Goal: Task Accomplishment & Management: Complete application form

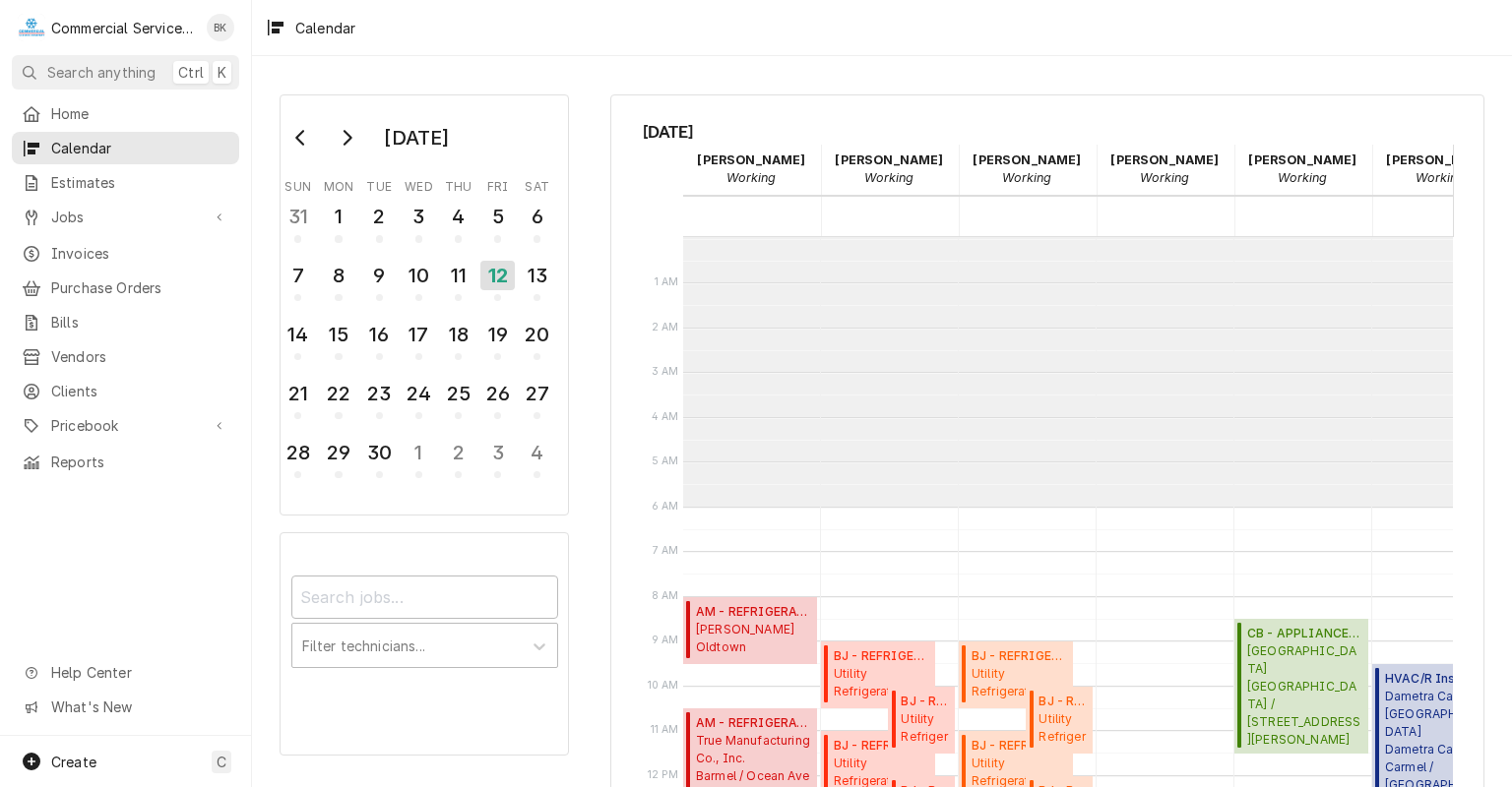
scroll to position [269, 0]
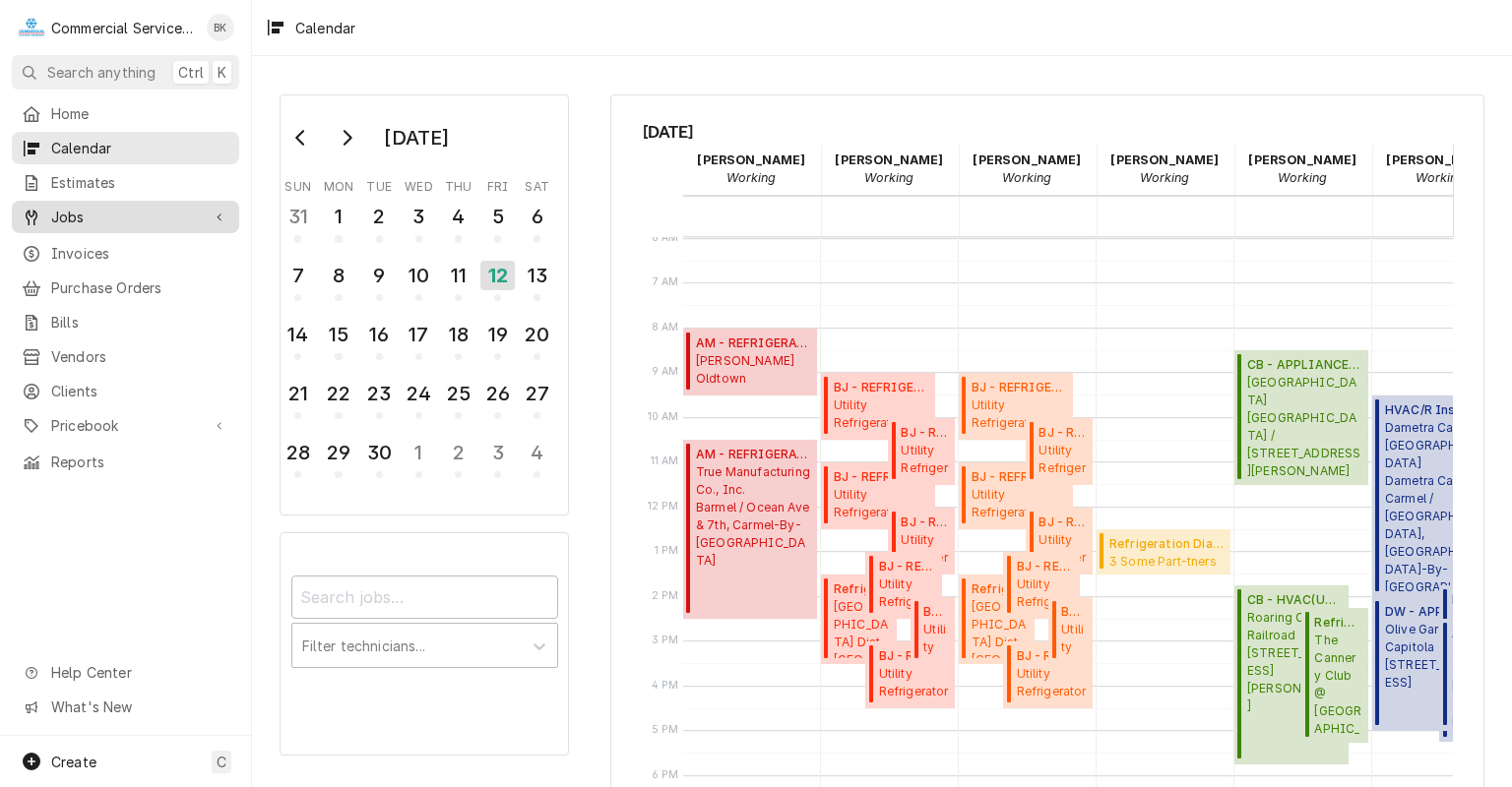
click at [103, 217] on span "Jobs" at bounding box center [125, 217] width 149 height 21
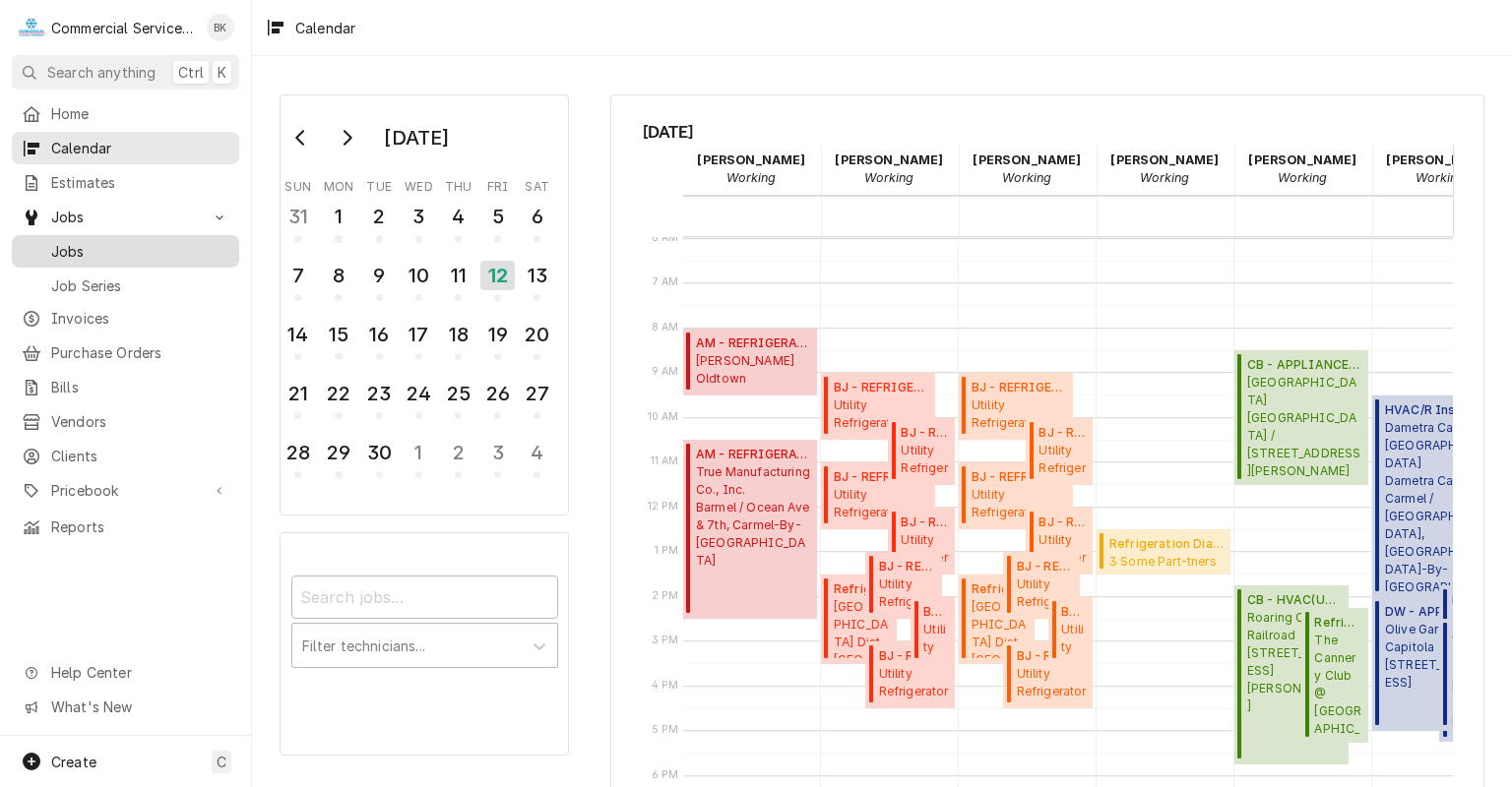
click at [94, 255] on div "Jobs" at bounding box center [125, 251] width 219 height 25
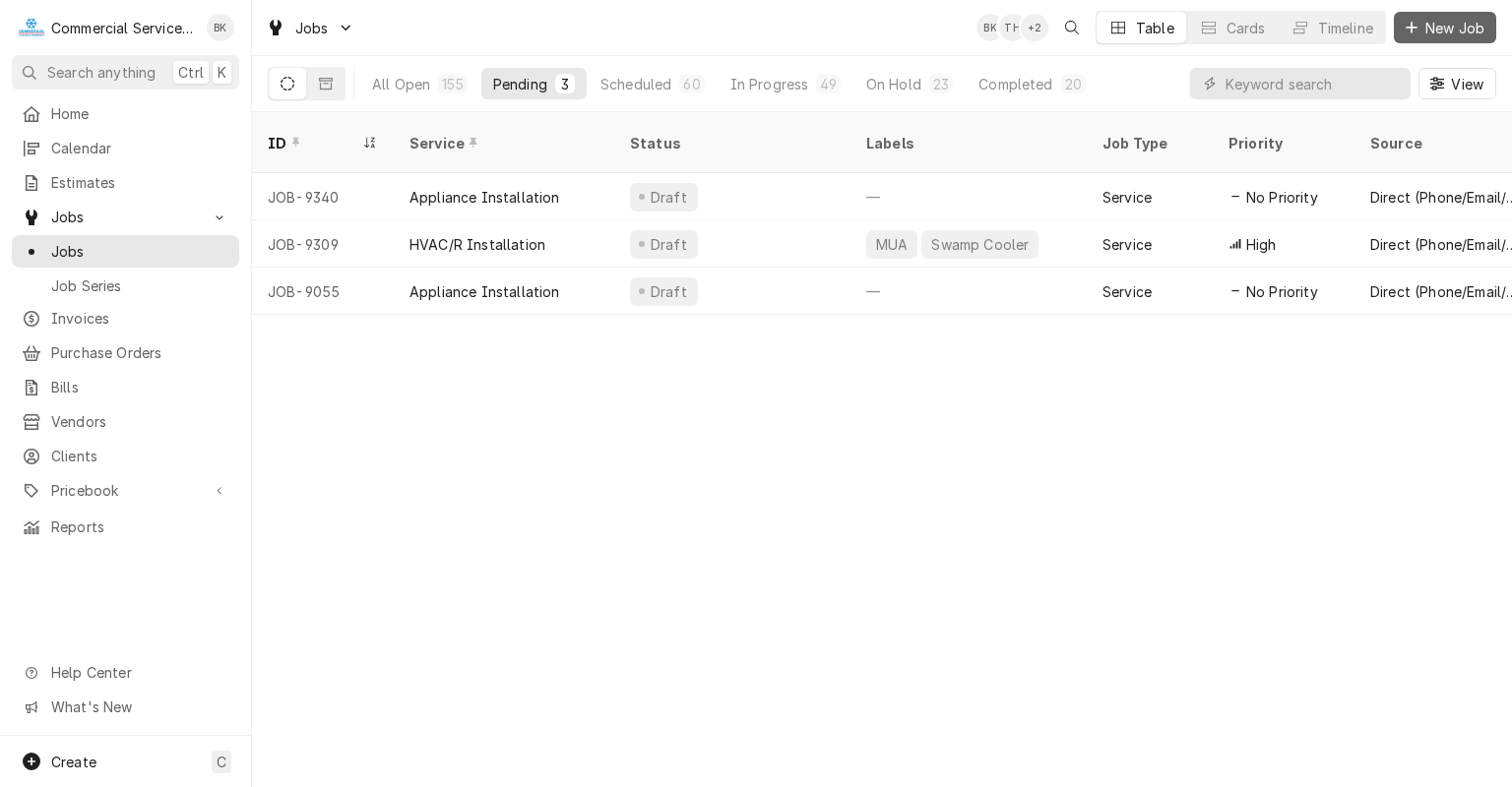
click at [1464, 38] on button "New Job" at bounding box center [1444, 27] width 102 height 31
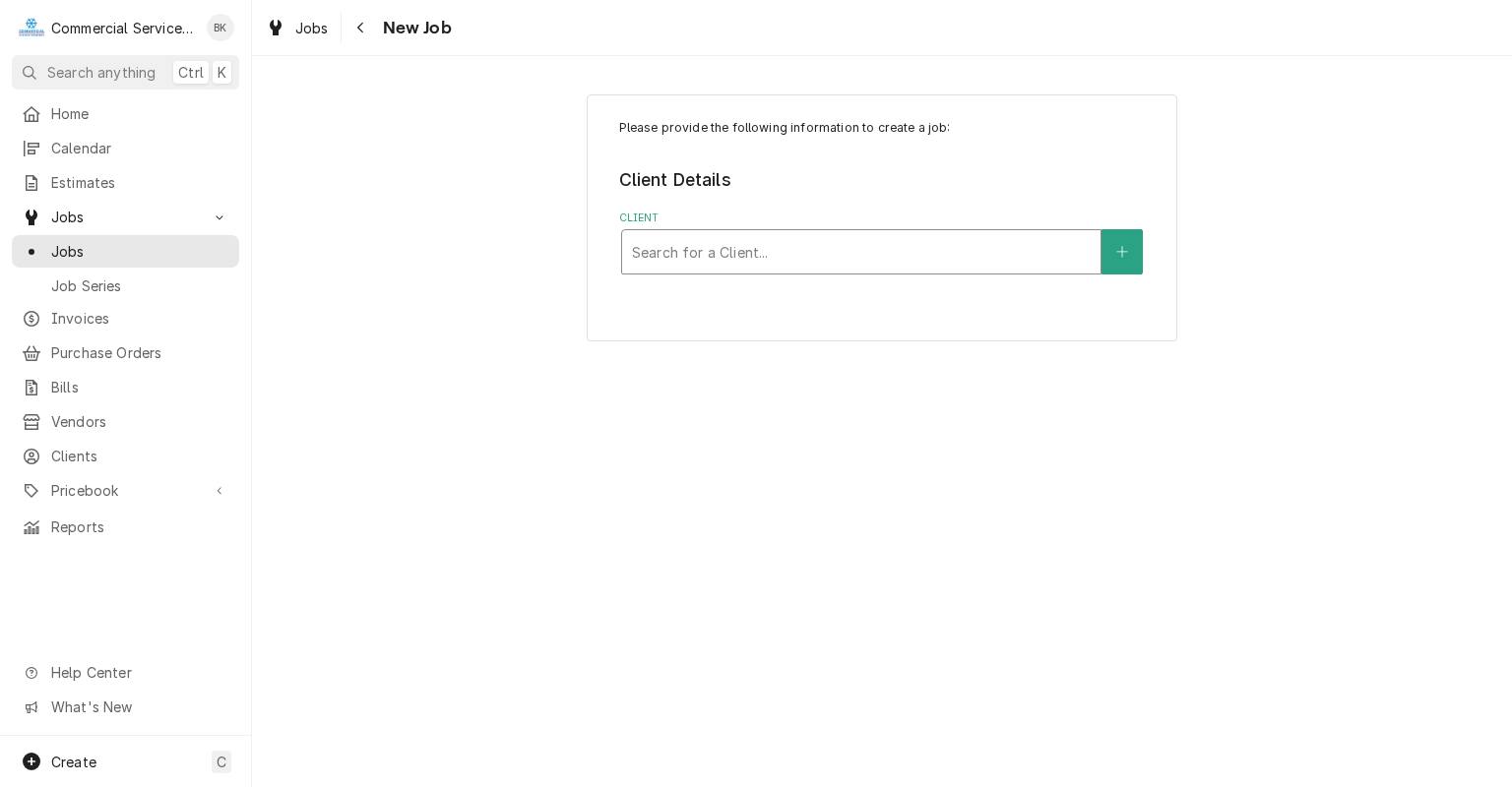
click at [961, 252] on div "Client" at bounding box center [861, 251] width 459 height 35
type input "Chili's"
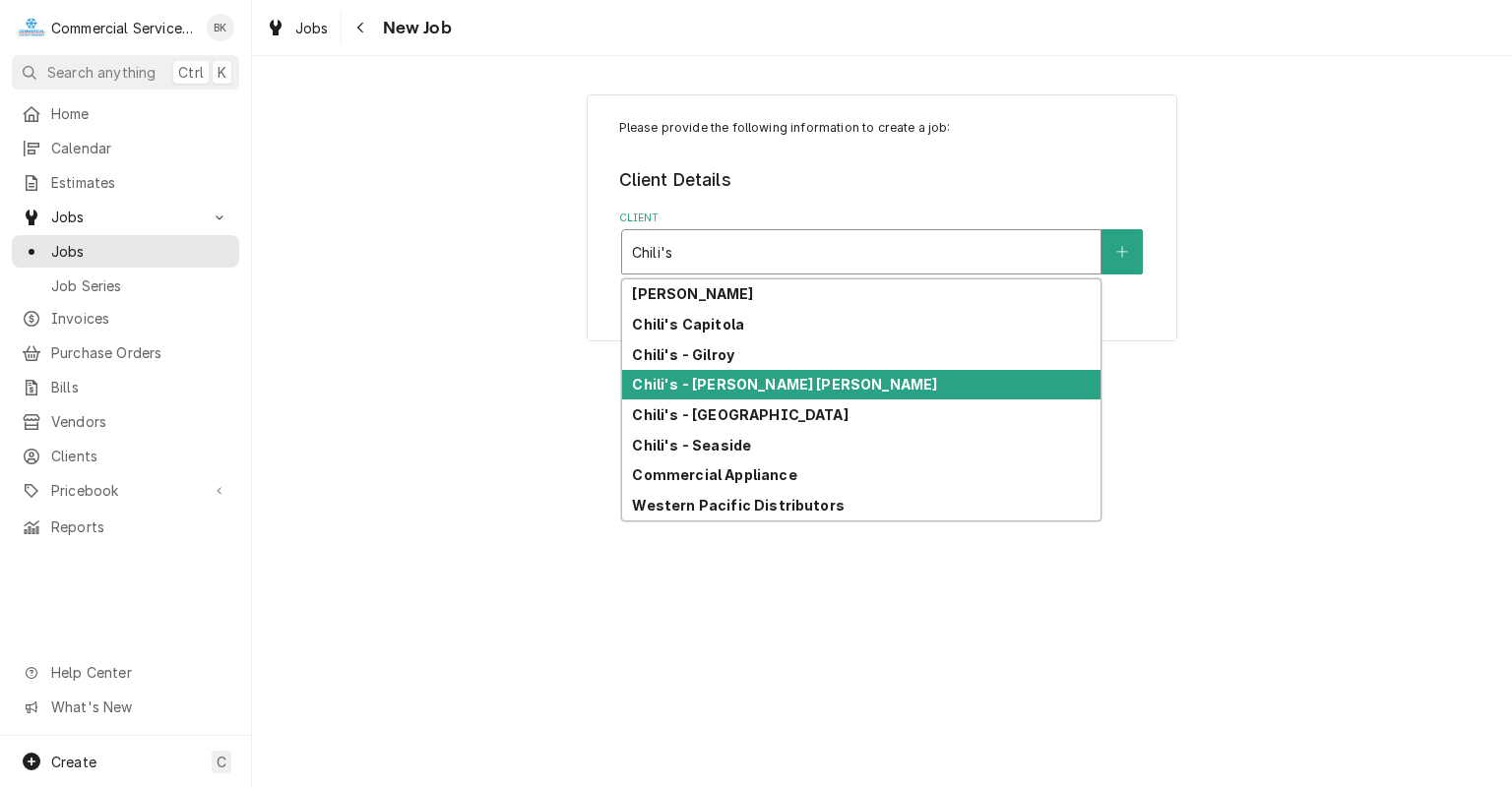
click at [821, 381] on div "Chili's - [PERSON_NAME] [PERSON_NAME]" at bounding box center [861, 385] width 478 height 31
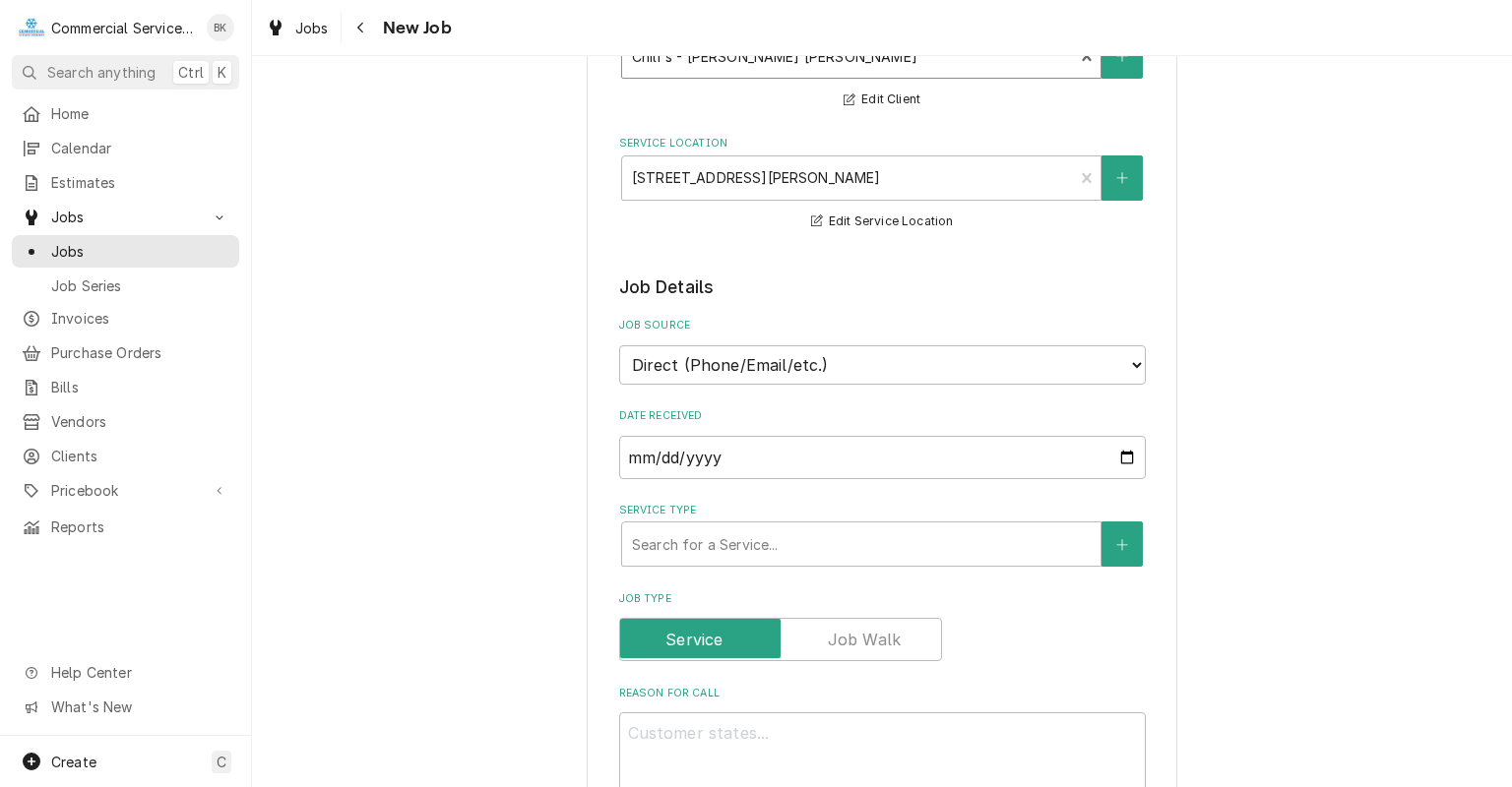
scroll to position [198, 0]
click at [817, 542] on div "Service Type" at bounding box center [861, 542] width 459 height 35
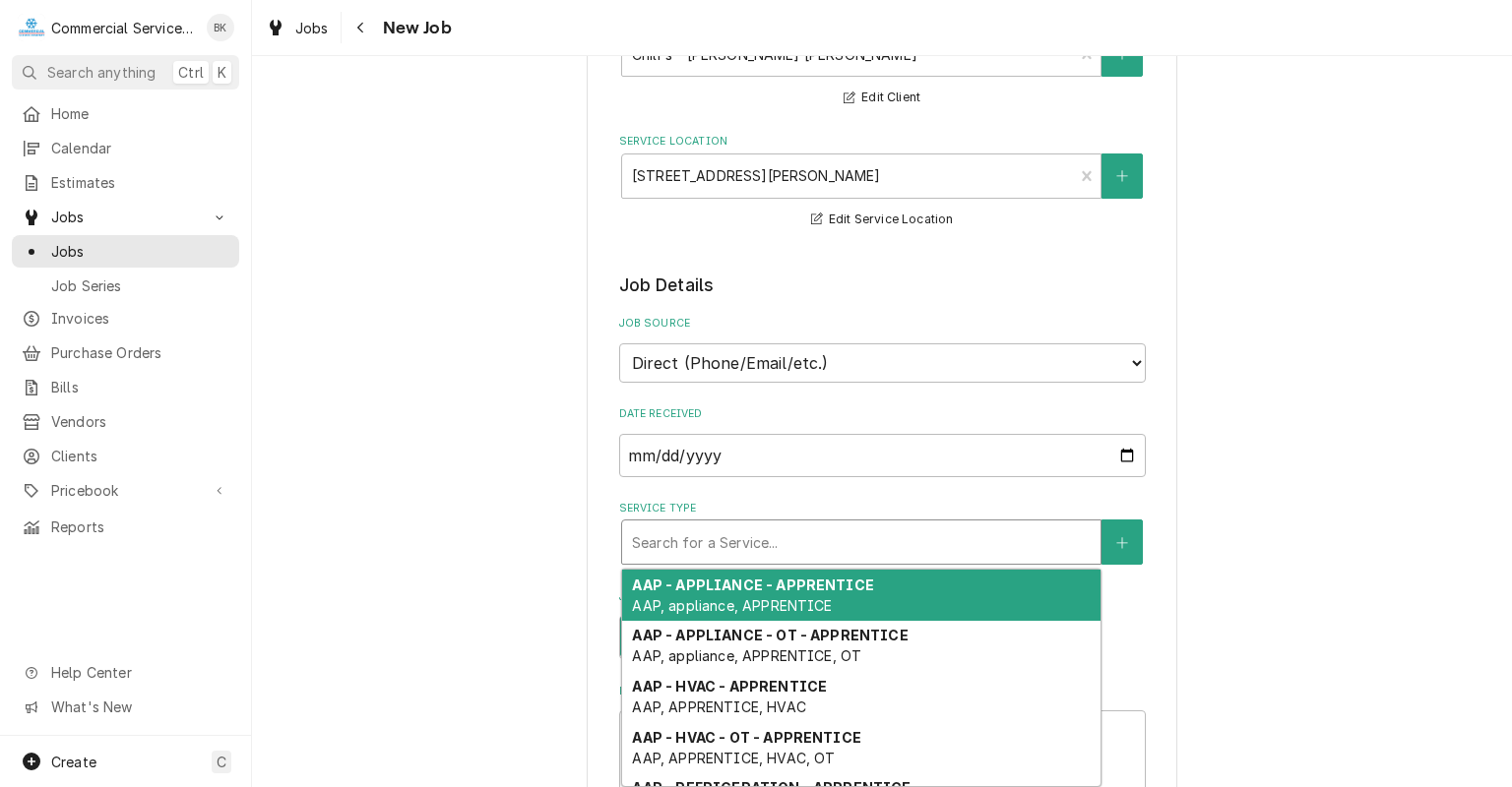
type textarea "x"
type input "d"
type textarea "x"
type input "dw"
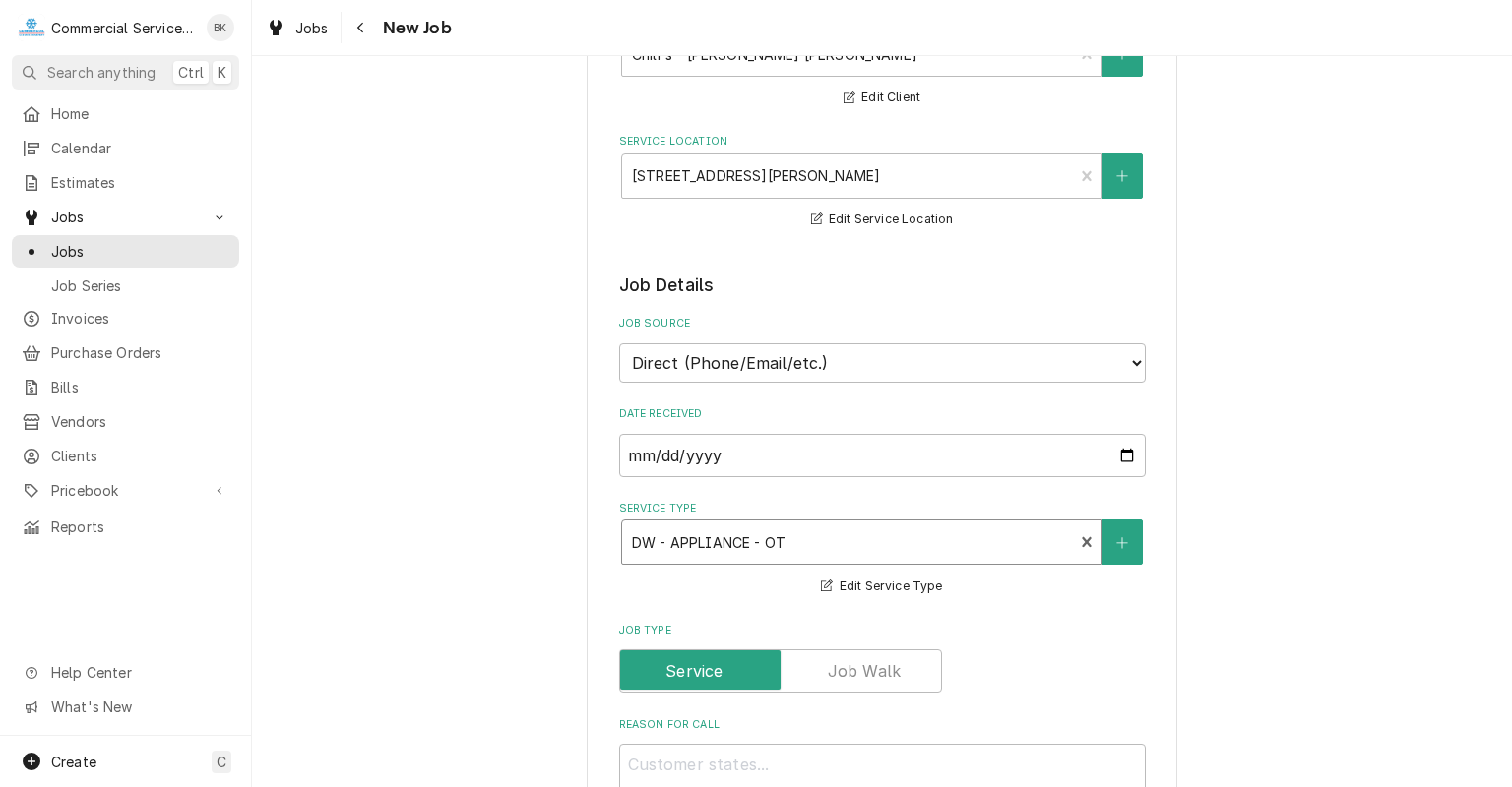
scroll to position [397, 0]
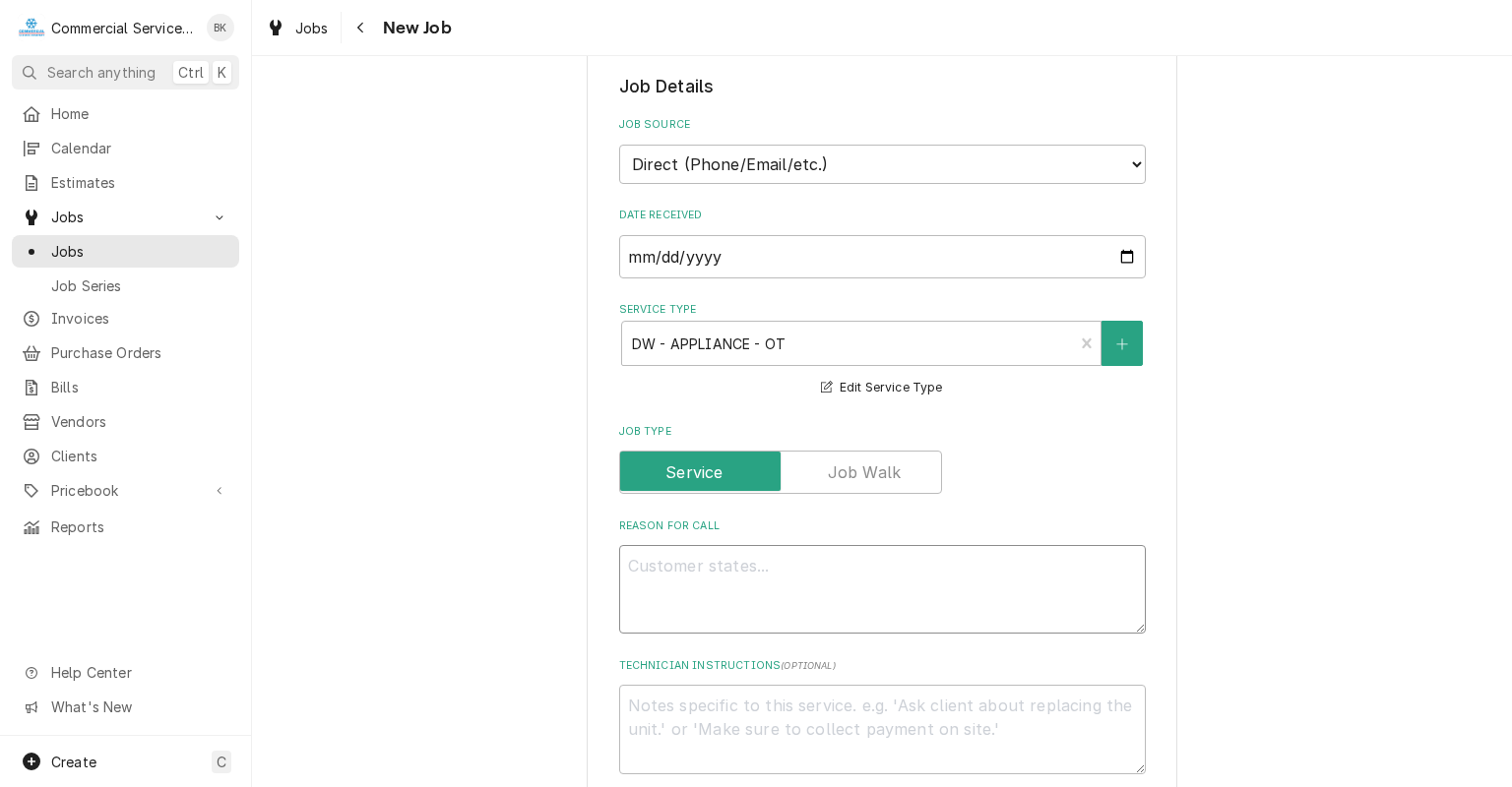
click at [789, 551] on textarea "Reason For Call" at bounding box center [882, 589] width 526 height 89
type textarea "x"
type textarea "c"
type textarea "x"
type textarea "co"
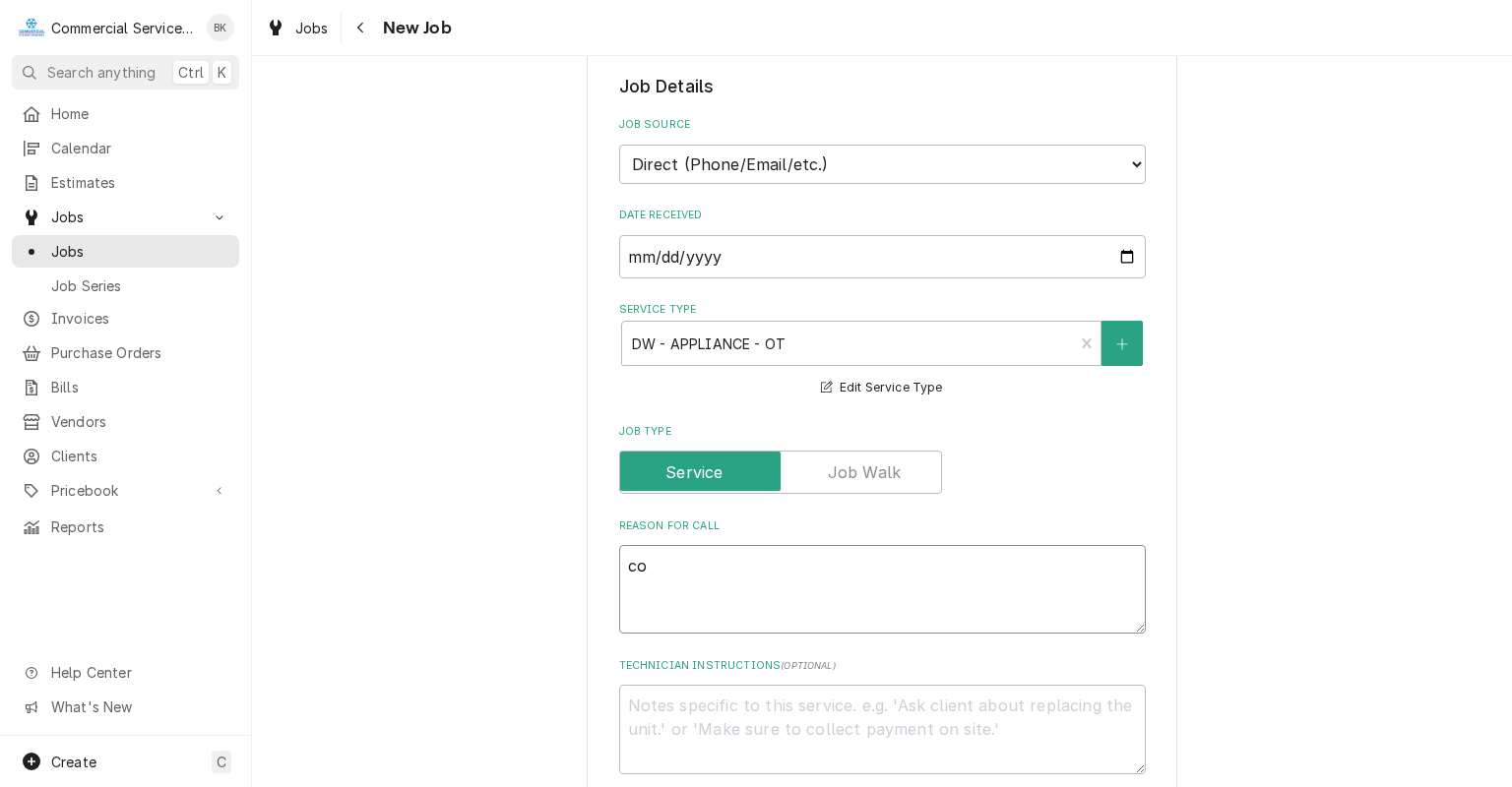
type textarea "x"
type textarea "com"
type textarea "x"
type textarea "co"
type textarea "x"
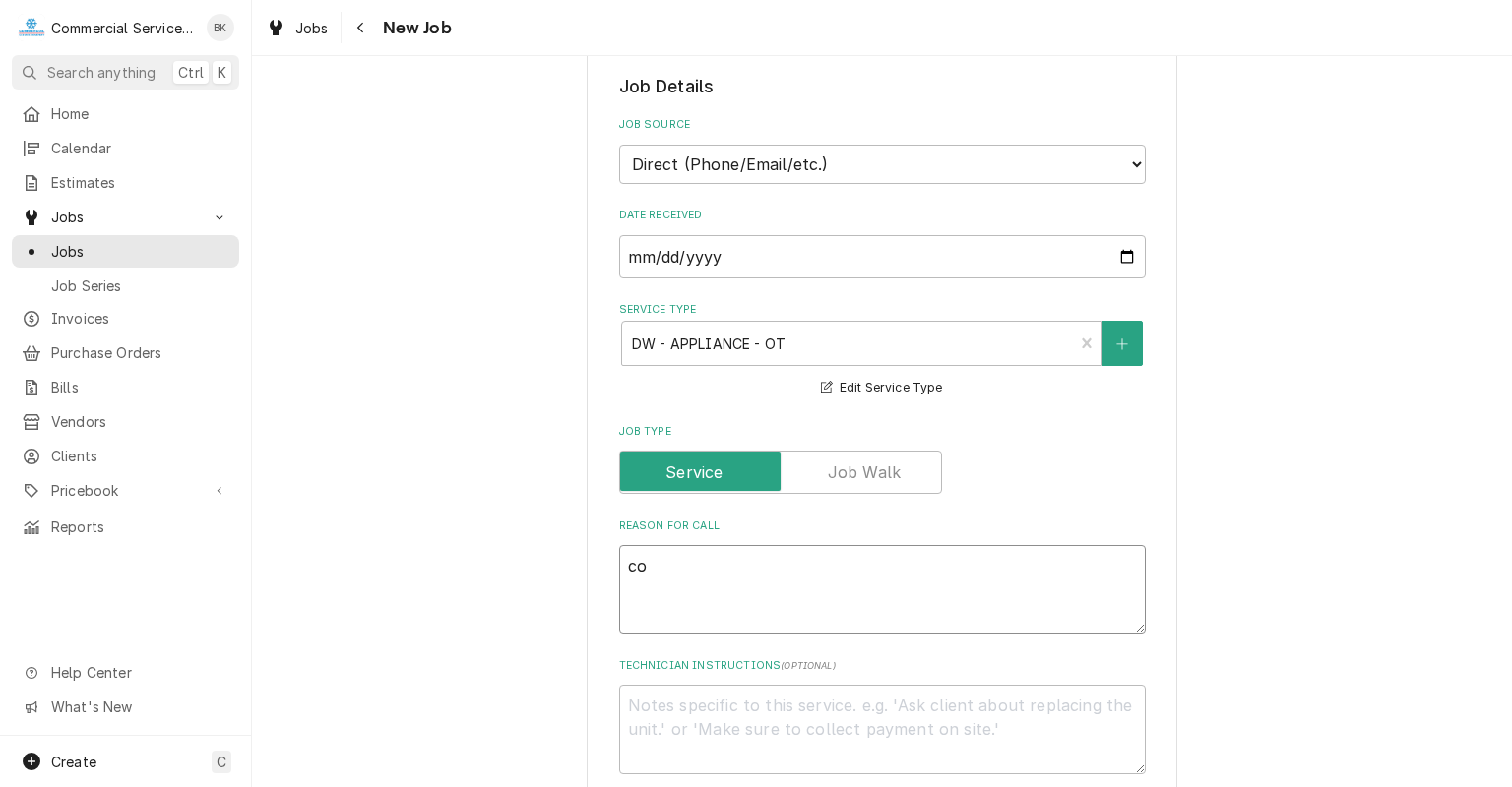
type textarea "c"
type textarea "x"
type textarea "c"
type textarea "x"
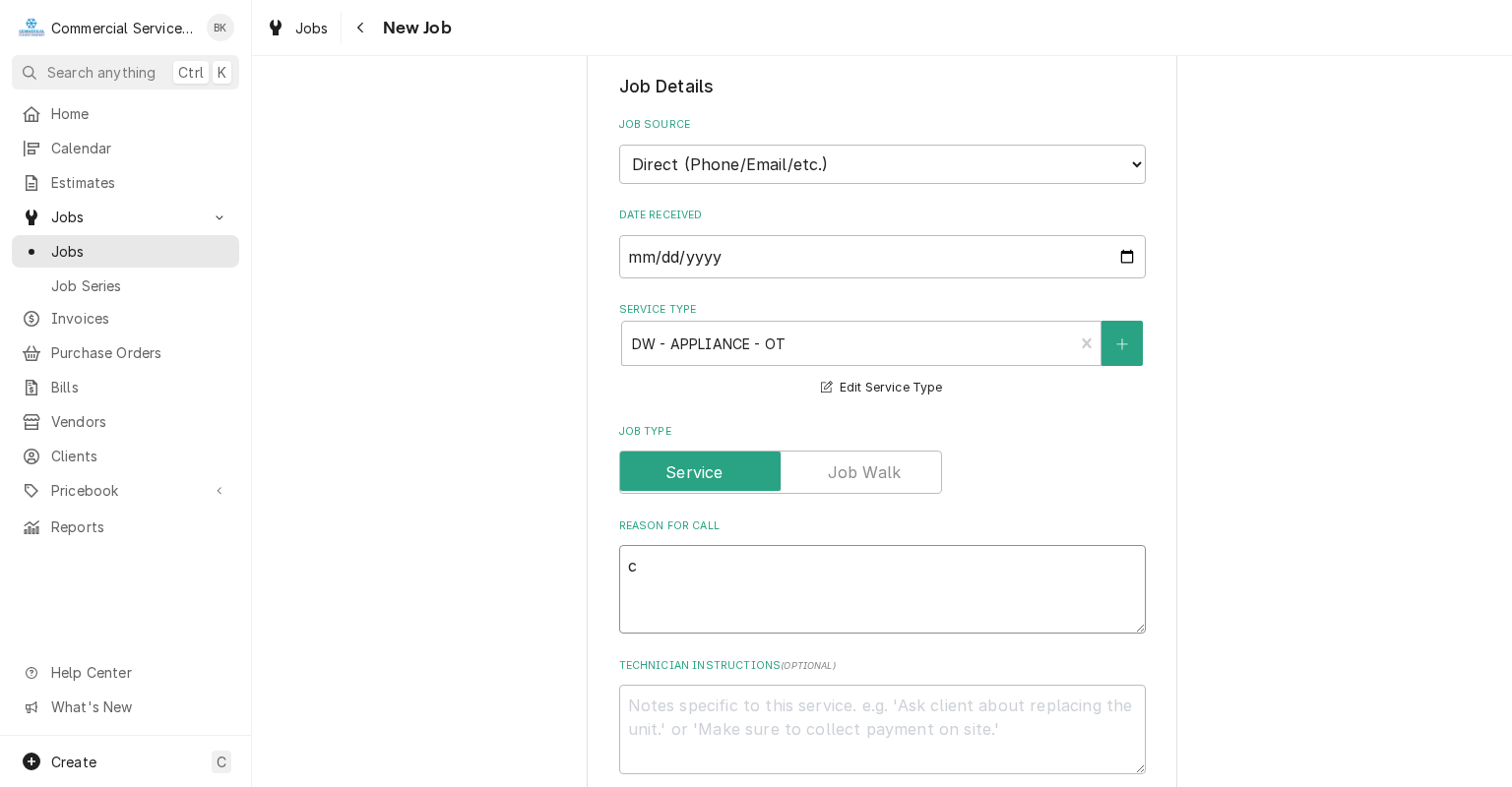
type textarea "cO"
type textarea "x"
type textarea "cOM"
type textarea "x"
type textarea "cO"
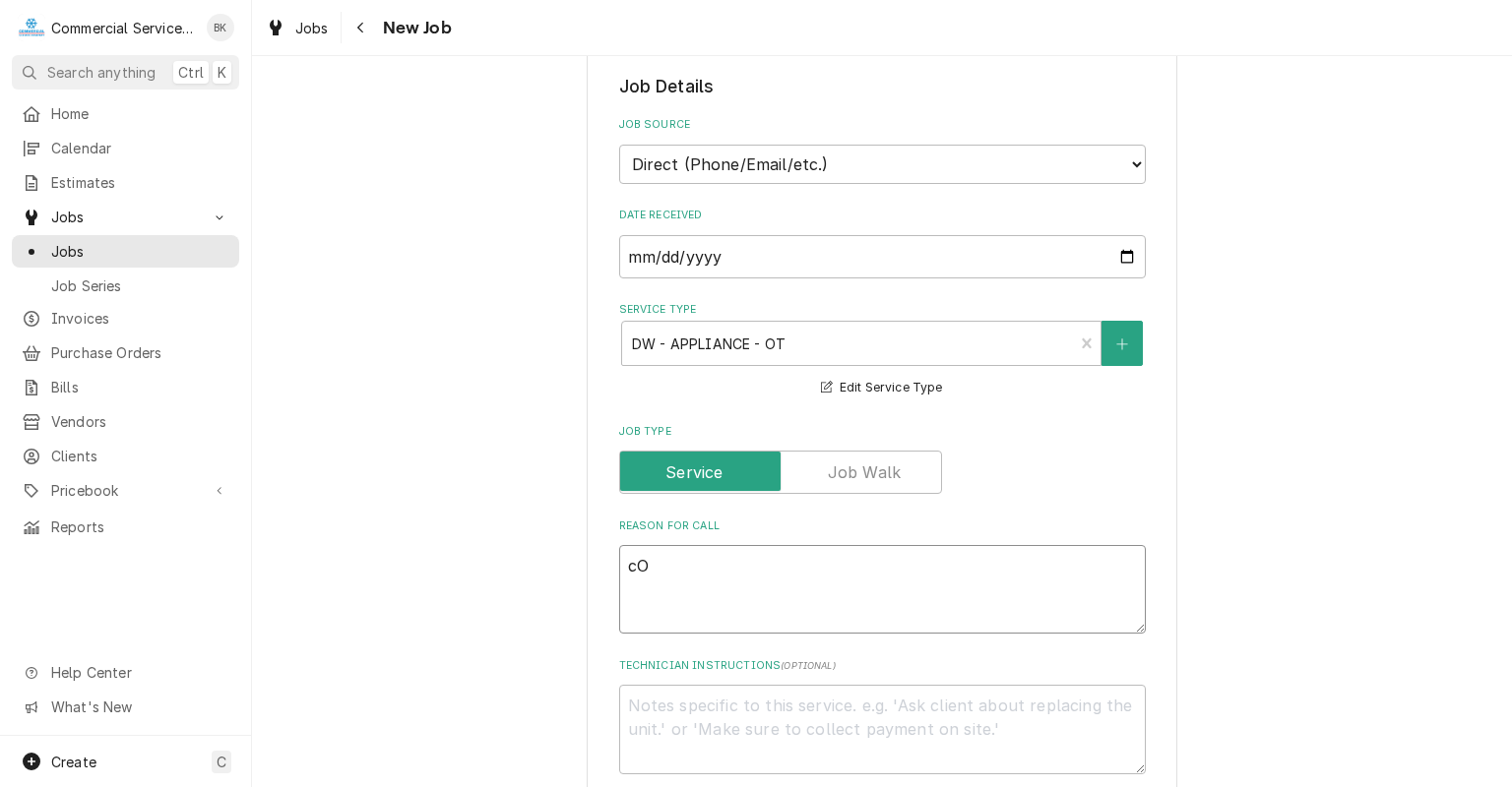
type textarea "x"
type textarea "c"
type textarea "x"
type textarea "c"
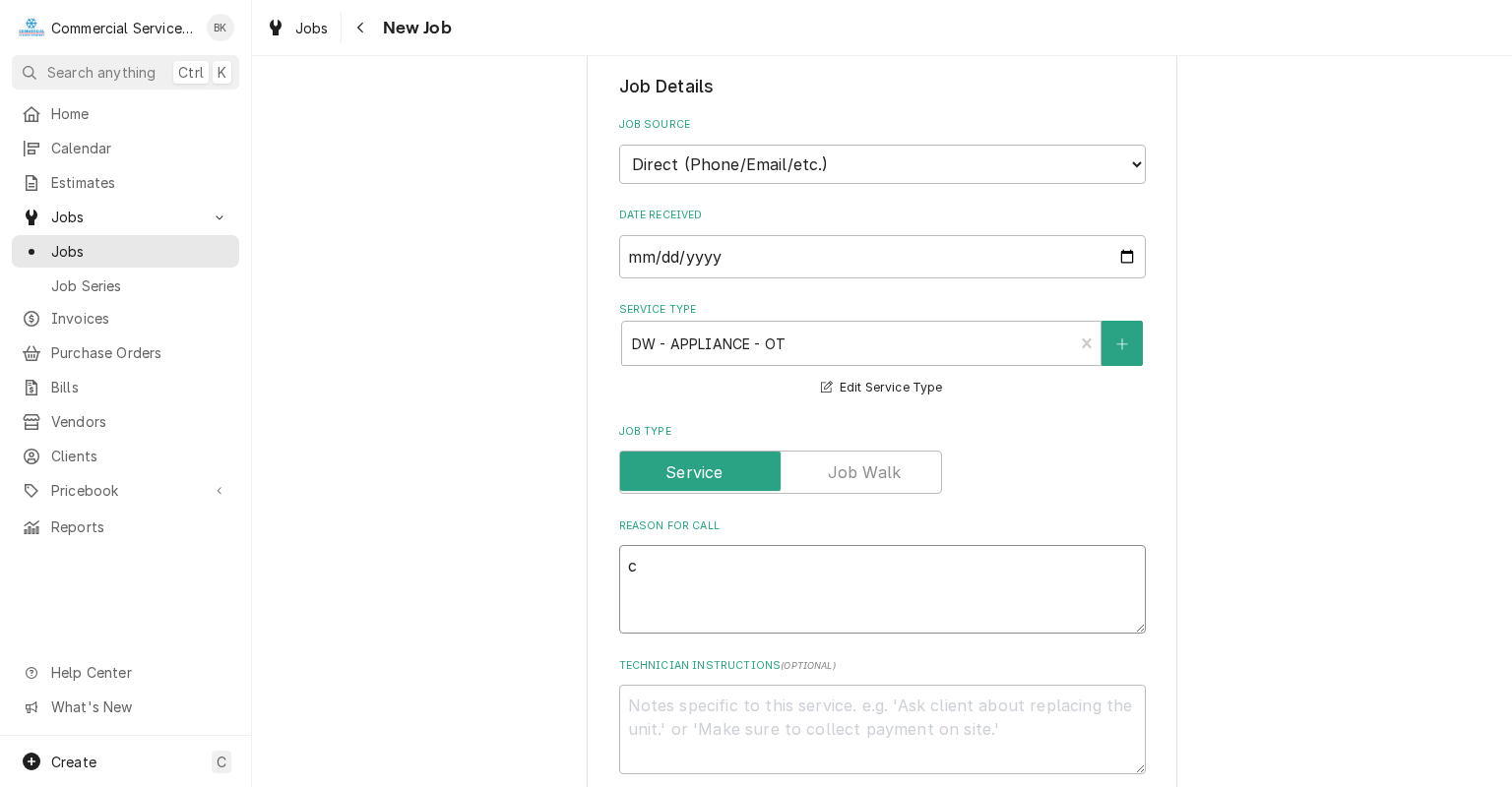
type textarea "x"
type textarea "co"
type textarea "x"
type textarea "com"
type textarea "x"
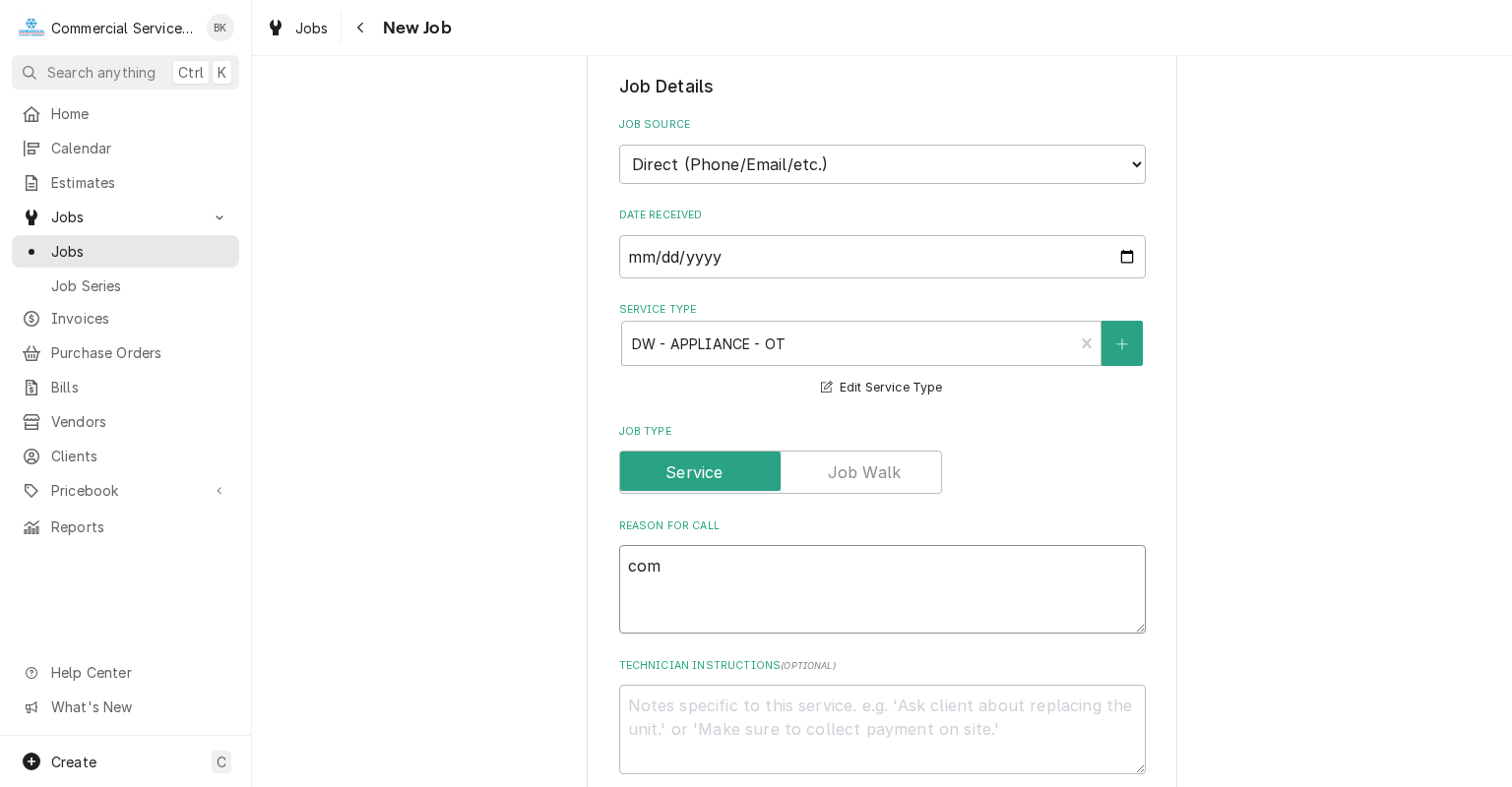
type textarea "co"
type textarea "x"
type textarea "c"
type textarea "x"
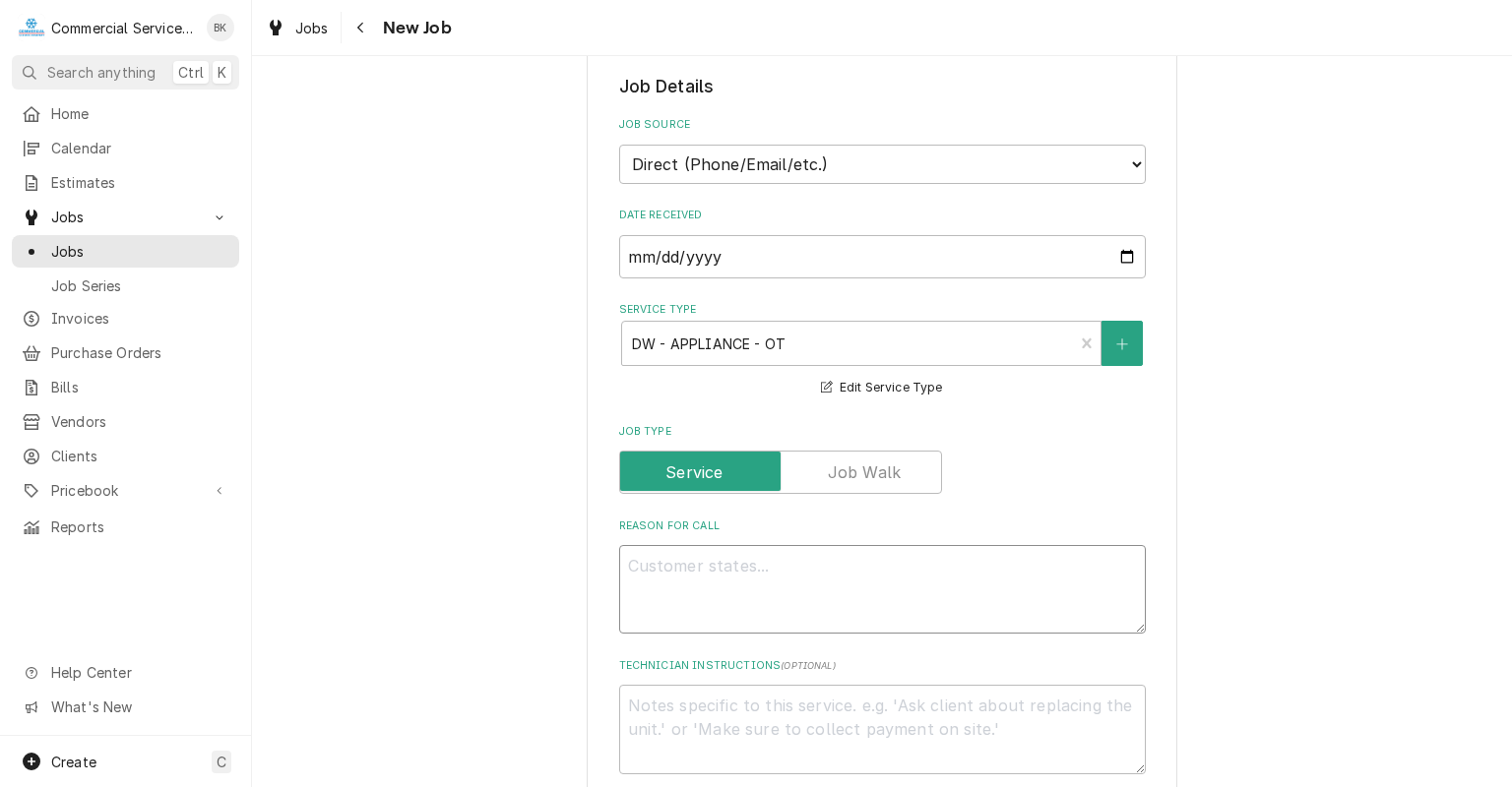
type textarea "C"
type textarea "x"
type textarea "CO"
type textarea "x"
type textarea "COM"
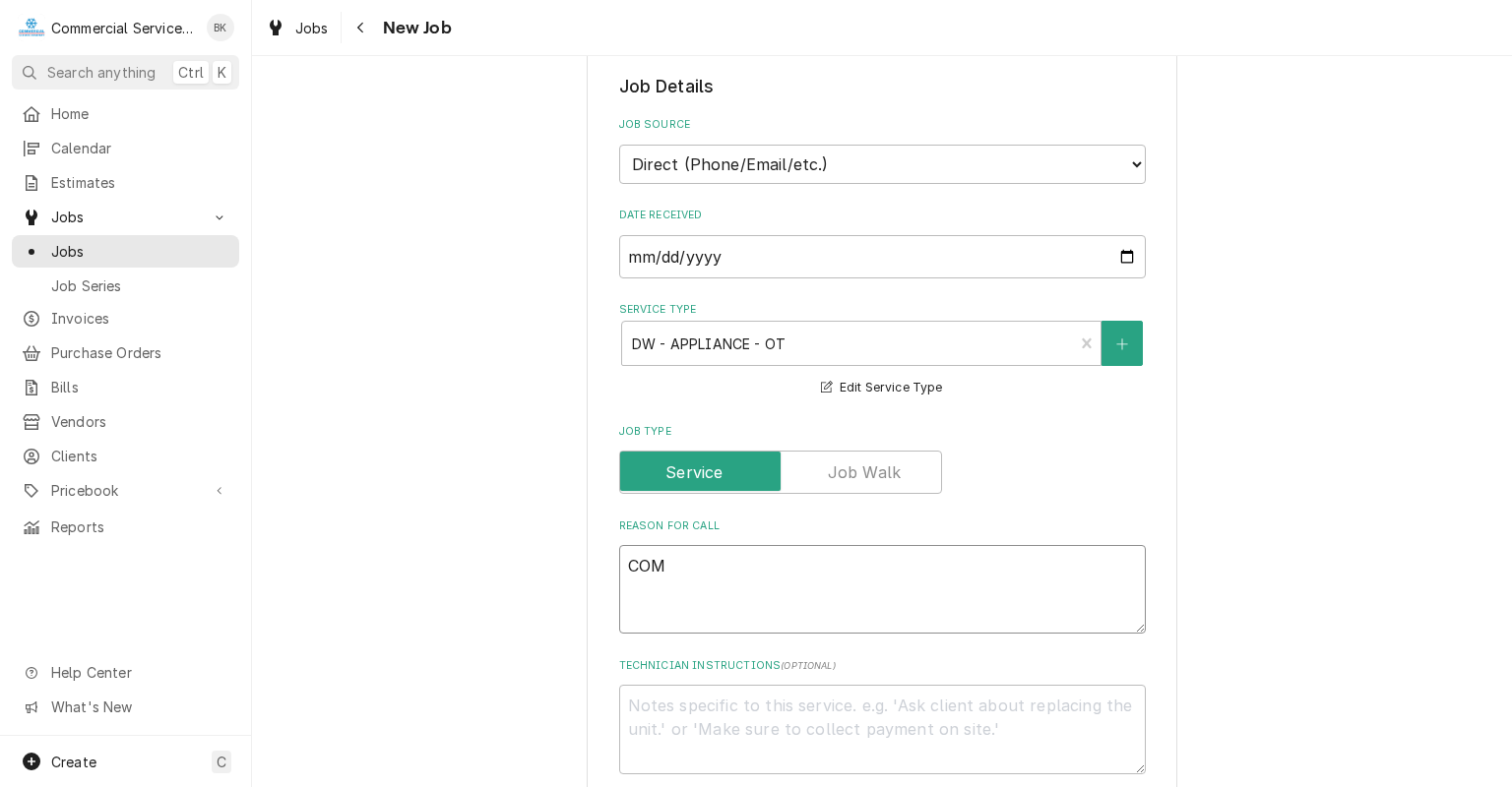
type textarea "x"
type textarea "COMB"
type textarea "x"
type textarea "COMBI"
type textarea "x"
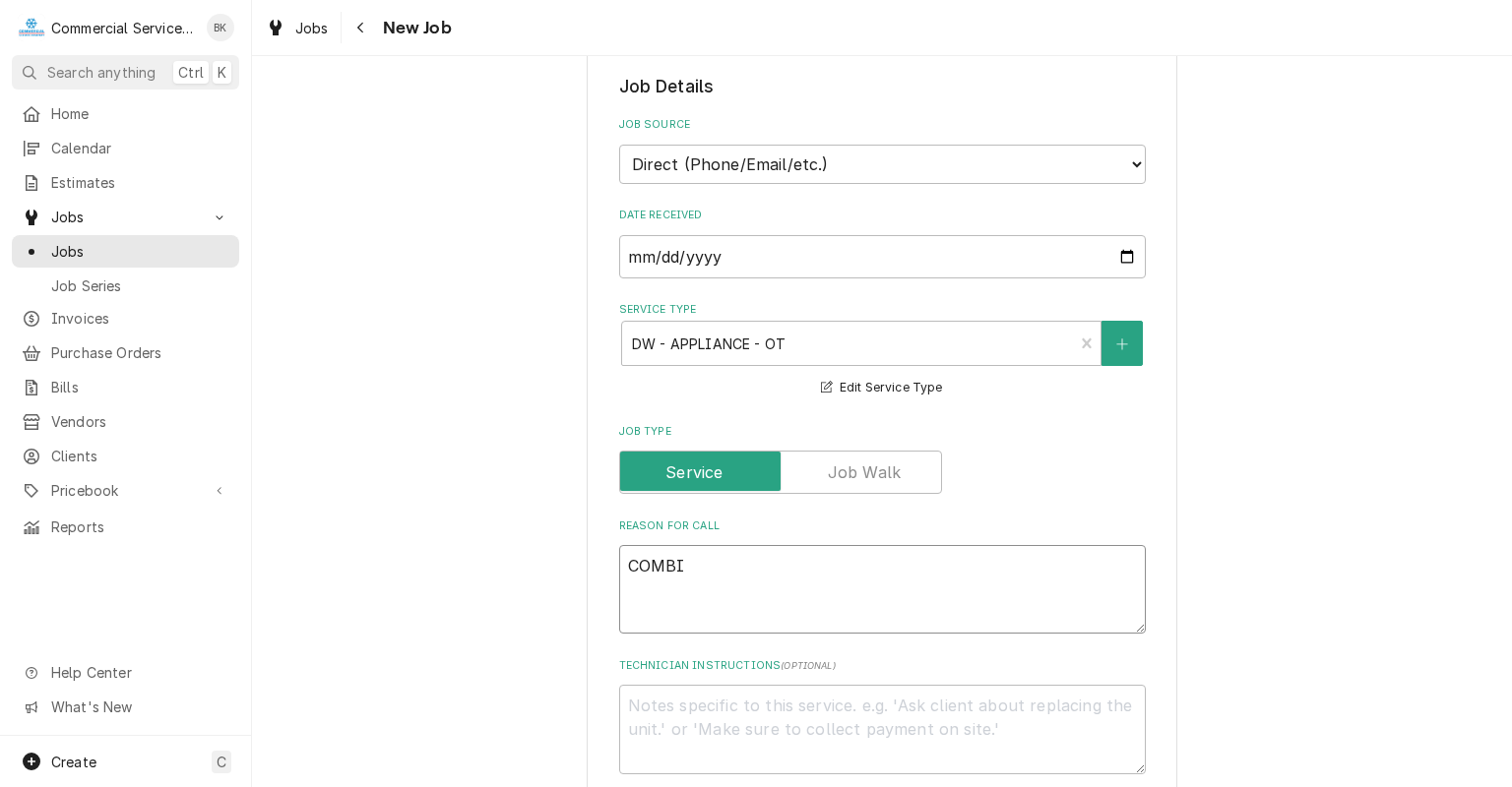
type textarea "COMBI"
type textarea "x"
type textarea "COMBI O"
type textarea "x"
type textarea "COMBI OV"
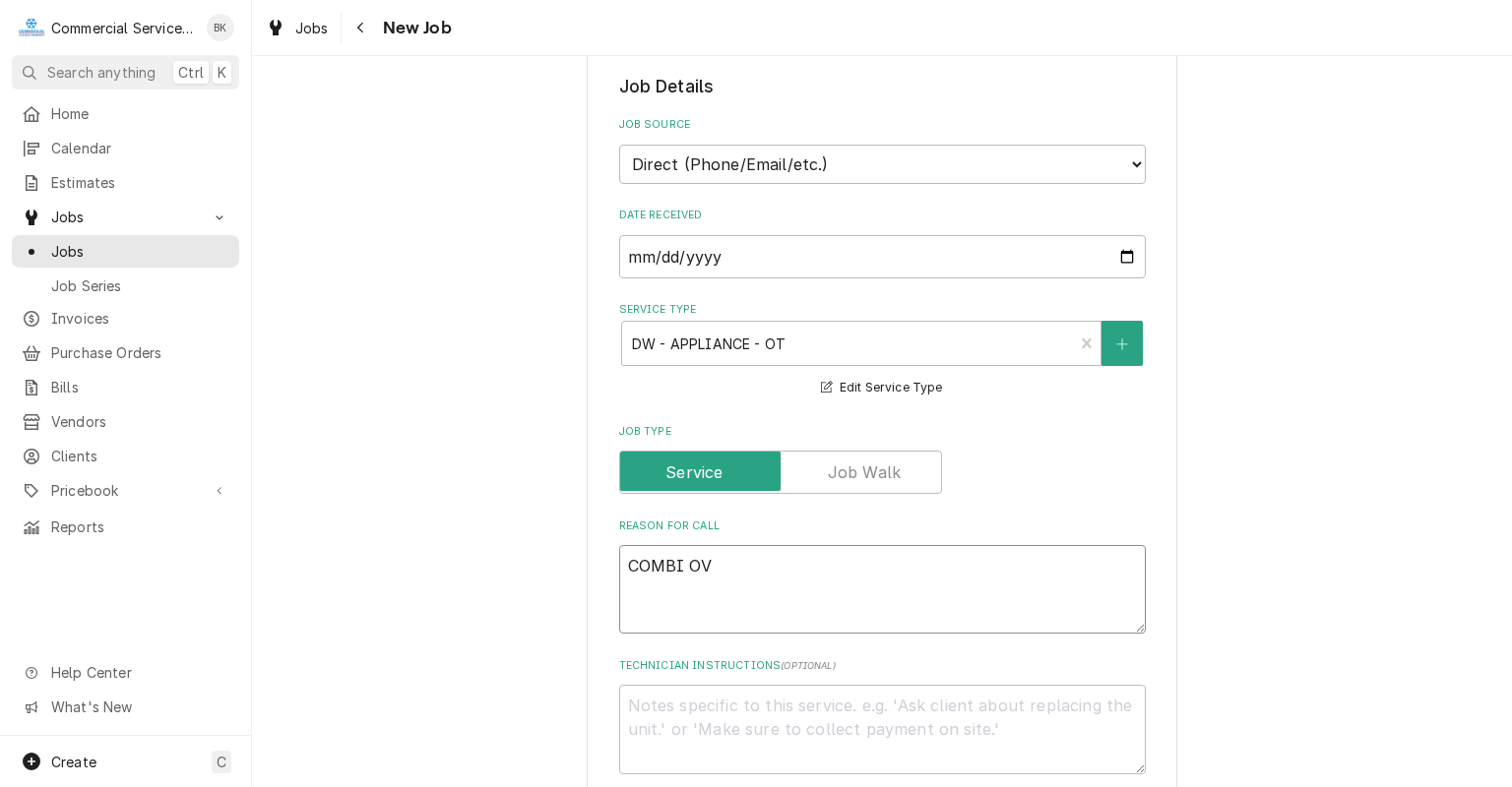
type textarea "x"
type textarea "COMBI OVE"
type textarea "x"
type textarea "COMBI OVEN"
type textarea "x"
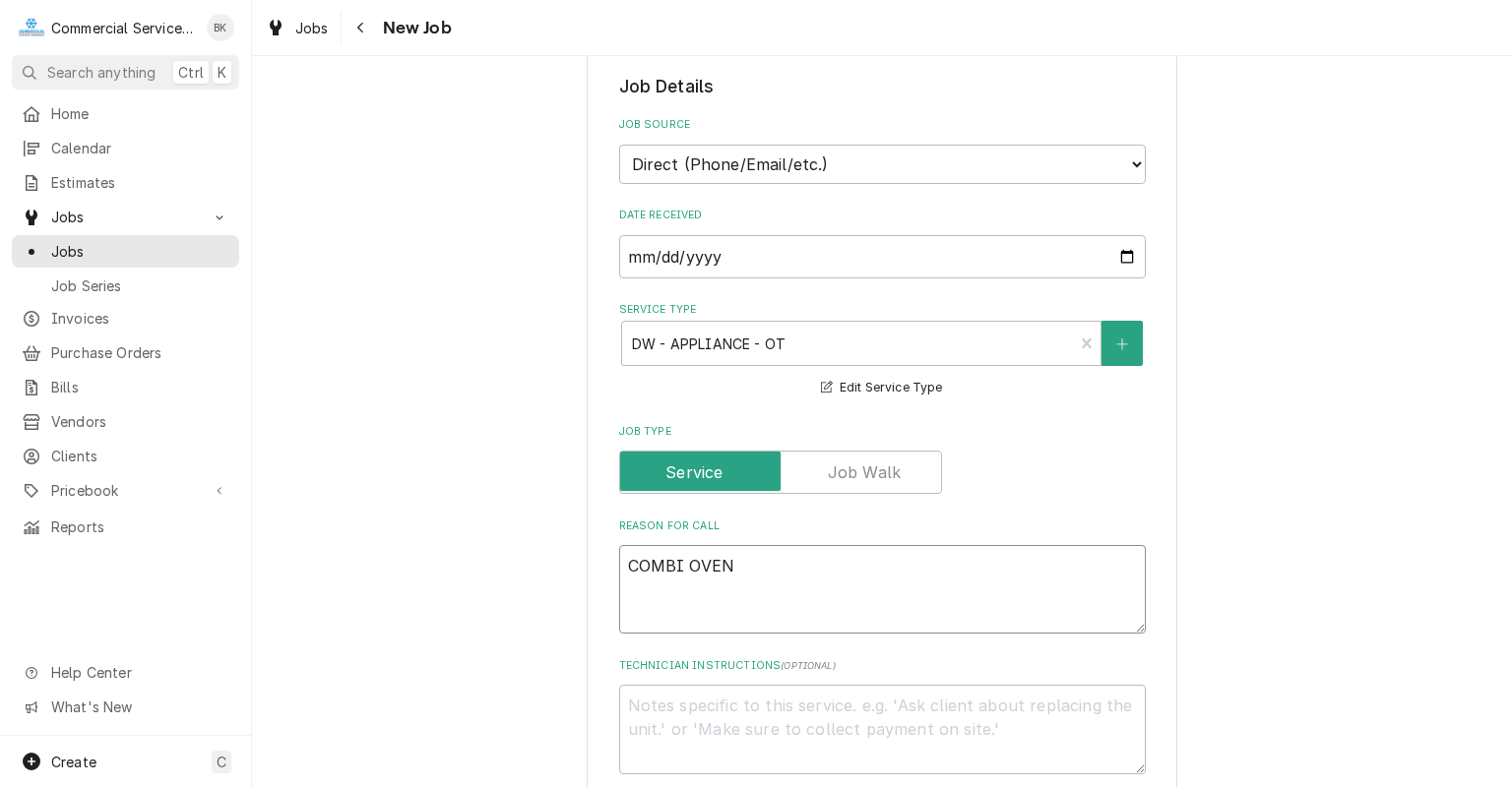
type textarea "COMBI OVEN"
type textarea "x"
type textarea "COMBI OVEN I"
type textarea "x"
type textarea "COMBI OVEN IS"
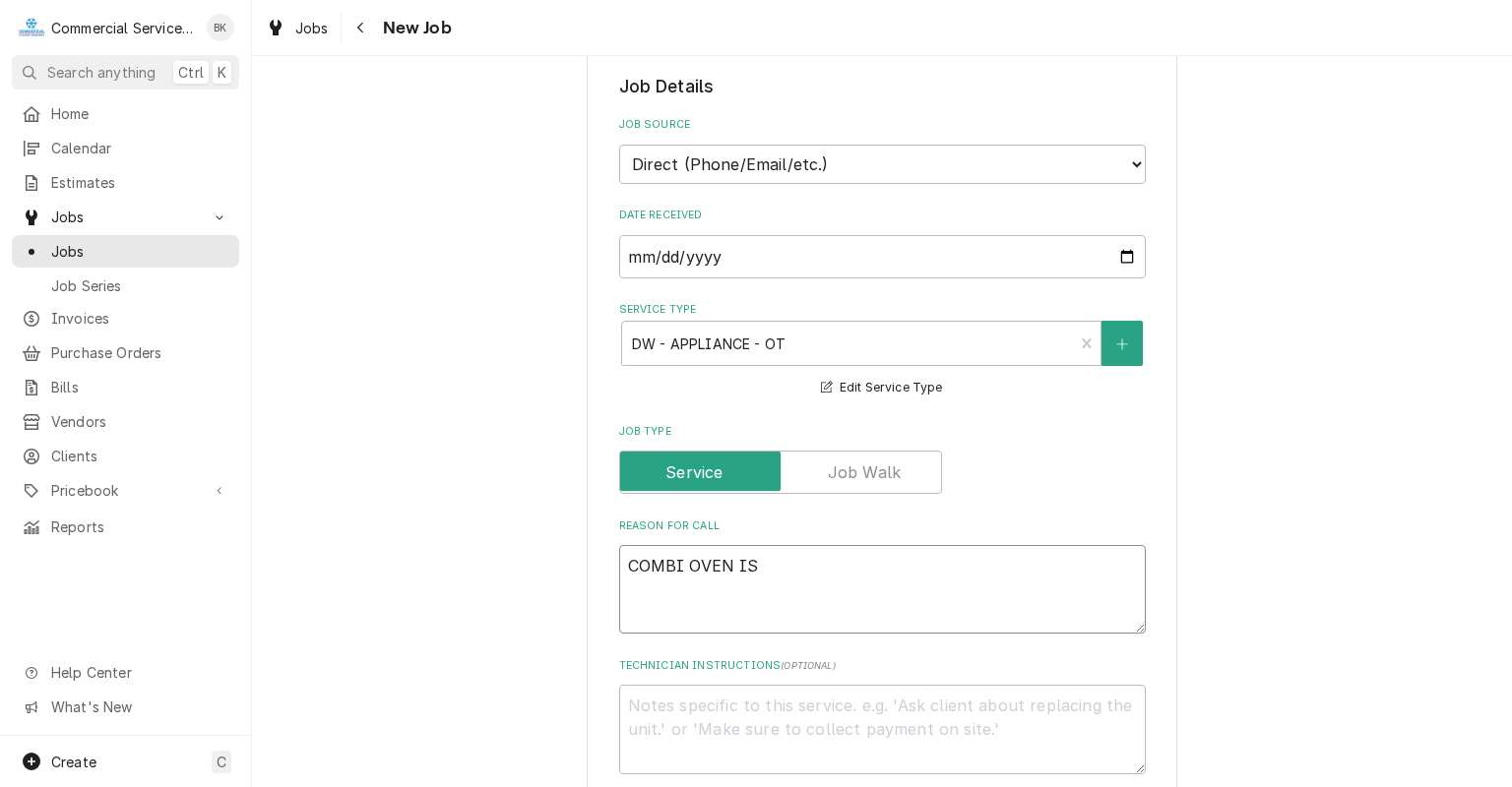
type textarea "x"
type textarea "COMBI OVEN IS DO"
type textarea "x"
type textarea "COMBI OVEN IS DOWN"
type textarea "x"
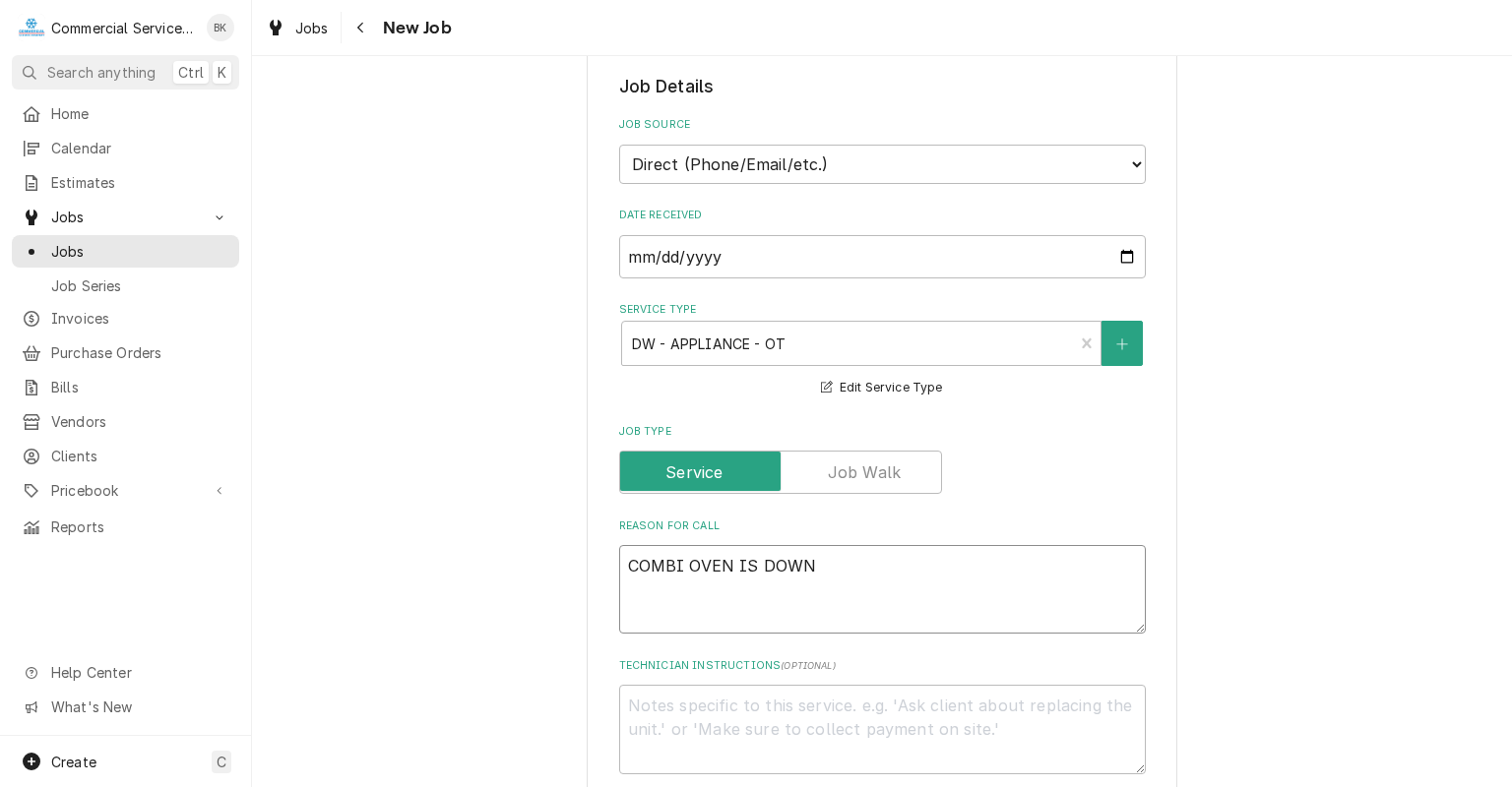
type textarea "COMBI OVEN IS DOWN"
type textarea "x"
type textarea "COMBI OVEN IS DOWN -"
type textarea "x"
type textarea "COMBI OVEN IS DOWN -"
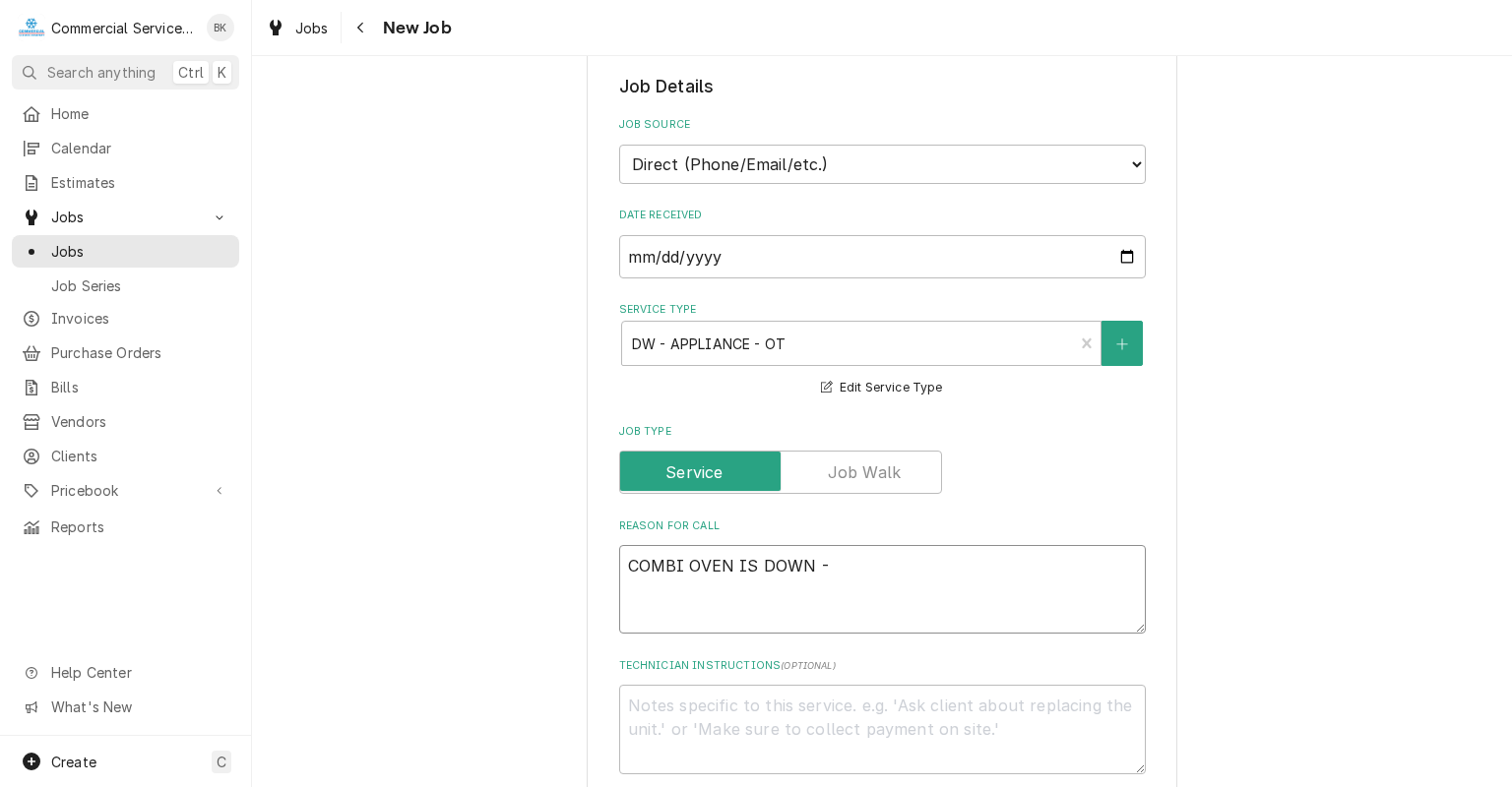
type textarea "x"
type textarea "COMBI OVEN IS DOWN - C"
type textarea "x"
type textarea "COMBI OVEN IS DOWN - CAL"
type textarea "x"
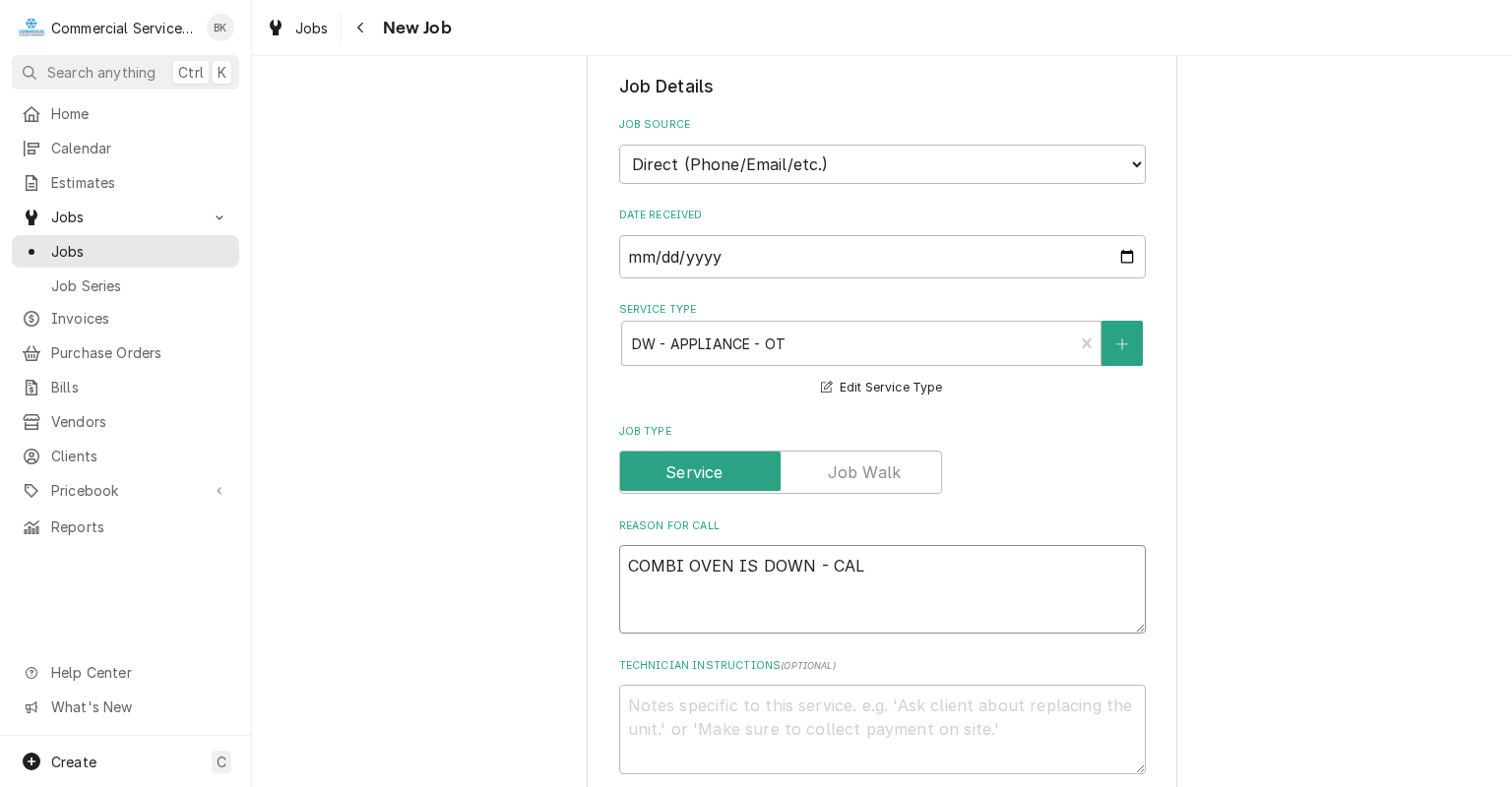
type textarea "COMBI OVEN IS DOWN - CALL"
type textarea "x"
type textarea "COMBI OVEN IS DOWN - CALLE"
type textarea "x"
type textarea "COMBI OVEN IS DOWN - CALLED"
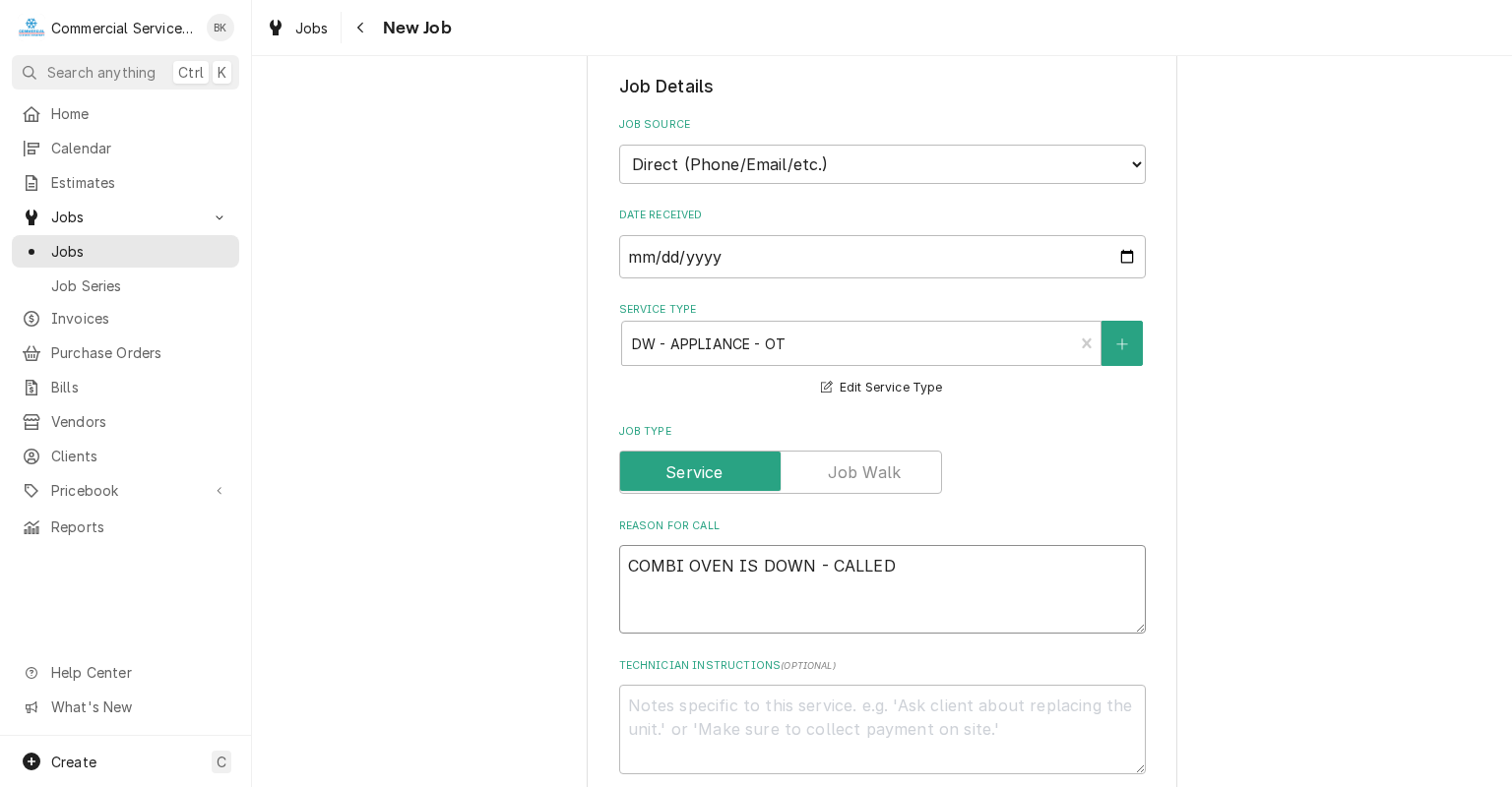
type textarea "x"
type textarea "COMBI OVEN IS DOWN - CALLED"
type textarea "x"
type textarea "COMBI OVEN IS DOWN - CALLED I"
type textarea "x"
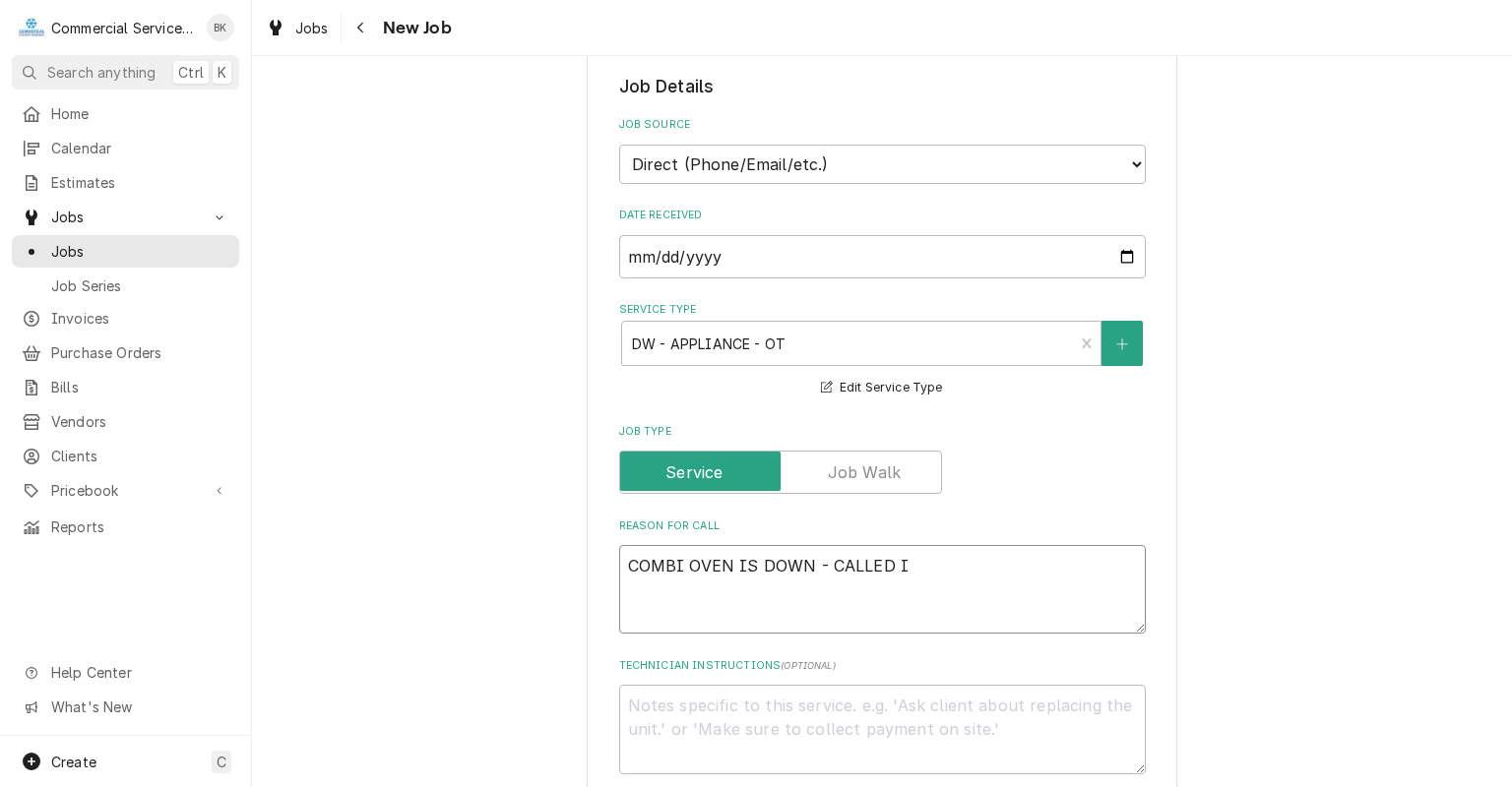
type textarea "COMBI OVEN IS DOWN - CALLED IN"
type textarea "x"
type textarea "COMBI OVEN IS DOWN - CALLED IN"
type textarea "x"
type textarea "COMBI OVEN IS DOWN - CALLED IN -"
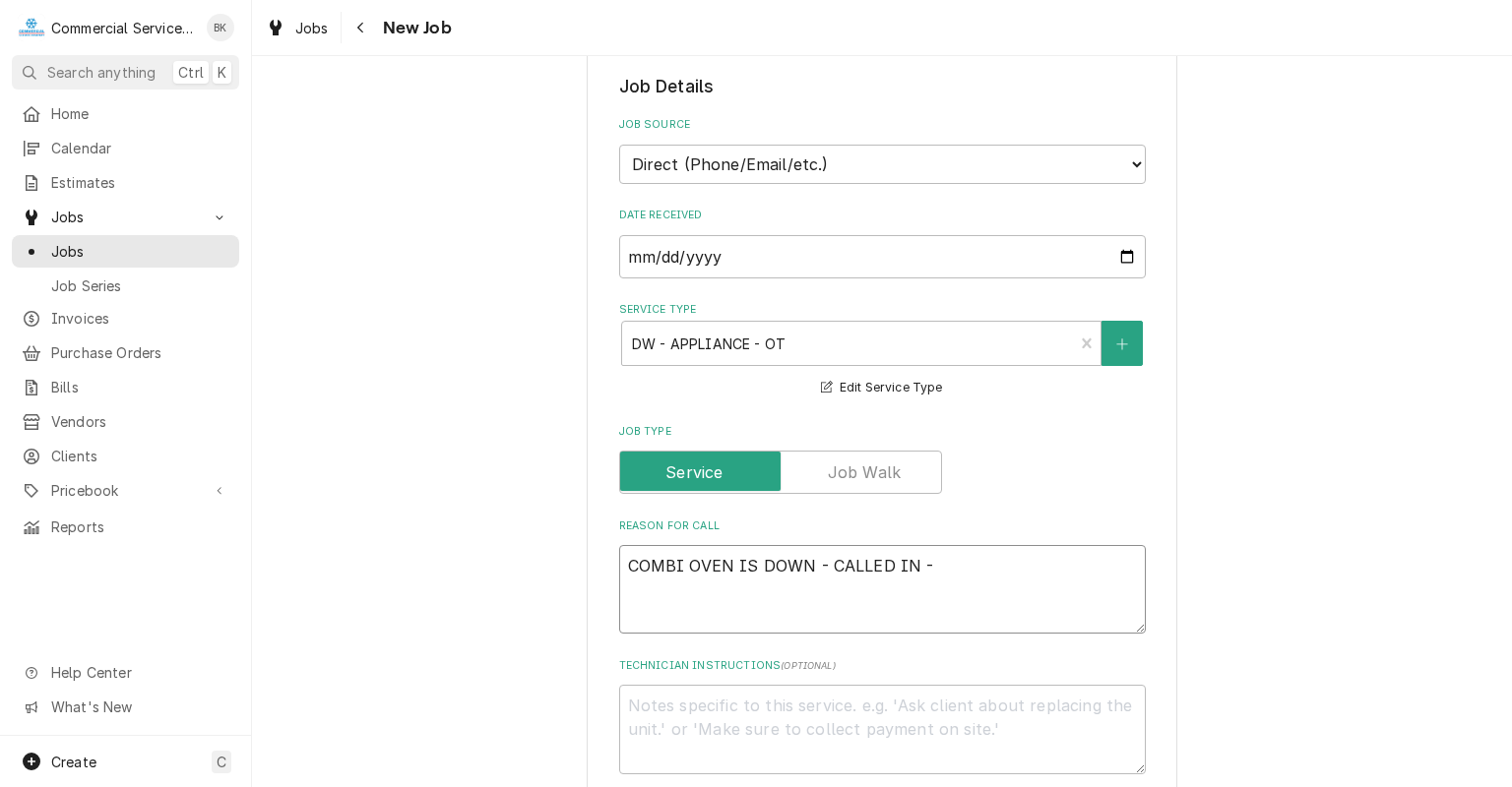
type textarea "x"
type textarea "COMBI OVEN IS DOWN - CALLED IN - N"
type textarea "x"
type textarea "COMBI OVEN IS DOWN - CALLED IN - [GEOGRAPHIC_DATA]"
type textarea "x"
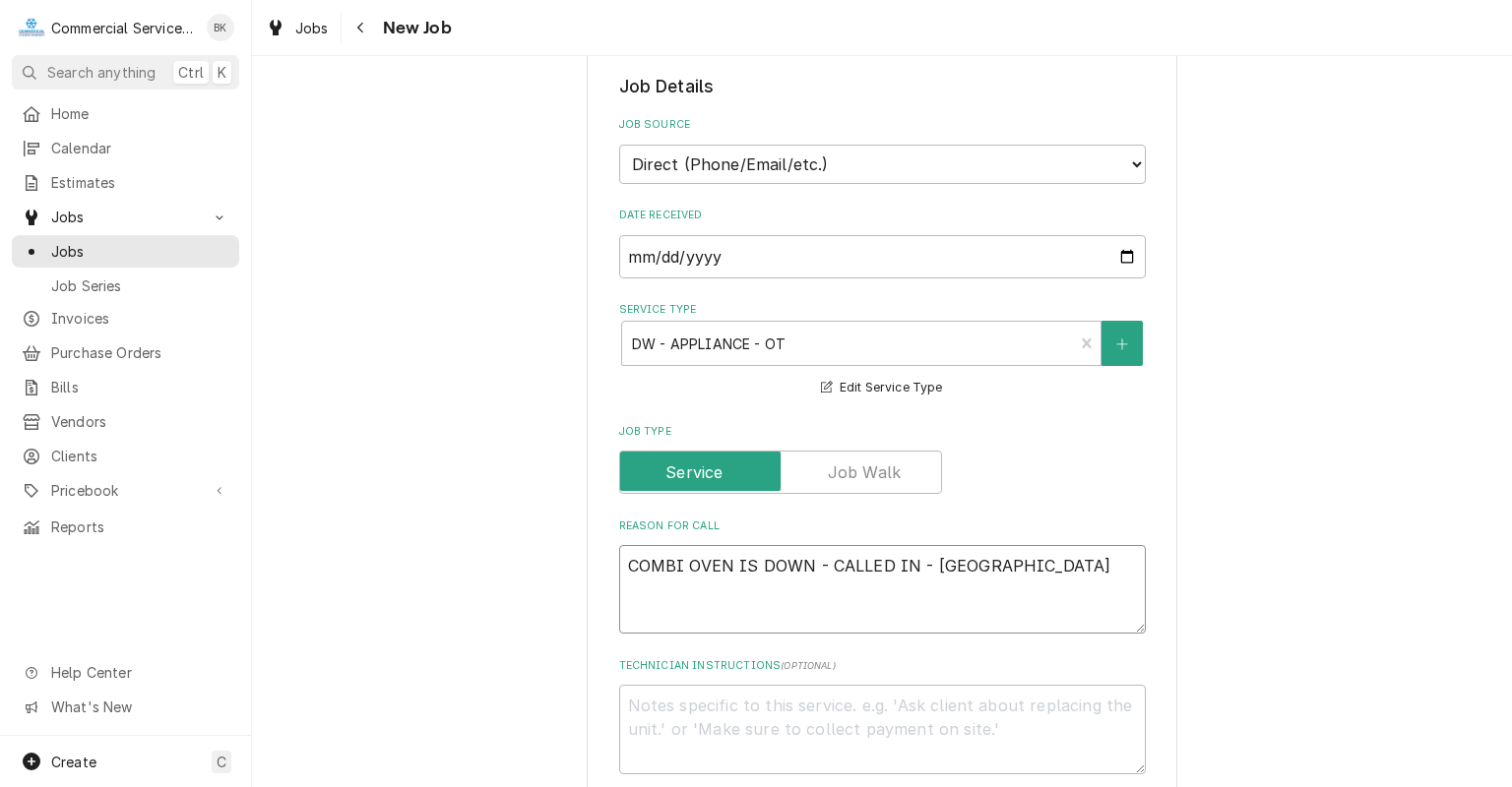
type textarea "COMBI OVEN IS DOWN - CALLED IN - NEE"
type textarea "x"
type textarea "COMBI OVEN IS DOWN - CALLED IN - NEED"
type textarea "x"
type textarea "COMBI OVEN IS DOWN - CALLED IN - NEED"
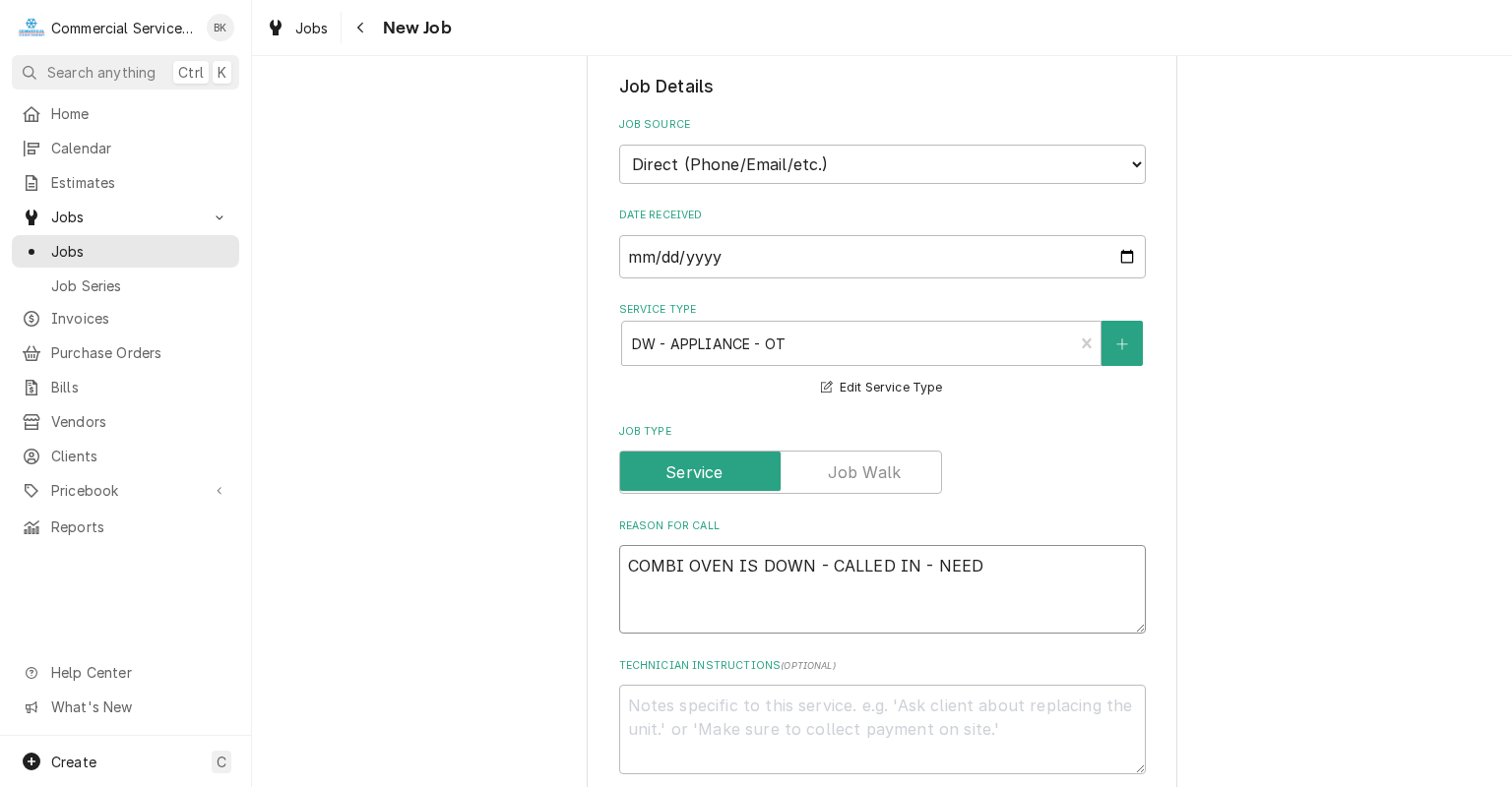
type textarea "x"
type textarea "COMBI OVEN IS DOWN - CALLED IN - NEED TO"
type textarea "x"
type textarea "COMBI OVEN IS DOWN - CALLED IN - NEED TO"
type textarea "x"
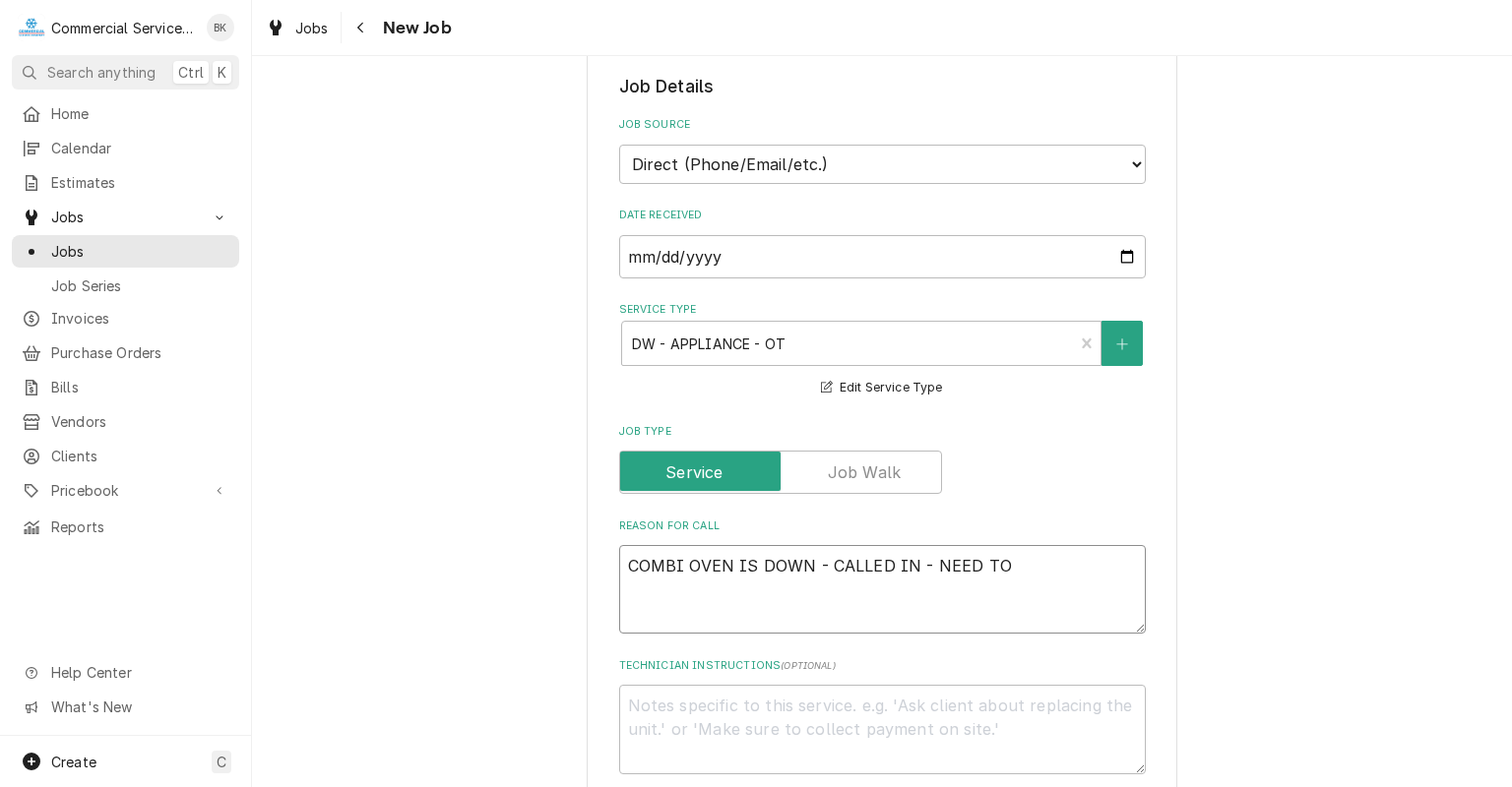
type textarea "COMBI OVEN IS DOWN - CALLED IN - NEED TO S"
type textarea "x"
type textarea "COMBI OVEN IS DOWN - CALLED IN - NEED TO SE"
type textarea "x"
type textarea "COMBI OVEN IS DOWN - CALLED IN - NEED TO SEN"
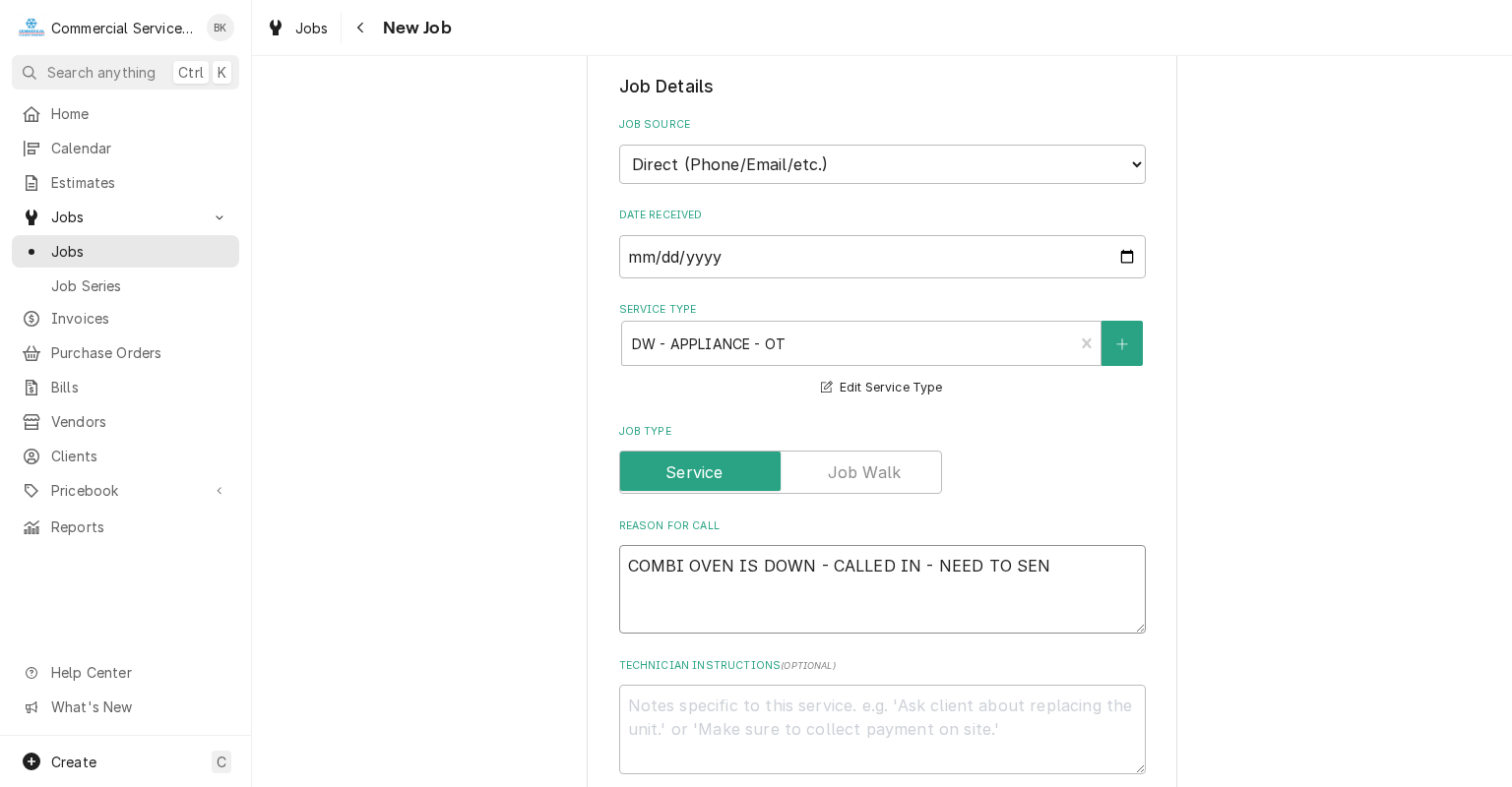
type textarea "x"
type textarea "COMBI OVEN IS DOWN - CALLED IN - NEED TO SEND"
type textarea "x"
type textarea "COMBI OVEN IS DOWN - CALLED IN - NEED TO SEND"
type textarea "x"
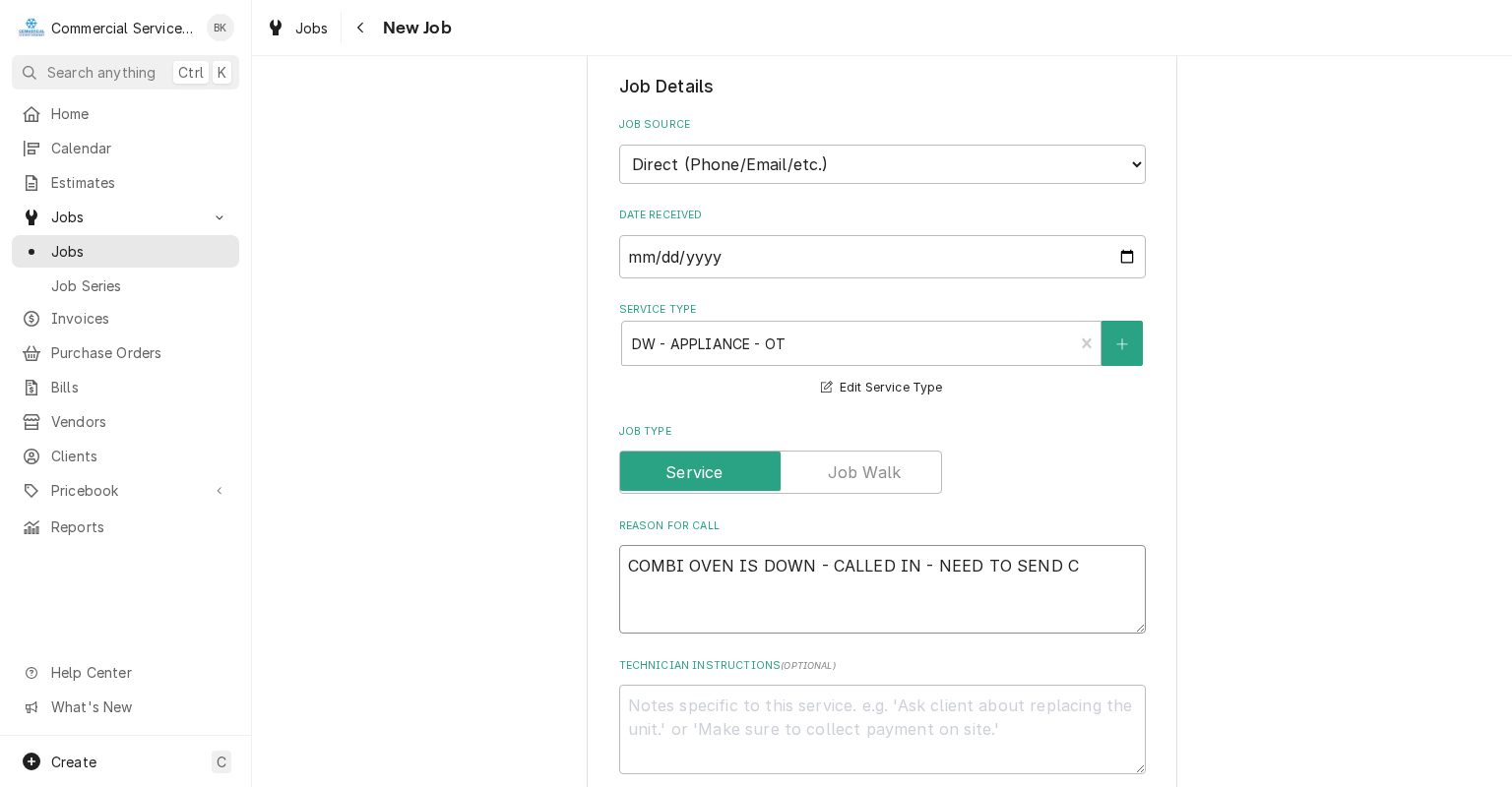
type textarea "COMBI OVEN IS DOWN - CALLED IN - NEED TO SEND CO"
type textarea "x"
type textarea "COMBI OVEN IS DOWN - CALLED IN - NEED TO SEND COR"
type textarea "x"
type textarea "COMBI OVEN IS DOWN - CALLED IN - NEED TO SEND CORR"
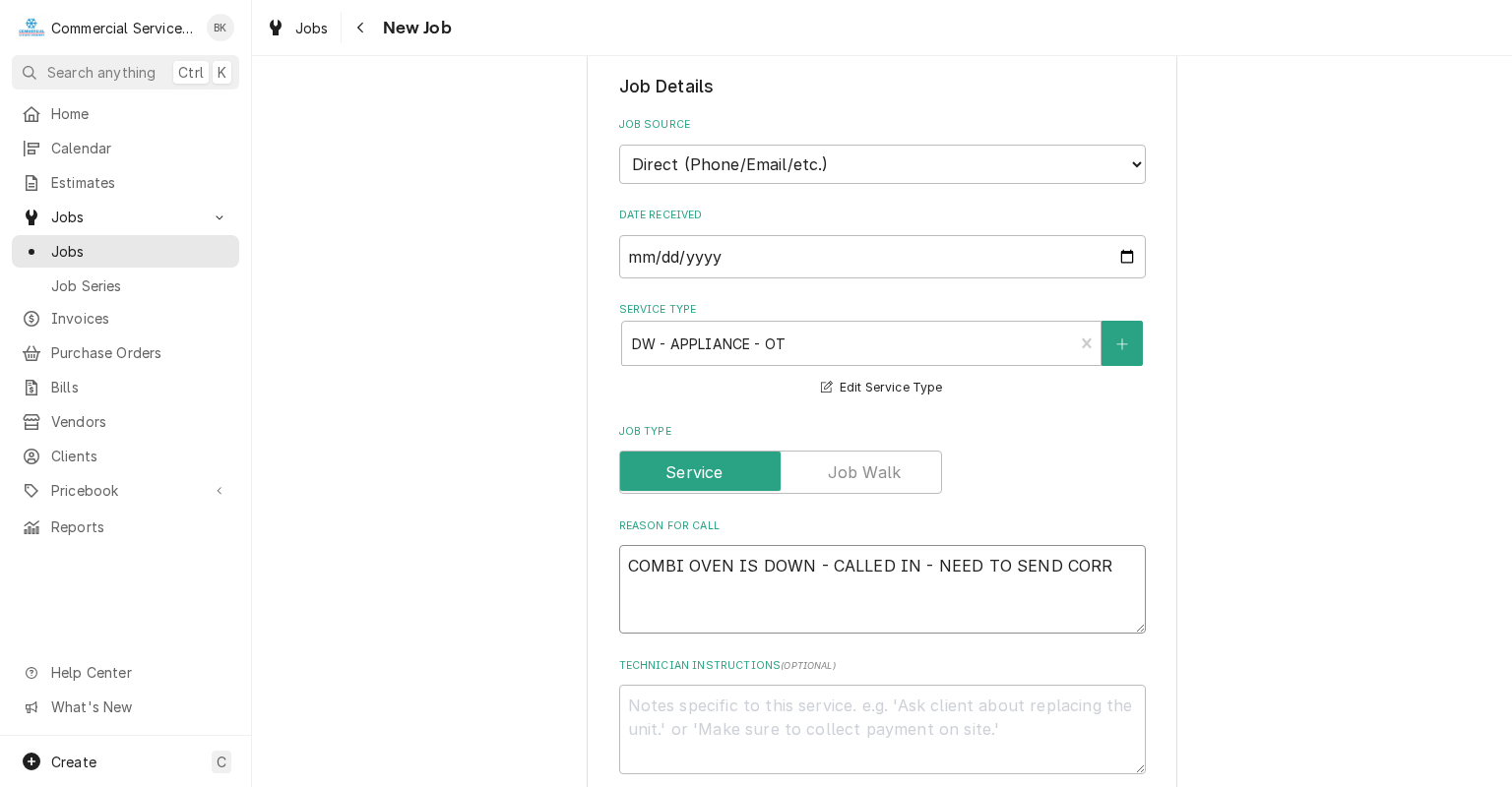
type textarea "x"
type textarea "COMBI OVEN IS DOWN - CALLED IN - NEED TO SEND CORRI"
type textarea "x"
type textarea "COMBI OVEN IS DOWN - CALLED IN - NEED TO SEND CORRIG"
type textarea "x"
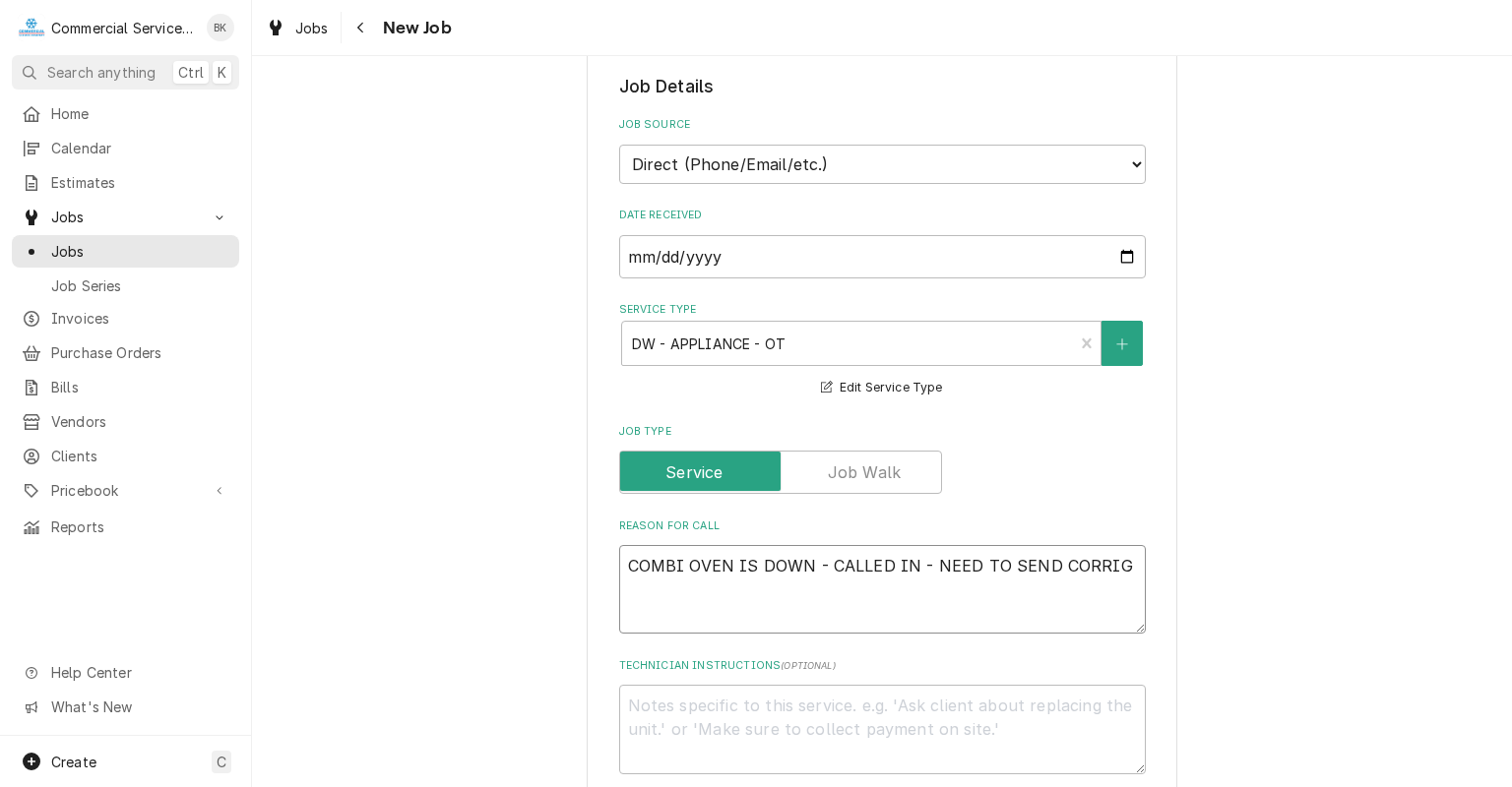
type textarea "COMBI OVEN IS DOWN - CALLED IN - NEED TO SEND CORRIGO"
type textarea "x"
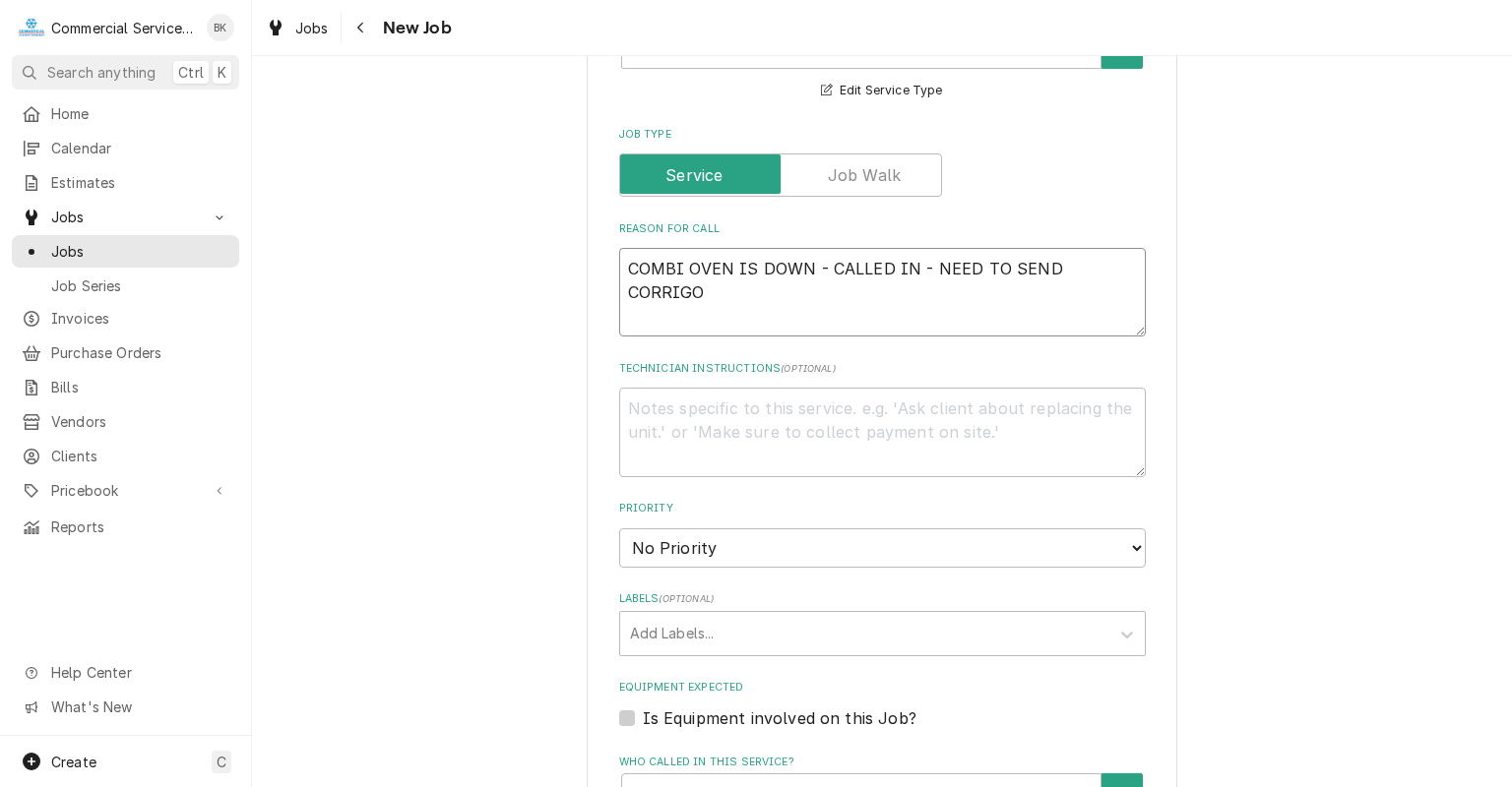
type textarea "COMBI OVEN IS DOWN - CALLED IN - NEED TO SEND CORRIGO"
select select "2"
click option "High" at bounding box center [0, 0] width 0 height 0
click at [715, 632] on div "Labels" at bounding box center [864, 633] width 469 height 35
type textarea "x"
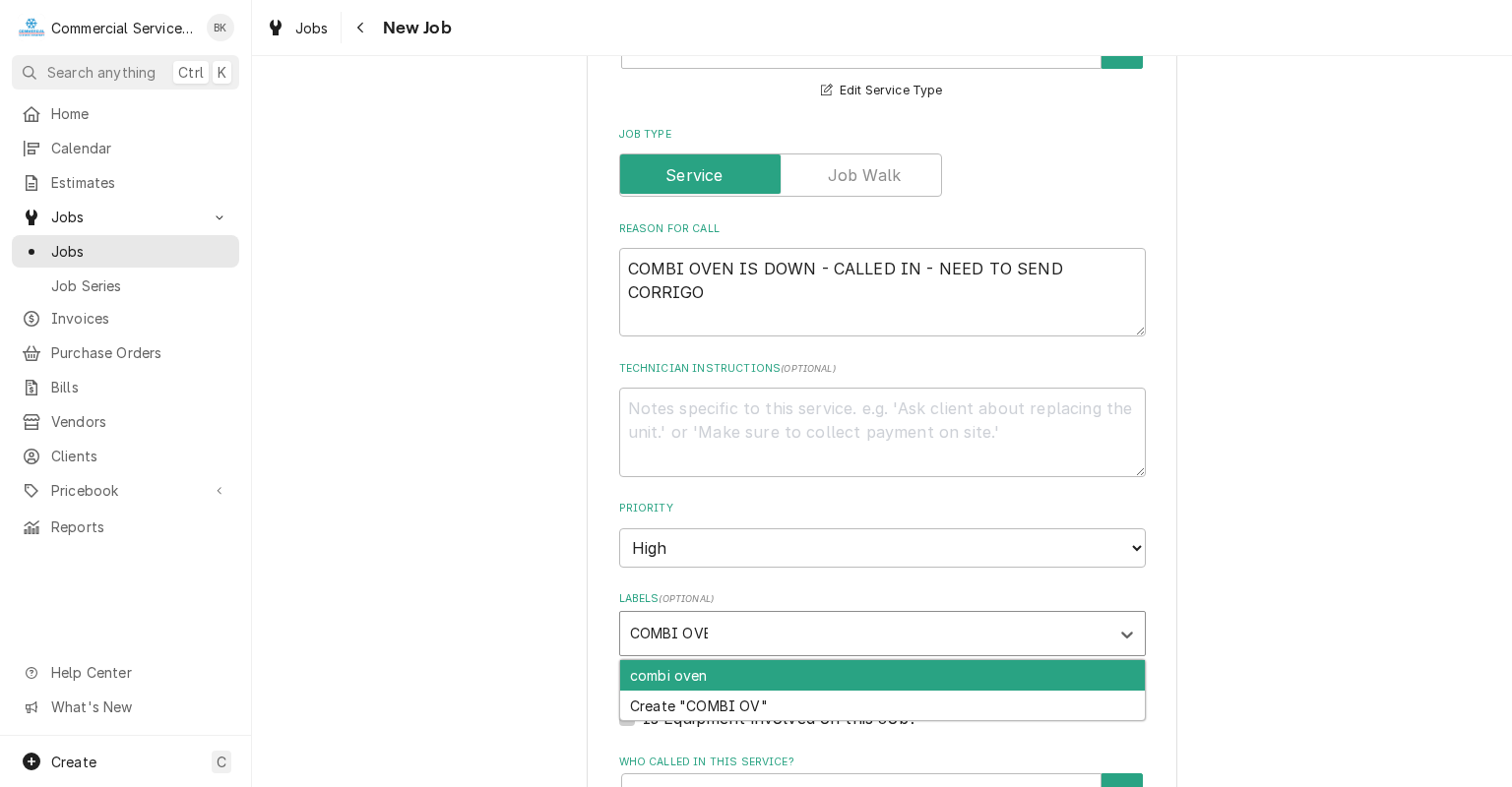
type input "COMBI OVEN"
type textarea "x"
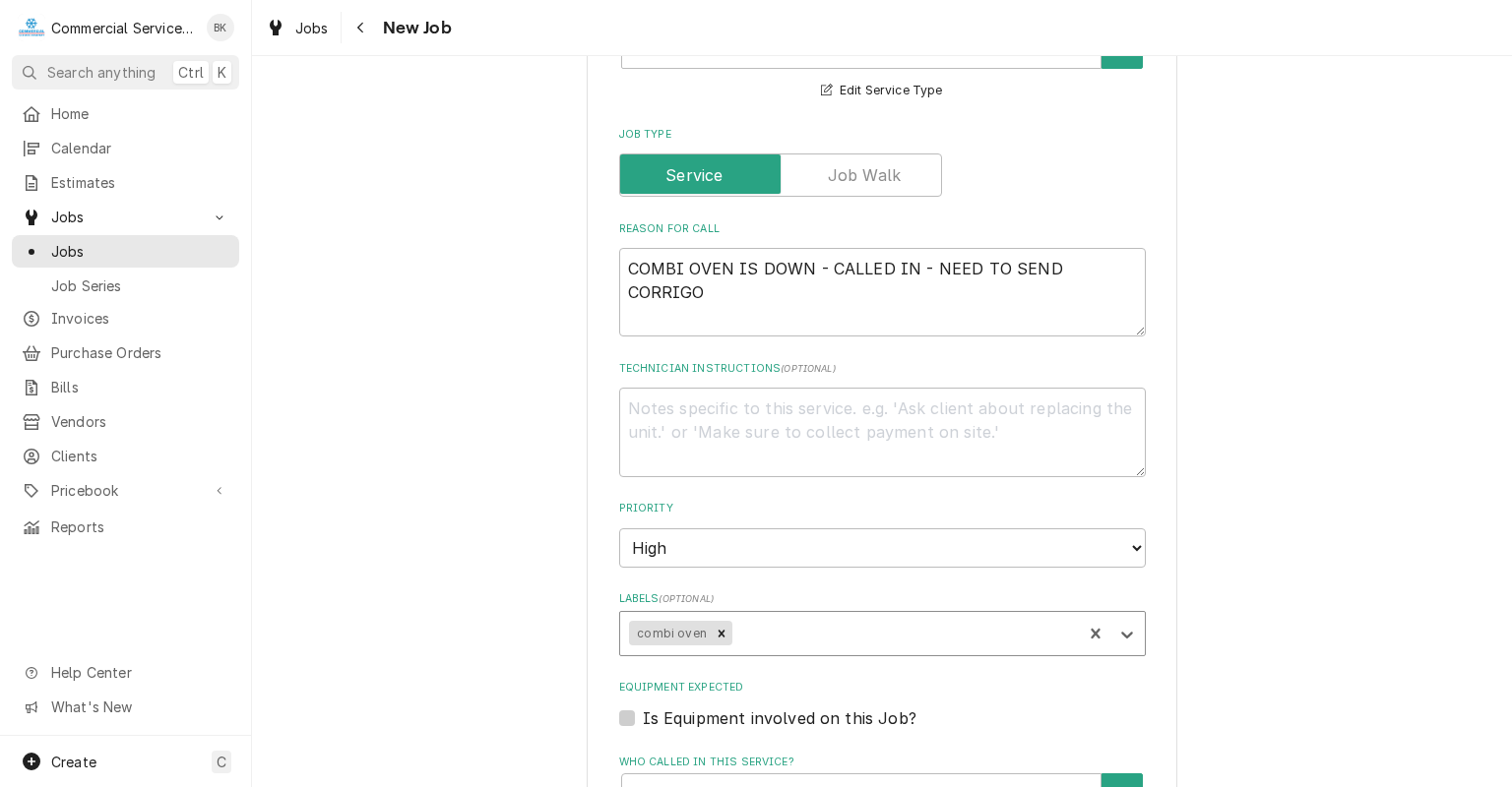
type textarea "x"
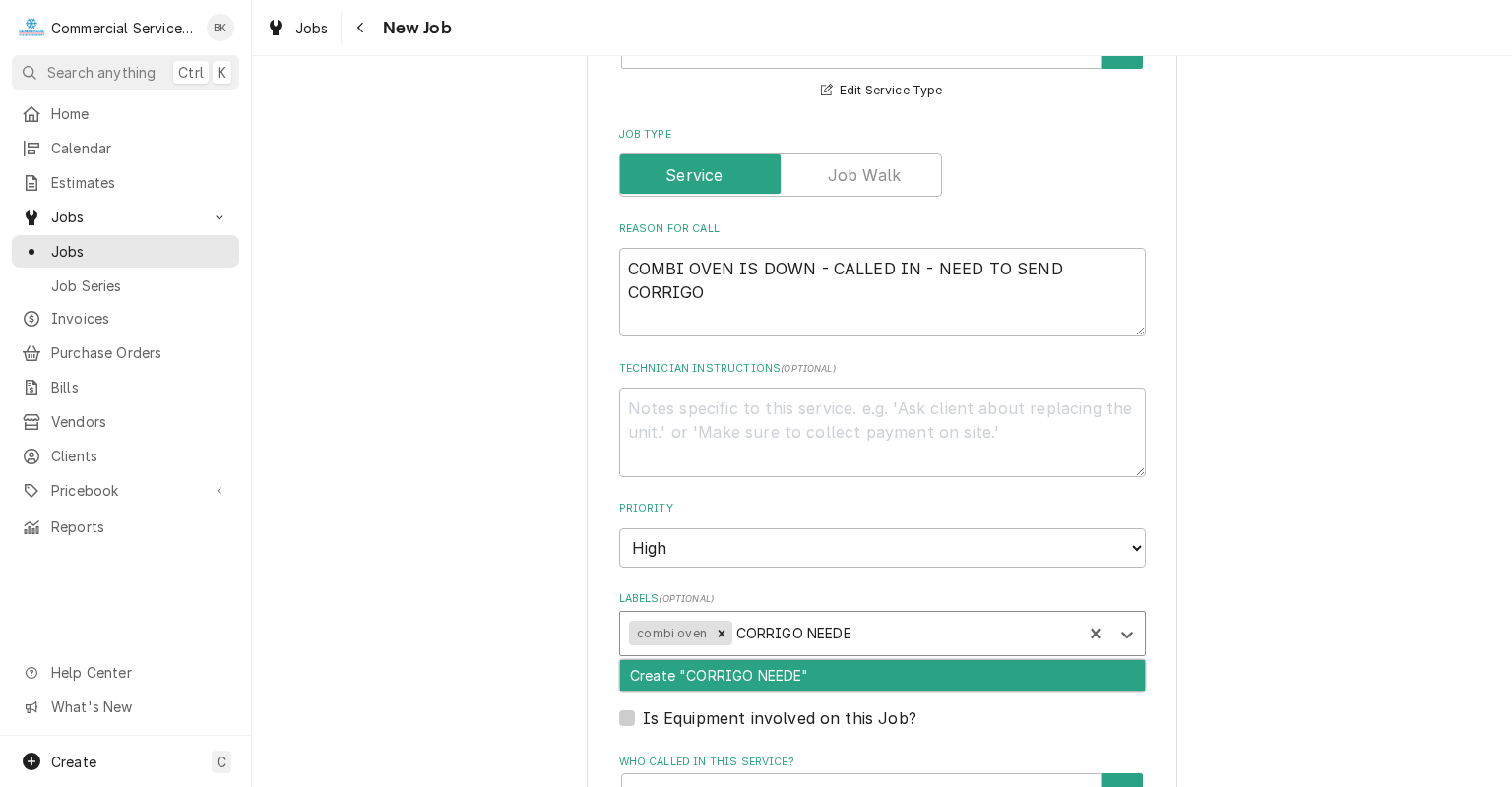
type input "CORRIGO NEEDED"
type textarea "x"
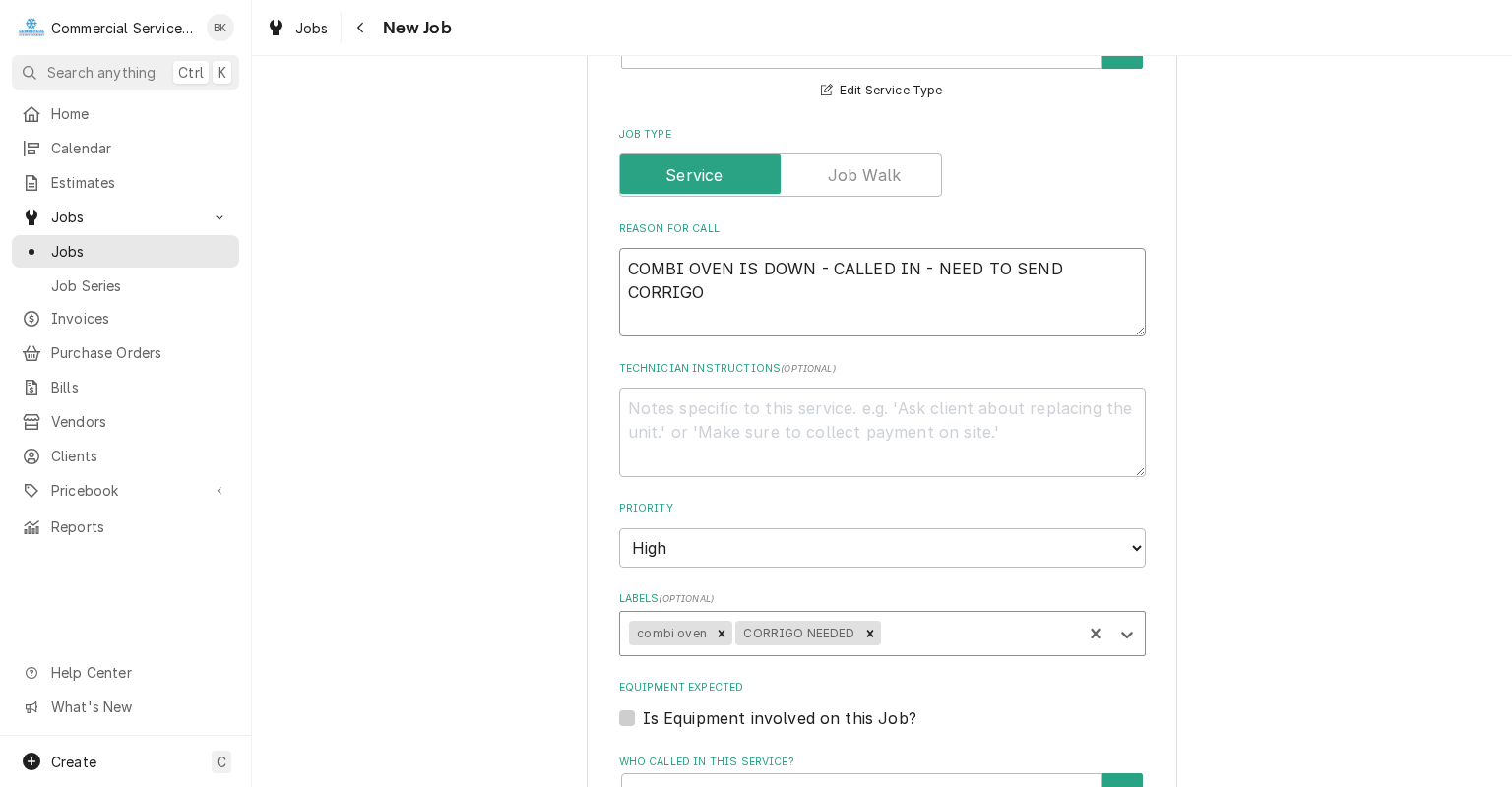
click at [1074, 264] on textarea "COMBI OVEN IS DOWN - CALLED IN - NEED TO SEND CORRIGO" at bounding box center [882, 292] width 526 height 89
click at [1130, 263] on textarea "COMBI OVEN IS DOWN - CALLED IN - NEED TO SEND CORRIGO" at bounding box center [882, 292] width 526 height 89
type textarea "x"
type textarea "COMBI OVEN IS DOWN - CALLED IN - NEED TO SEND CORRIGO"
type textarea "x"
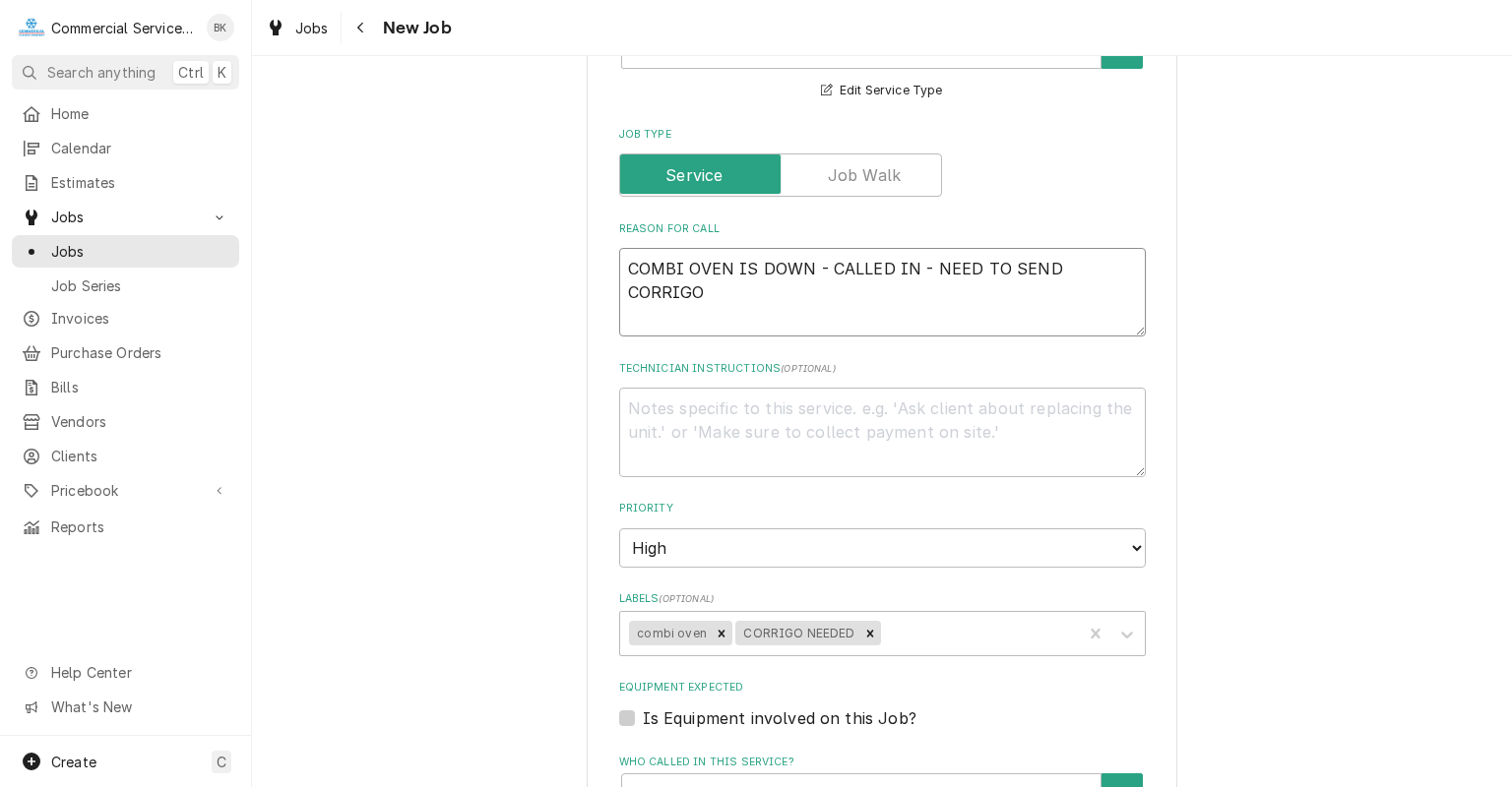
type textarea "COMBI OVEN IS DOWN - CALLED IN - NEED TO SEND CORRIGO V"
type textarea "x"
type textarea "COMBI OVEN IS DOWN - CALLED IN - NEED TO SEND CORRIGO VI"
type textarea "x"
type textarea "COMBI OVEN IS DOWN - CALLED IN - NEED TO SEND CORRIGO VIA"
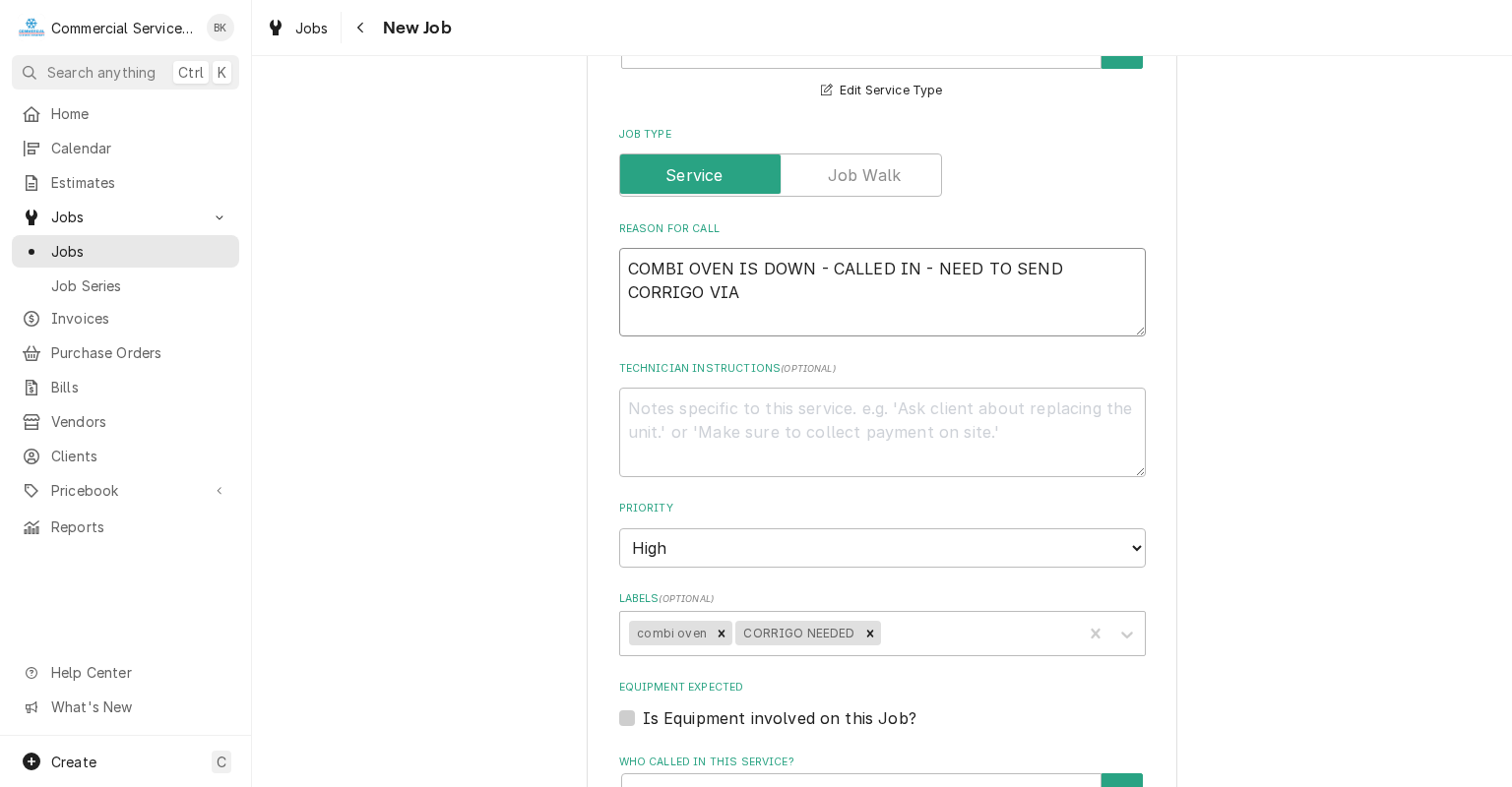
type textarea "x"
type textarea "COMBI OVEN IS DOWN - CALLED IN - NEED TO SEND CORRIGO VIA"
type textarea "x"
type textarea "COMBI OVEN IS DOWN - CALLED IN - NEED TO SEND CORRIGO VIA E"
type textarea "x"
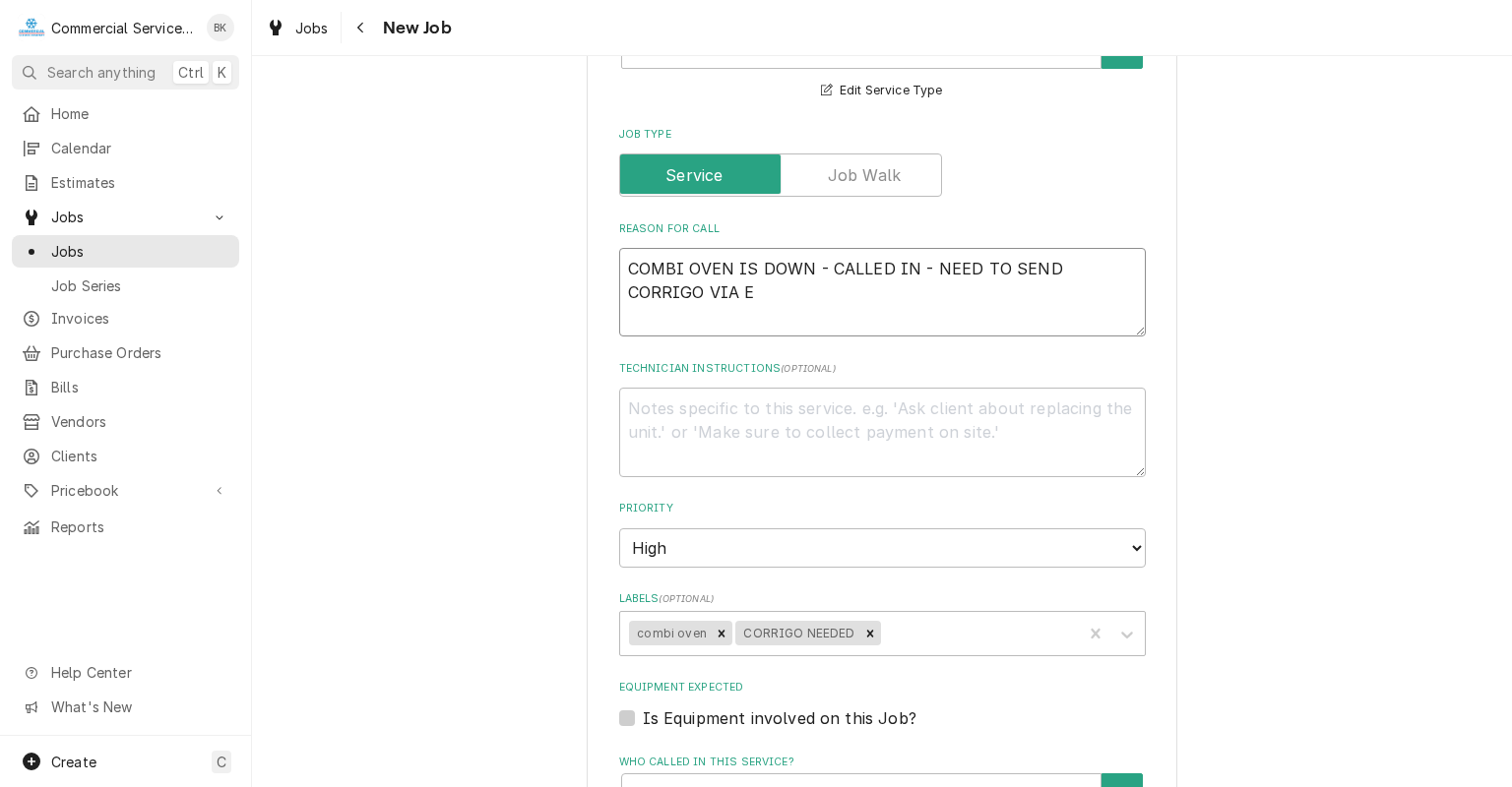
type textarea "COMBI OVEN IS DOWN - CALLED IN - NEED TO SEND CORRIGO VIA EM"
type textarea "x"
type textarea "COMBI OVEN IS DOWN - CALLED IN - NEED TO SEND CORRIGO VIA EMA"
type textarea "x"
type textarea "COMBI OVEN IS DOWN - CALLED IN - NEED TO SEND CORRIGO VIA EMAL"
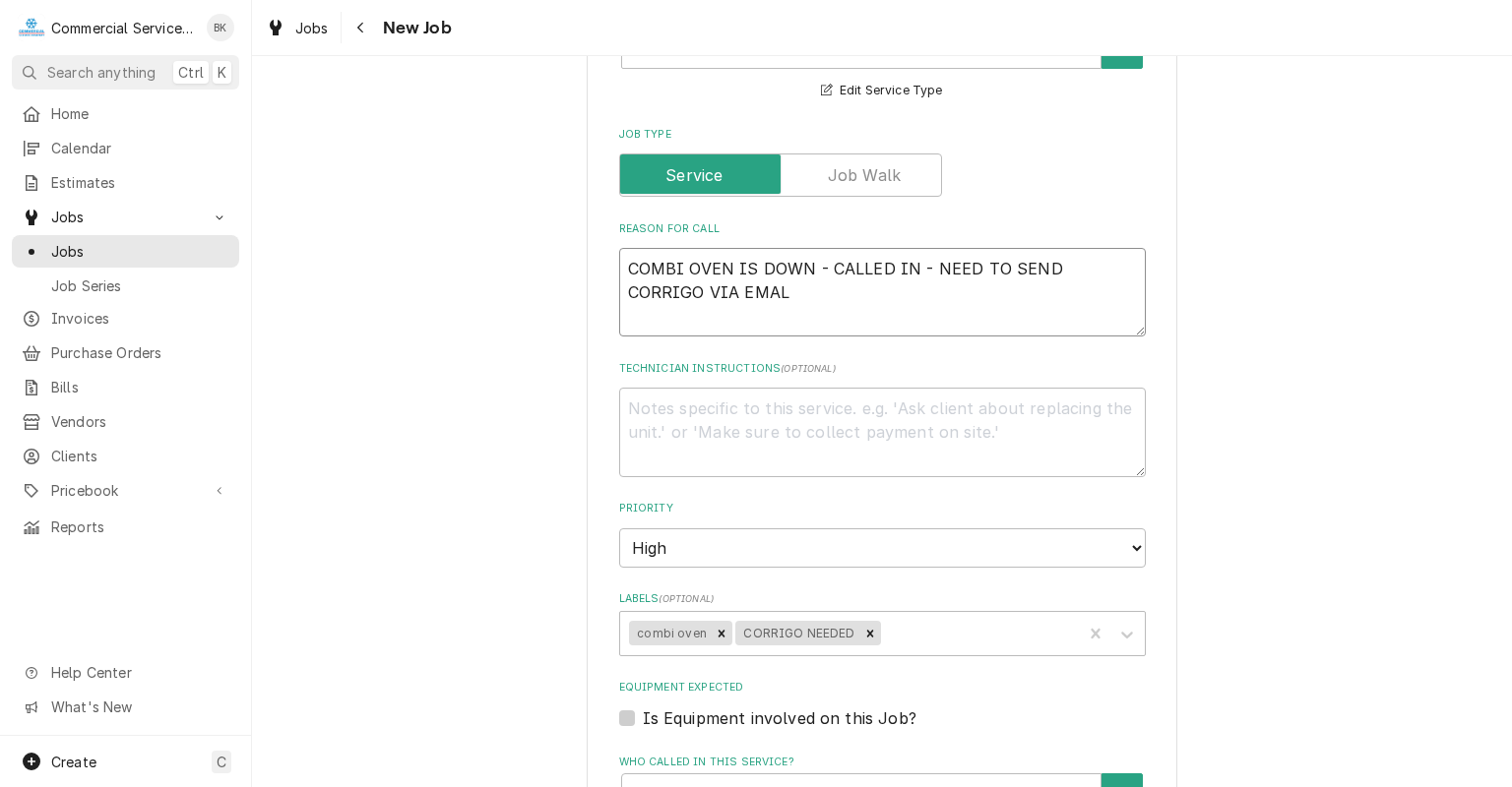
type textarea "x"
type textarea "COMBI OVEN IS DOWN - CALLED IN - NEED TO SEND CORRIGO VIA EMA"
type textarea "x"
type textarea "COMBI OVEN IS DOWN - CALLED IN - NEED TO SEND CORRIGO VIA EM"
type textarea "x"
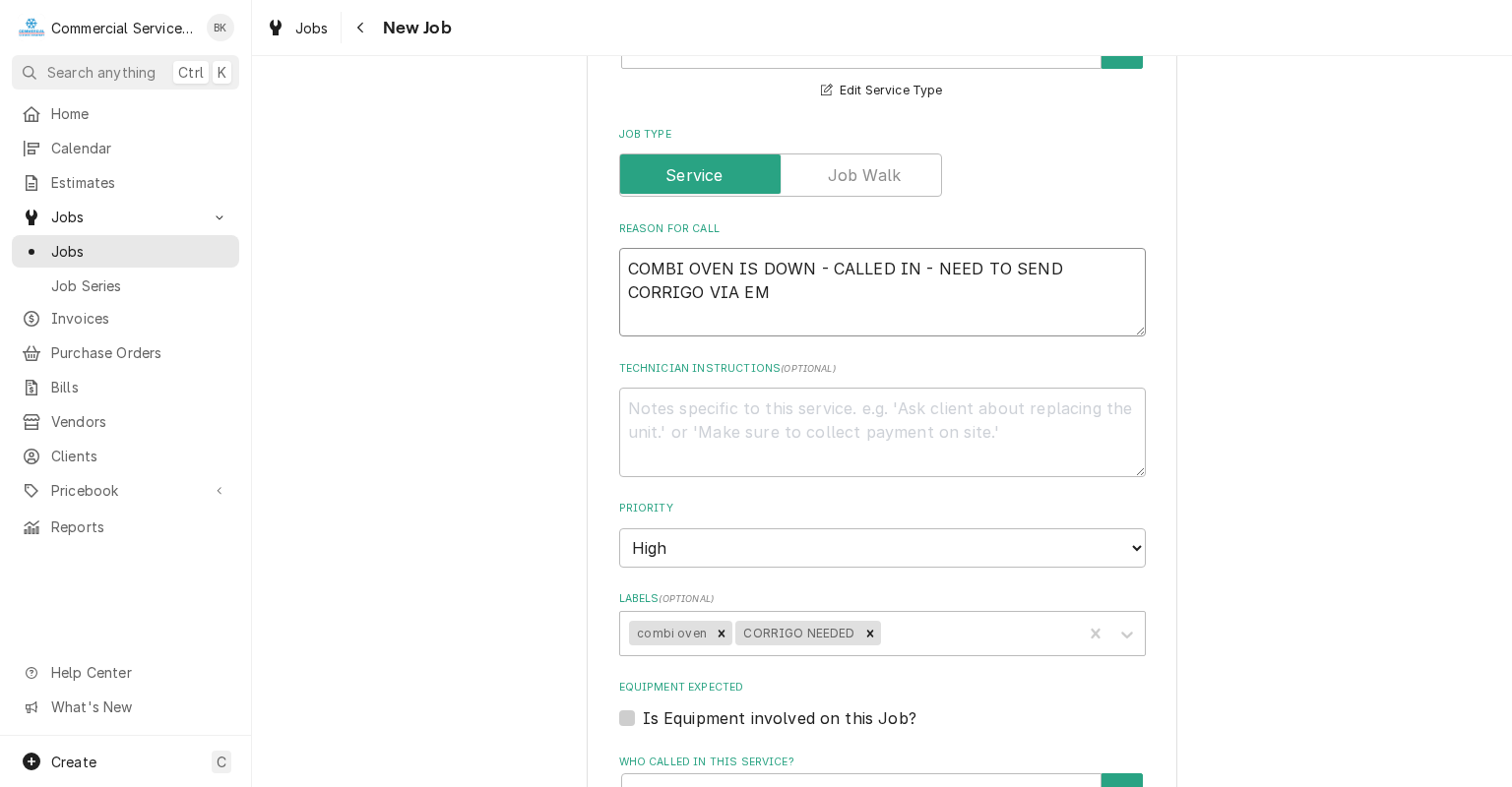
type textarea "COMBI OVEN IS DOWN - CALLED IN - NEED TO SEND CORRIGO VIA EMA"
type textarea "x"
type textarea "COMBI OVEN IS DOWN - CALLED IN - NEED TO SEND CORRIGO VIA EMAI"
type textarea "x"
type textarea "COMBI OVEN IS DOWN - CALLED IN - NEED TO SEND CORRIGO VIA EMAIL"
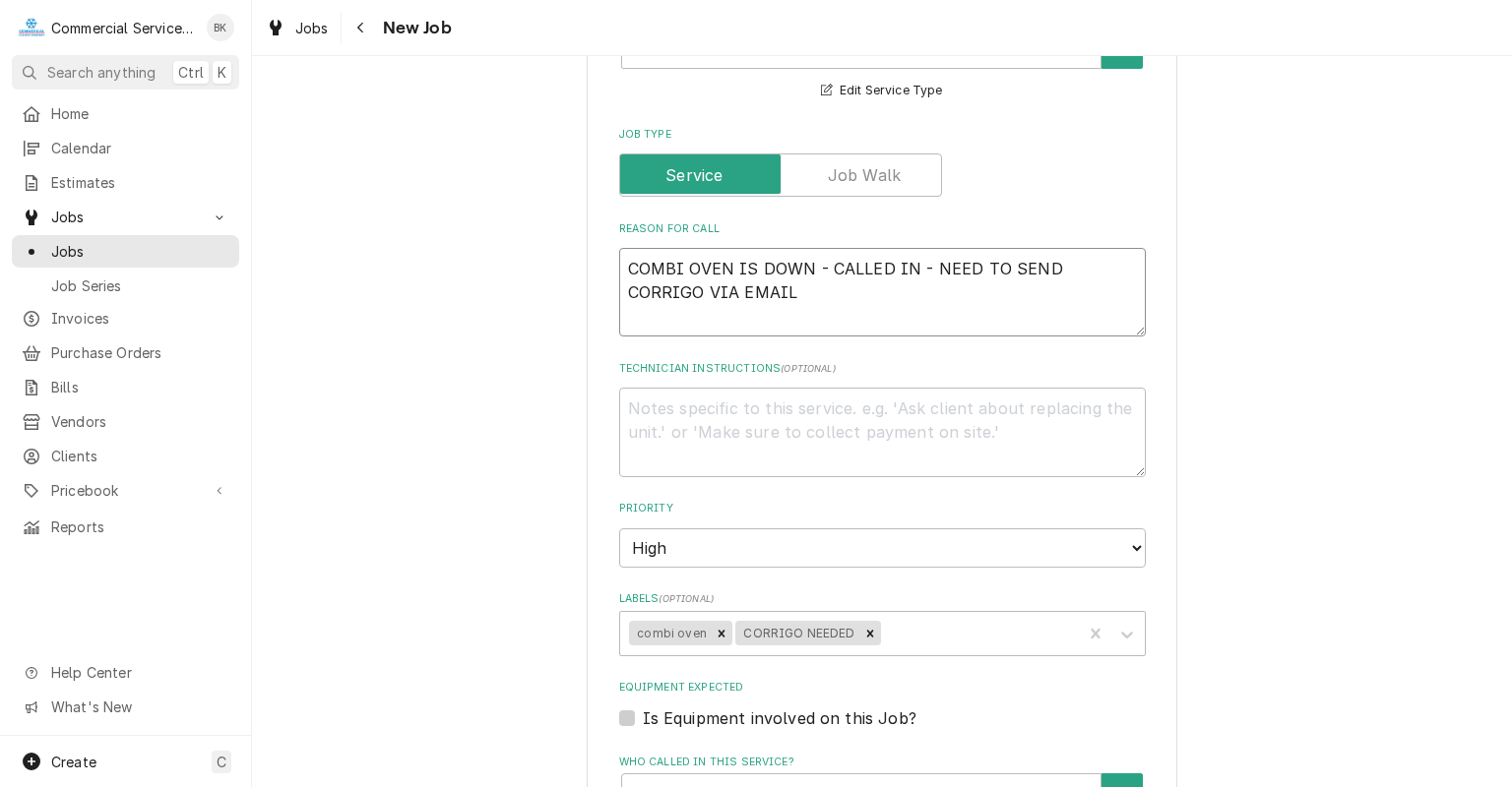
type textarea "x"
type textarea "COMBI OVEN IS DOWN - CALLED IN - NEED TO SEND CORRIGO VIA EMAIL"
type textarea "x"
type textarea "COMBI OVEN IS DOWN - CALLED IN - NEED TO SEND CORRIGO VIA EMAIL -"
type textarea "x"
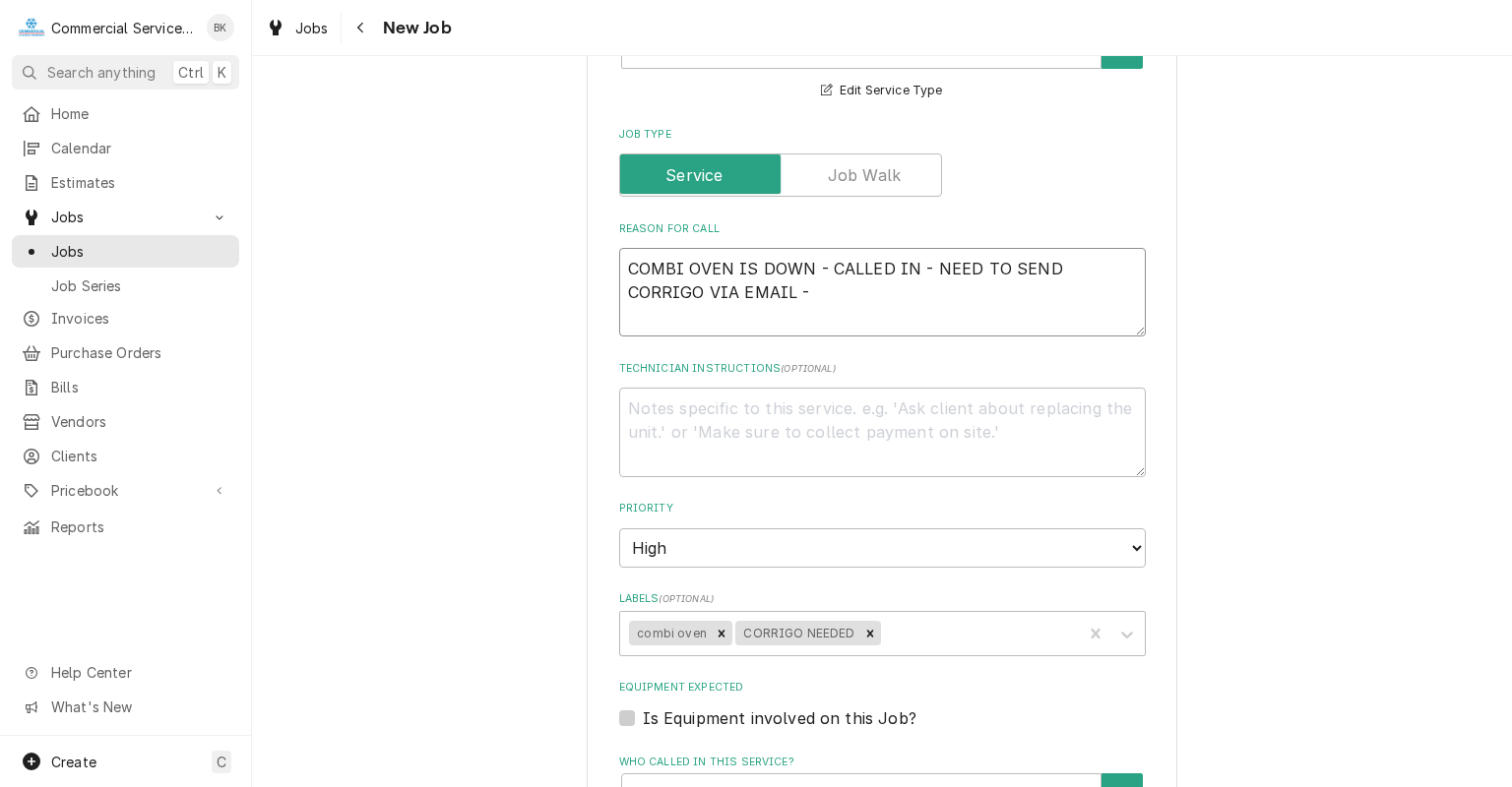
type textarea "COMBI OVEN IS DOWN - CALLED IN - NEED TO SEND CORRIGO VIA EMAIL -"
type textarea "x"
type textarea "COMBI OVEN IS DOWN - CALLED IN - NEED TO SEND CORRIGO VIA EMAIL - V"
type textarea "x"
type textarea "COMBI OVEN IS DOWN - CALLED IN - NEED TO SEND CORRIGO VIA EMAIL - VE"
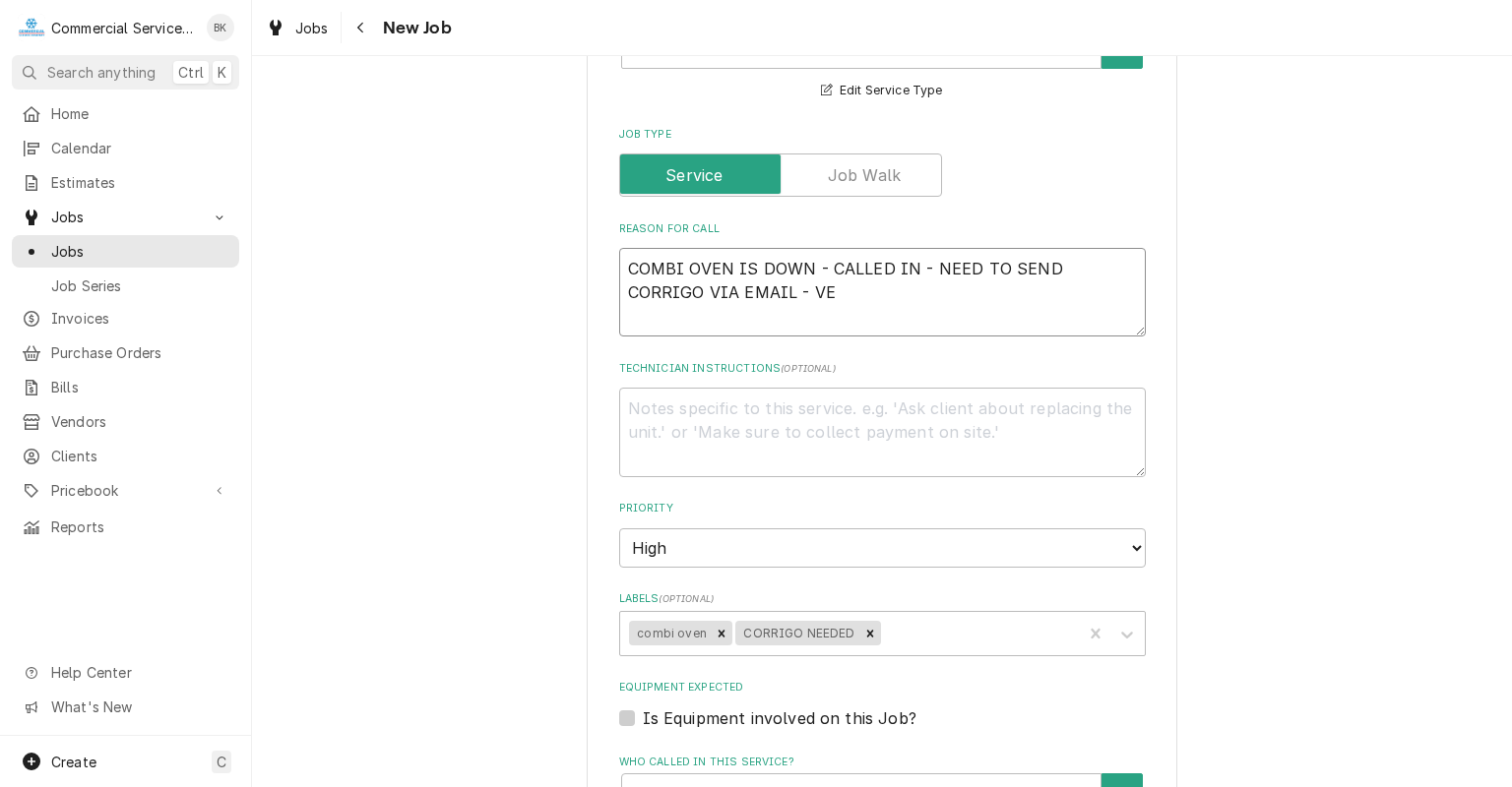
type textarea "x"
type textarea "COMBI OVEN IS DOWN - CALLED IN - NEED TO SEND CORRIGO VIA EMAIL - VER"
type textarea "x"
type textarea "COMBI OVEN IS DOWN - CALLED IN - NEED TO SEND CORRIGO VIA EMAIL - VERB"
type textarea "x"
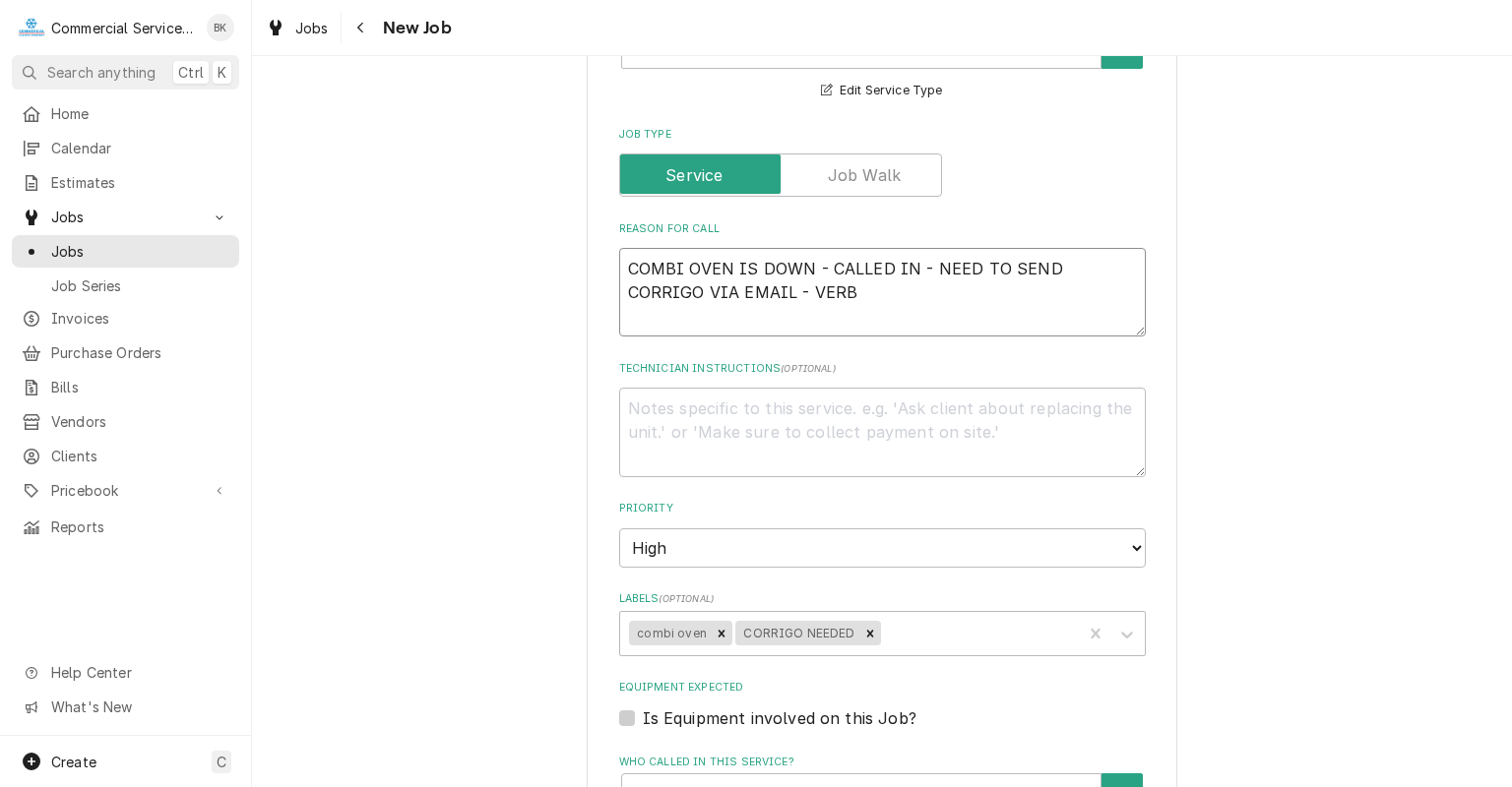
type textarea "COMBI OVEN IS DOWN - CALLED IN - NEED TO SEND CORRIGO VIA EMAIL - VERBA"
type textarea "x"
type textarea "COMBI OVEN IS DOWN - CALLED IN - NEED TO SEND CORRIGO VIA EMAIL - VERBAL"
type textarea "x"
type textarea "COMBI OVEN IS DOWN - CALLED IN - NEED TO SEND CORRIGO VIA EMAIL - VERBAL"
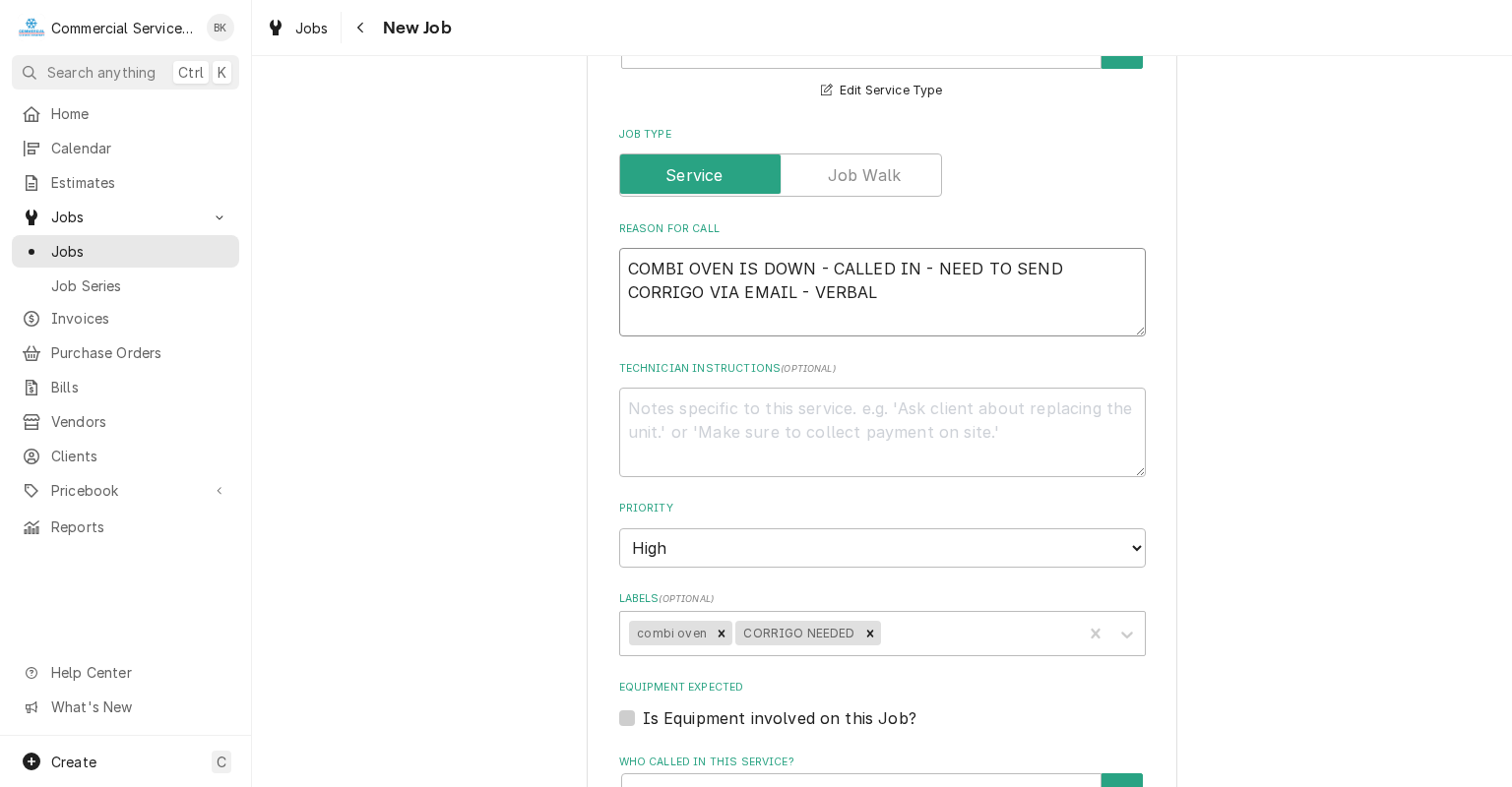
type textarea "x"
type textarea "COMBI OVEN IS DOWN - CALLED IN - NEED TO SEND CORRIGO VIA EMAIL - VERBAL C"
type textarea "x"
type textarea "COMBI OVEN IS DOWN - CALLED IN - NEED TO SEND CORRIGO VIA EMAIL - VERBAL"
type textarea "x"
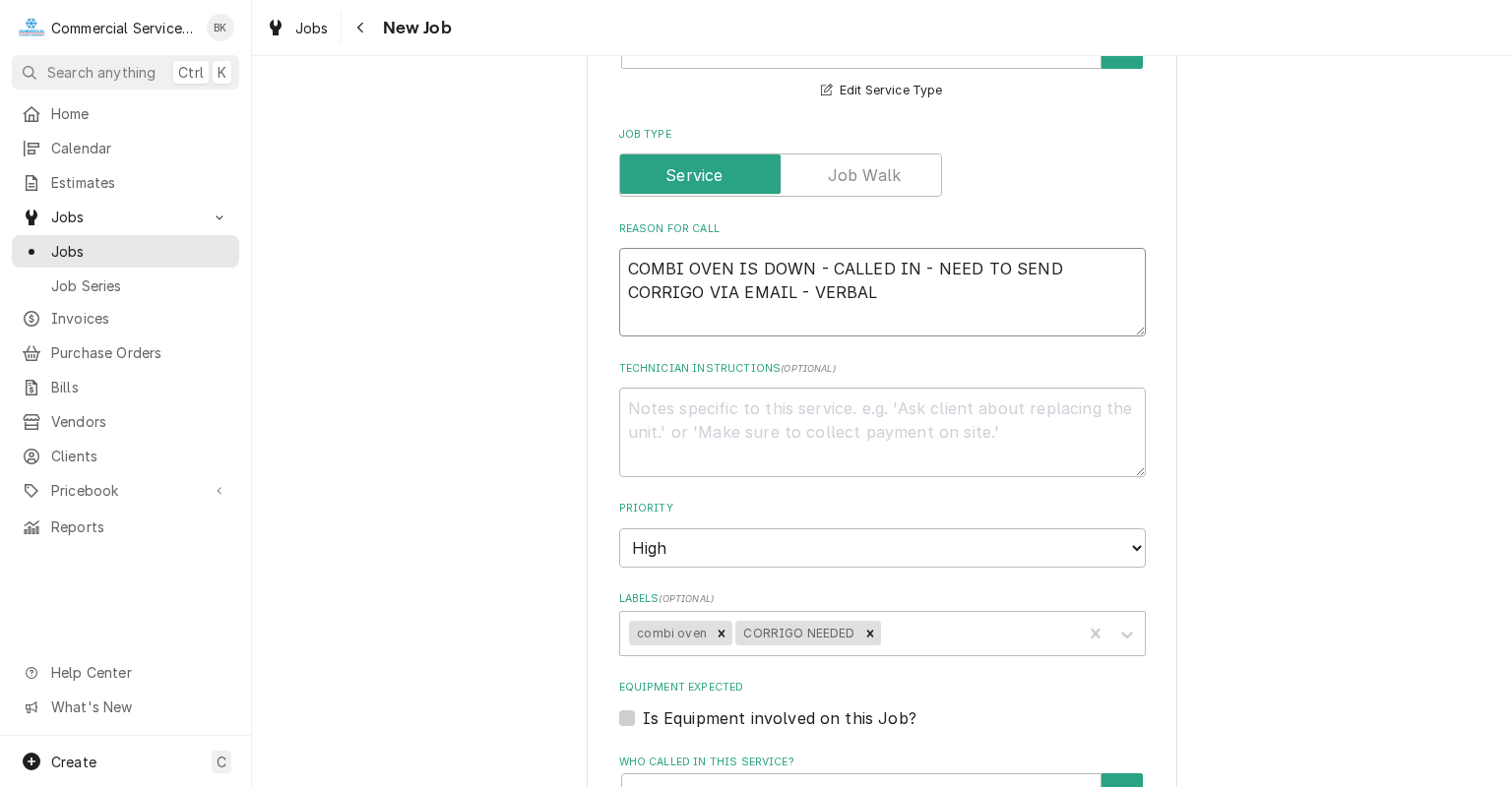
type textarea "COMBI OVEN IS DOWN - CALLED IN - NEED TO SEND CORRIGO VIA EMAIL - VERBAL A"
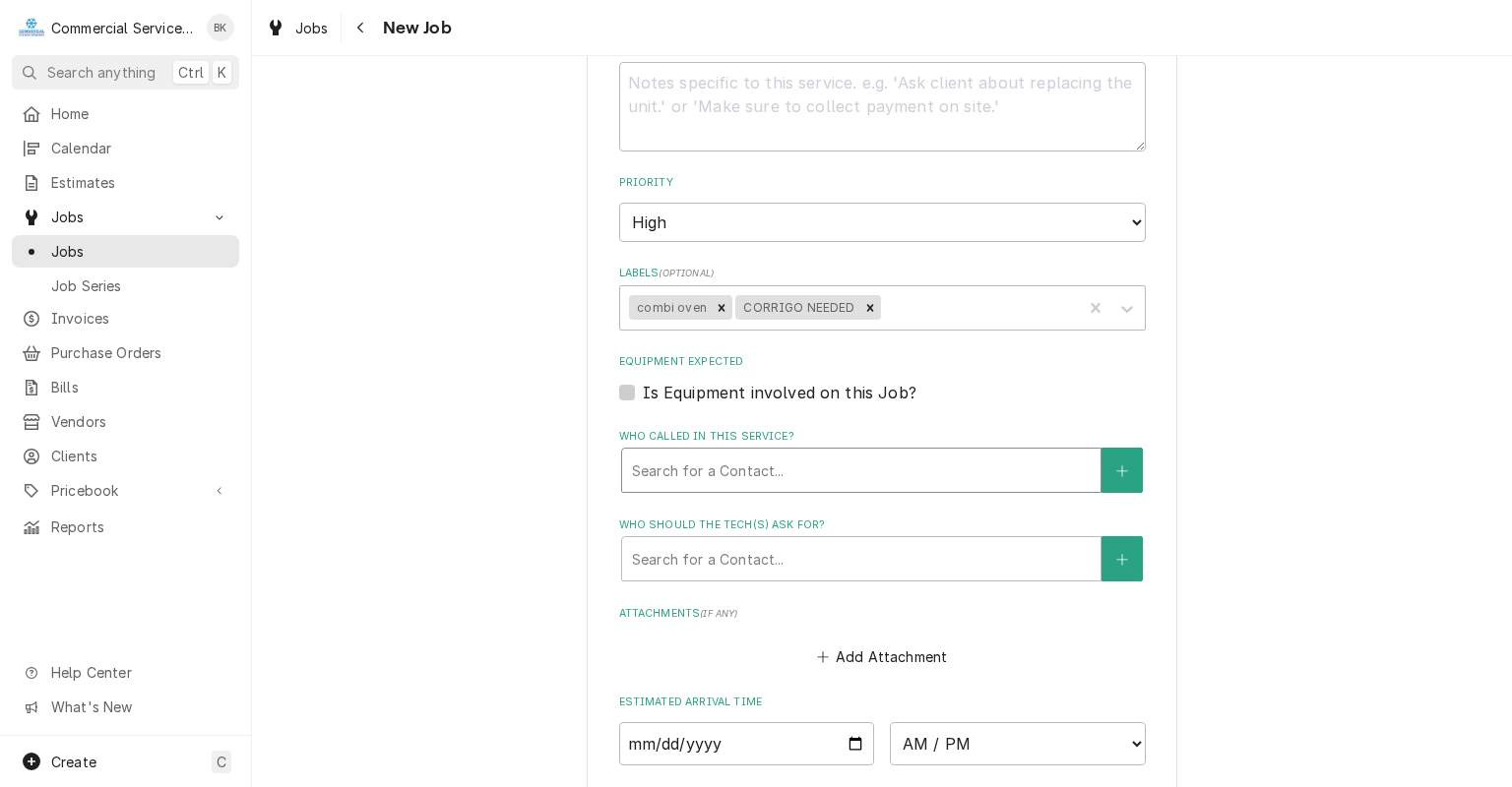
scroll to position [1090, 0]
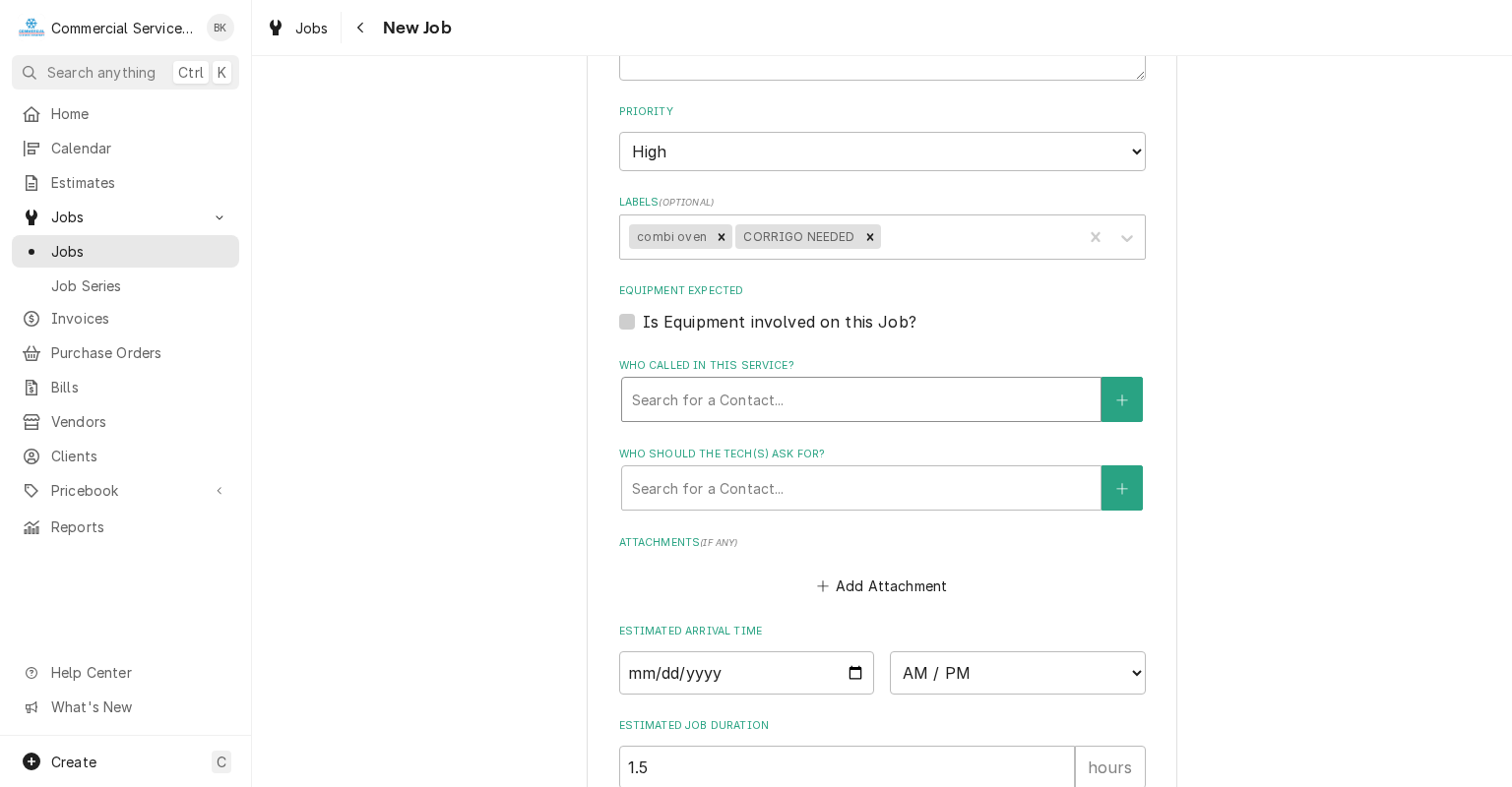
click at [770, 415] on div "Search for a Contact..." at bounding box center [861, 399] width 478 height 43
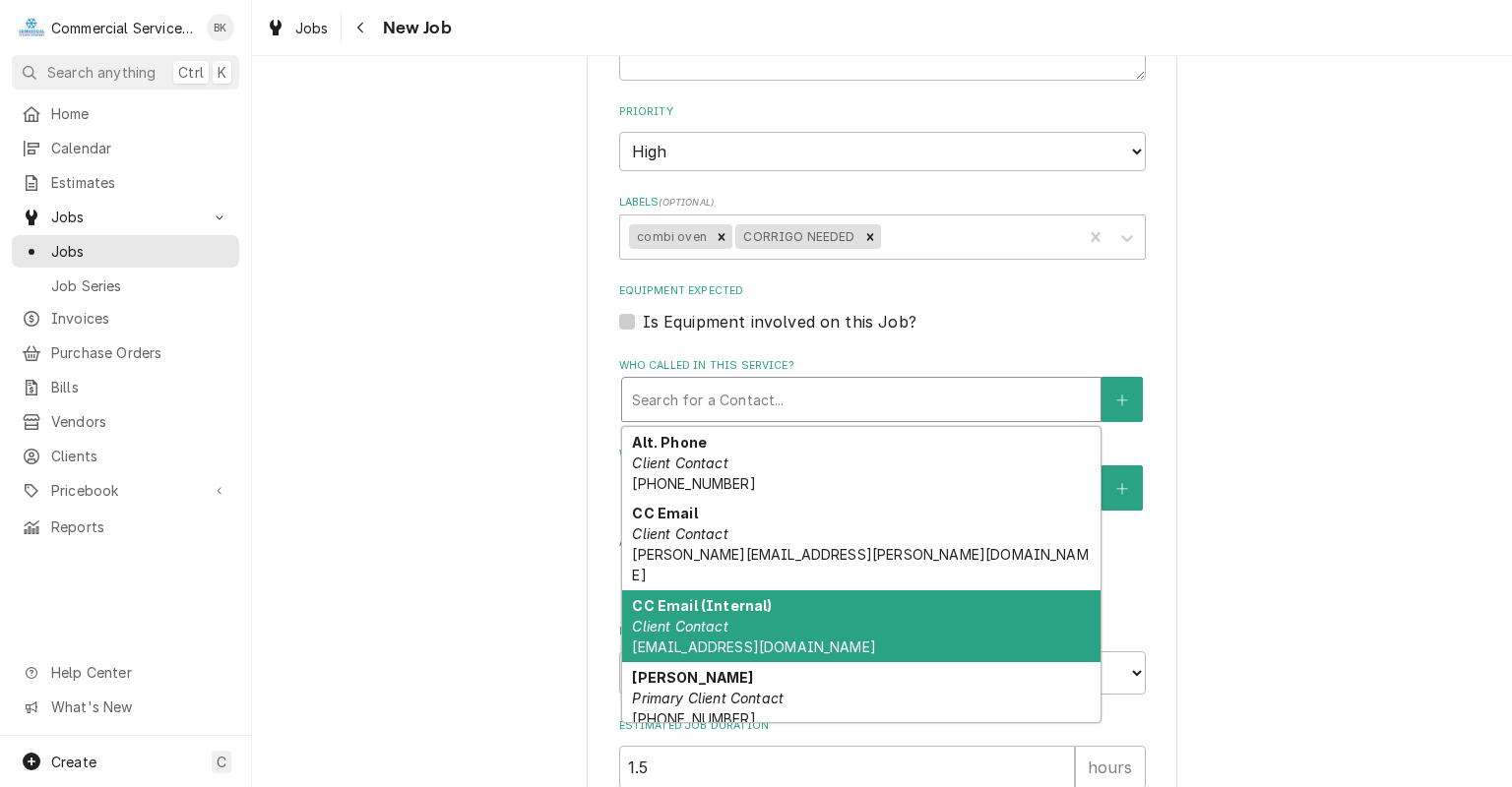
scroll to position [98, 0]
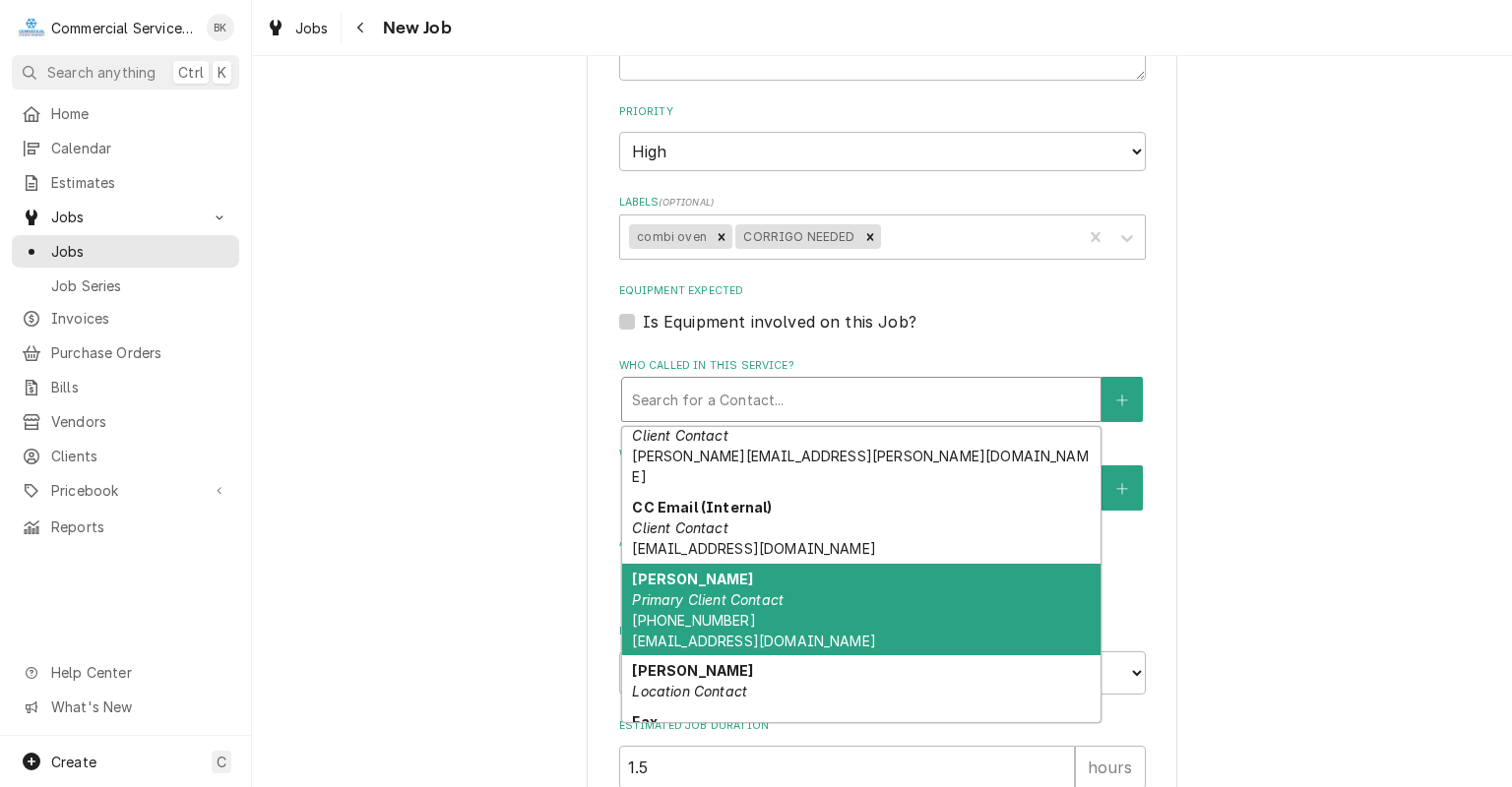
click at [785, 594] on div "[PERSON_NAME] Primary Client Contact [PHONE_NUMBER] [EMAIL_ADDRESS][DOMAIN_NAME]" at bounding box center [861, 610] width 478 height 93
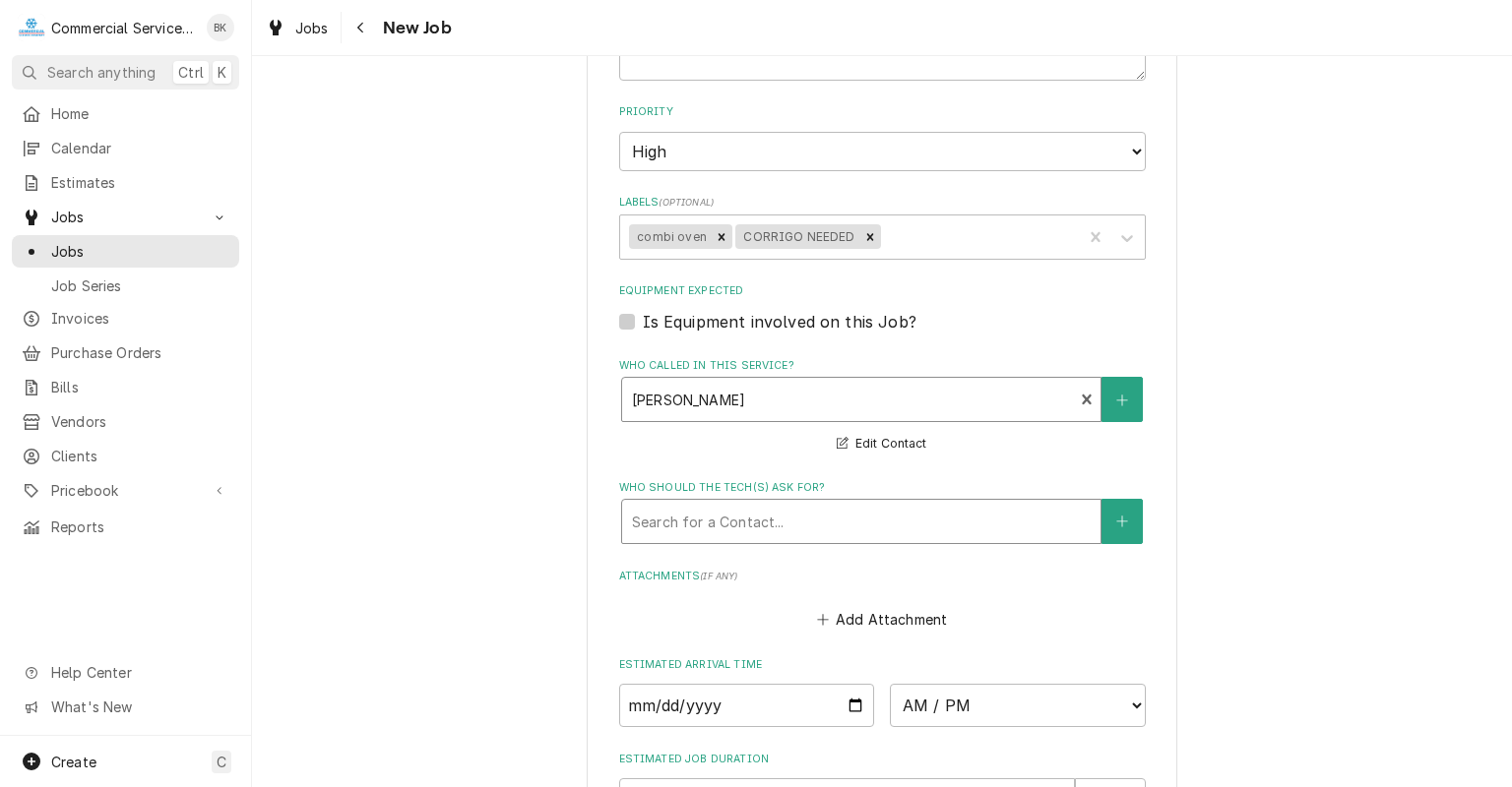
click at [779, 528] on div "Who should the tech(s) ask for?" at bounding box center [861, 521] width 459 height 35
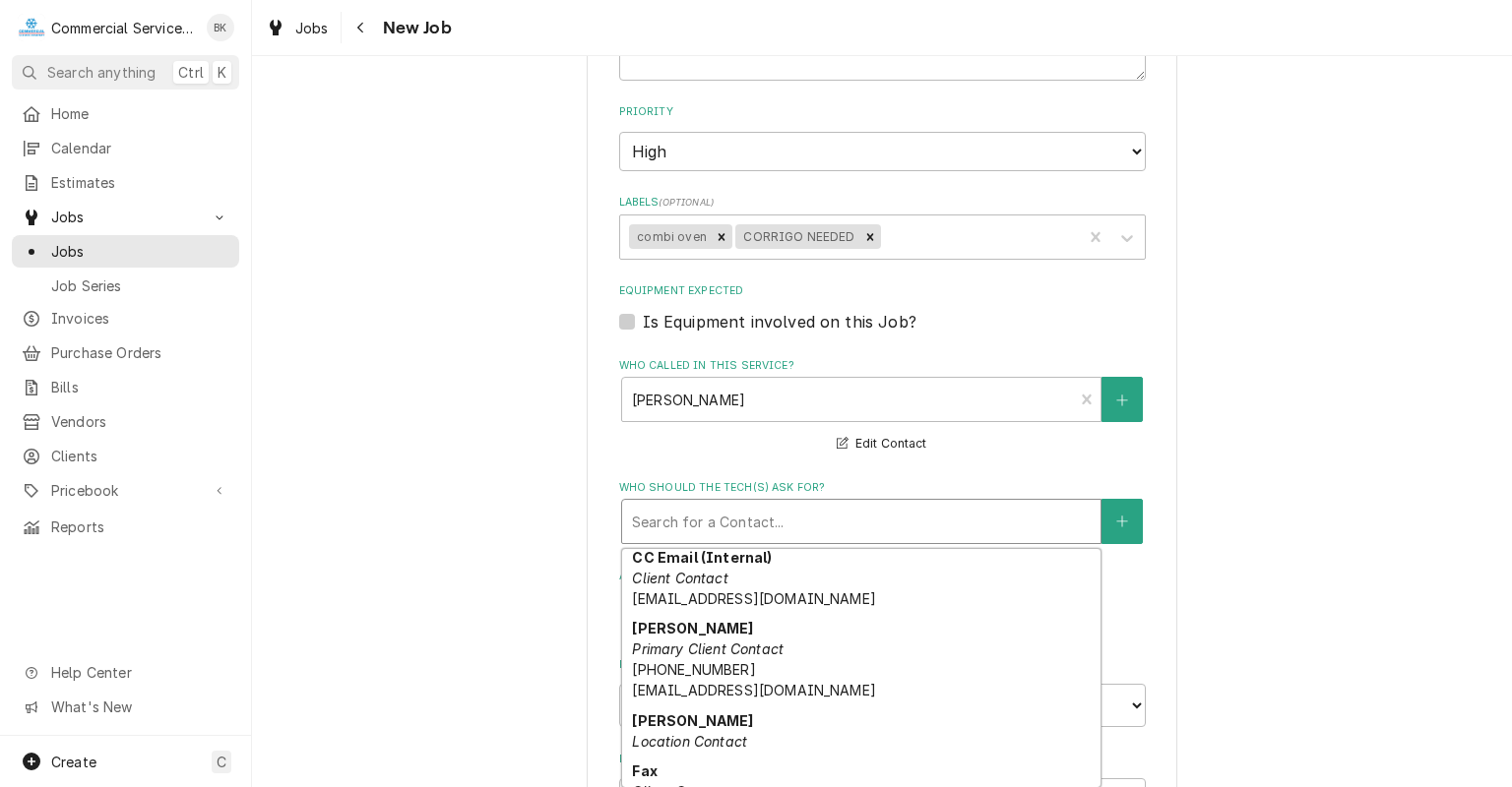
scroll to position [198, 0]
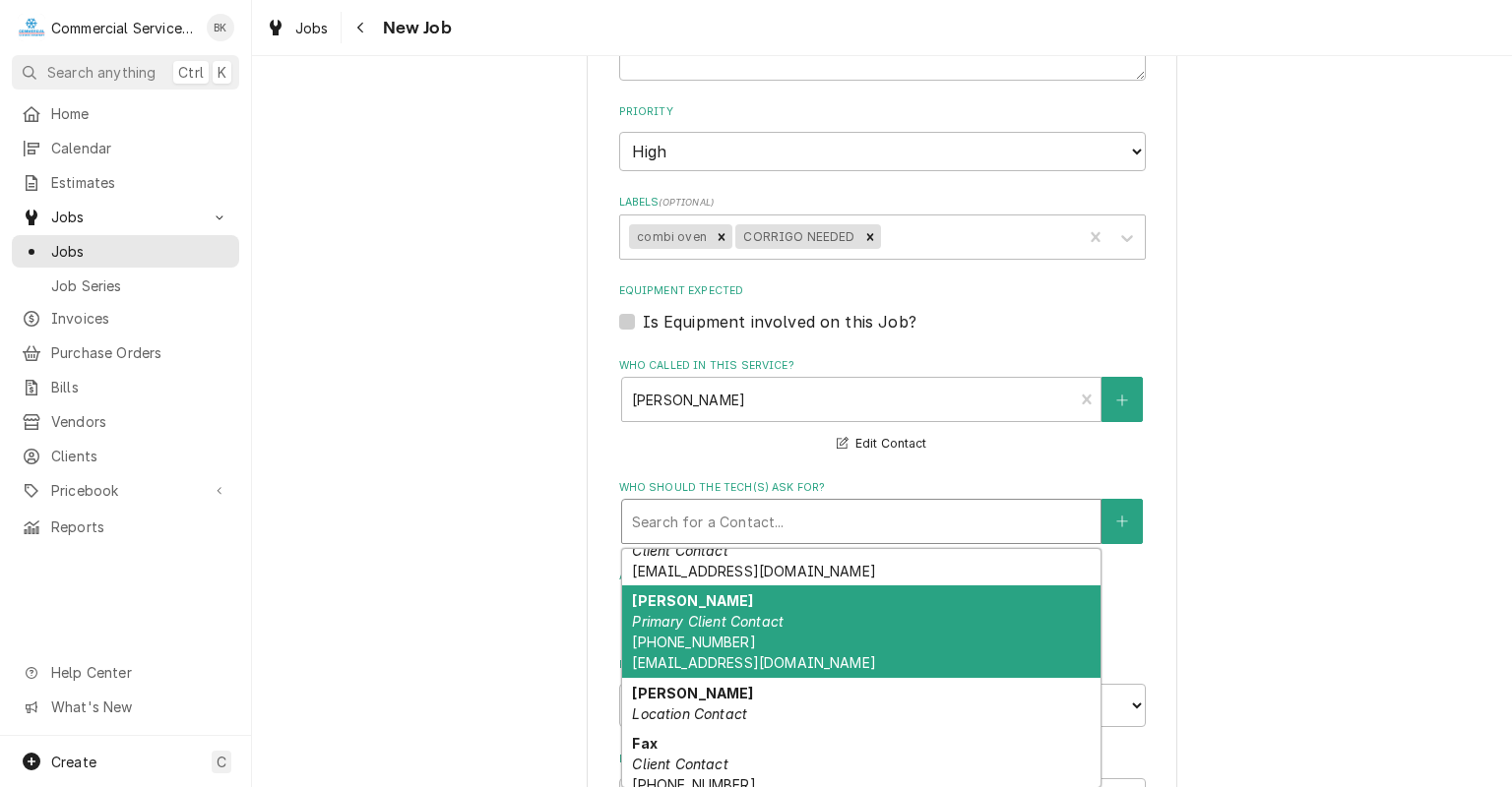
click at [797, 633] on div "[PERSON_NAME] Primary Client Contact [PHONE_NUMBER] [EMAIL_ADDRESS][DOMAIN_NAME]" at bounding box center [861, 632] width 478 height 93
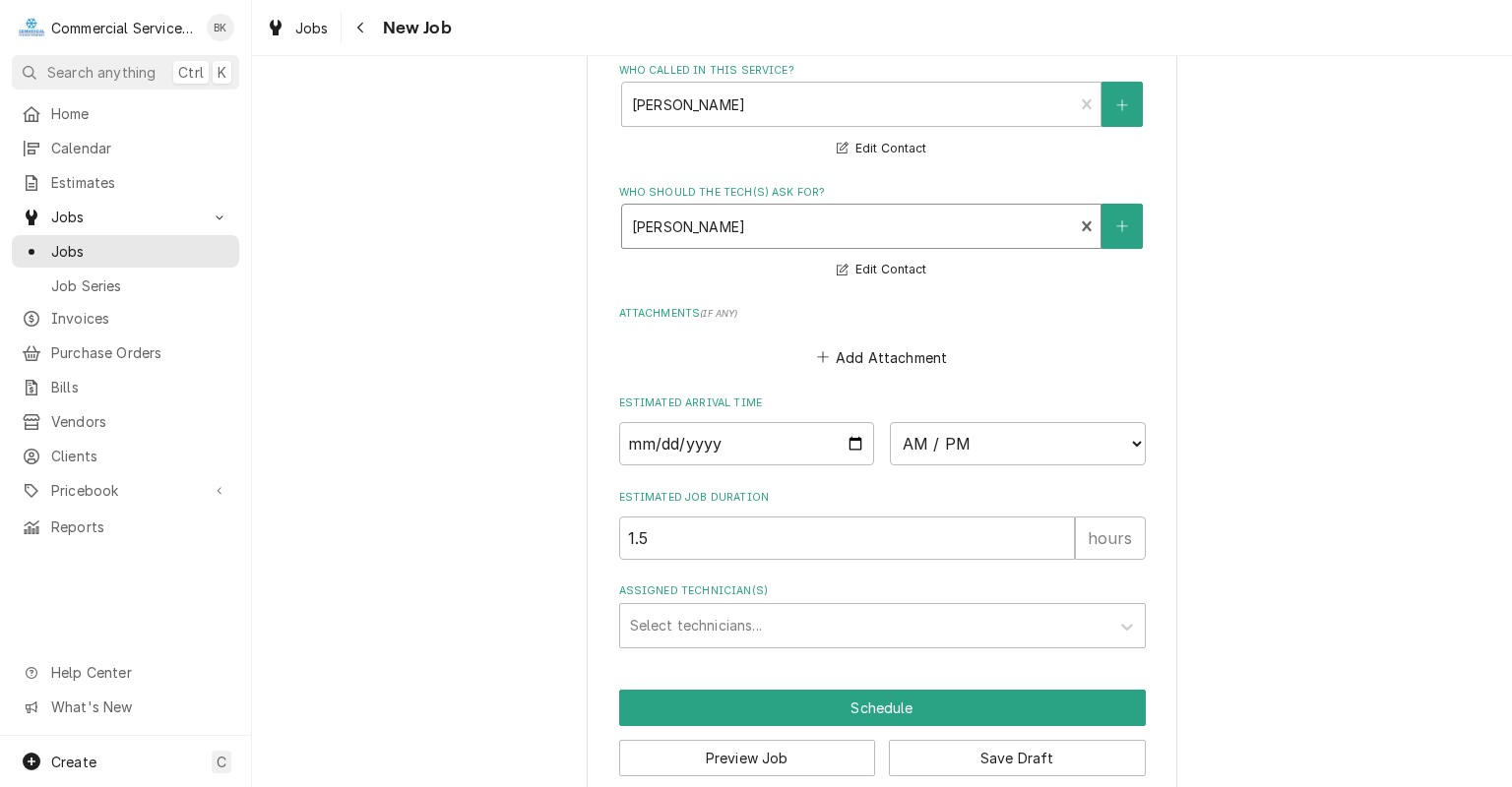
scroll to position [1389, 0]
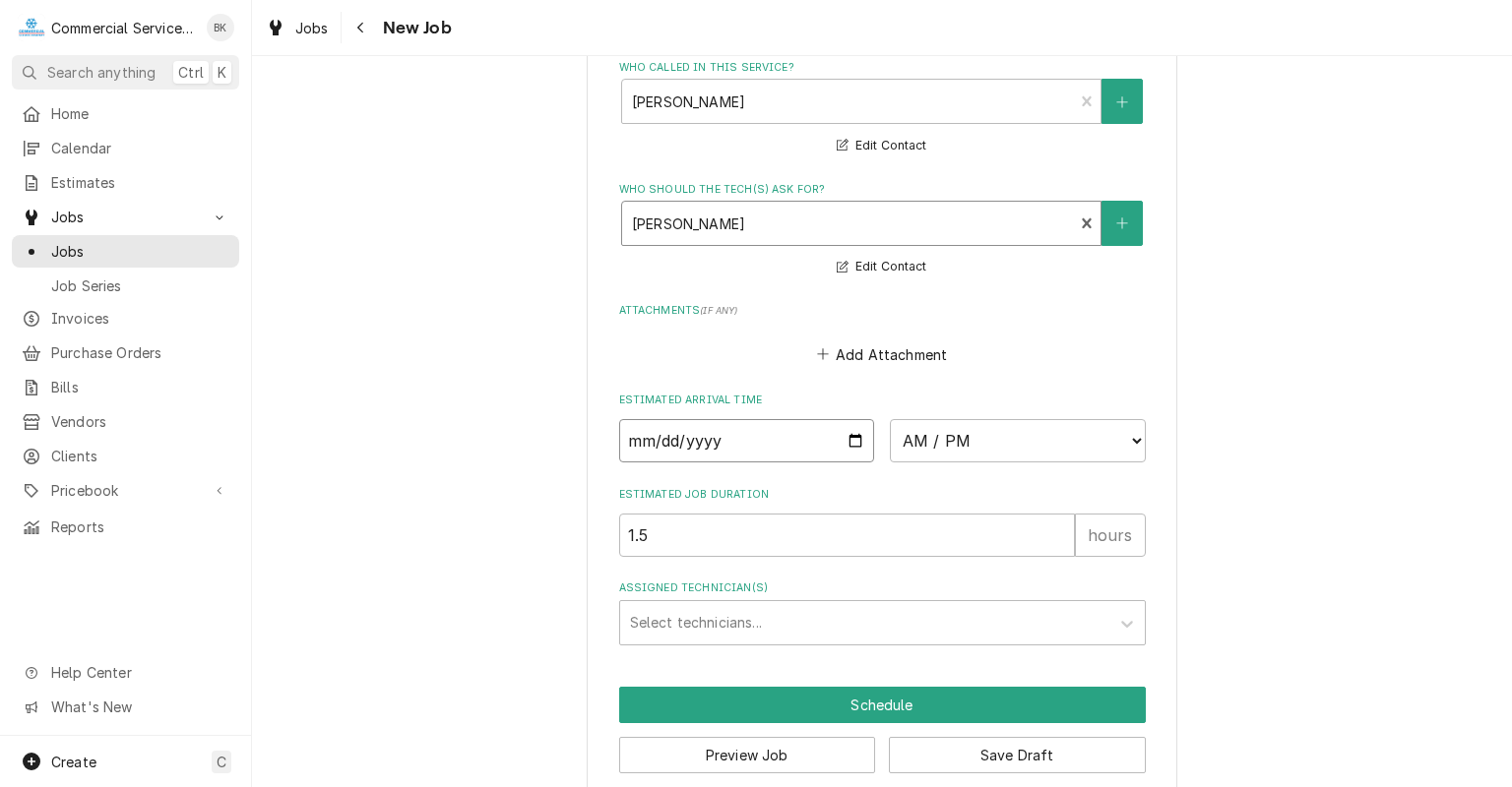
click at [856, 439] on input "Date" at bounding box center [747, 440] width 256 height 43
click option "11:30 AM" at bounding box center [0, 0] width 0 height 0
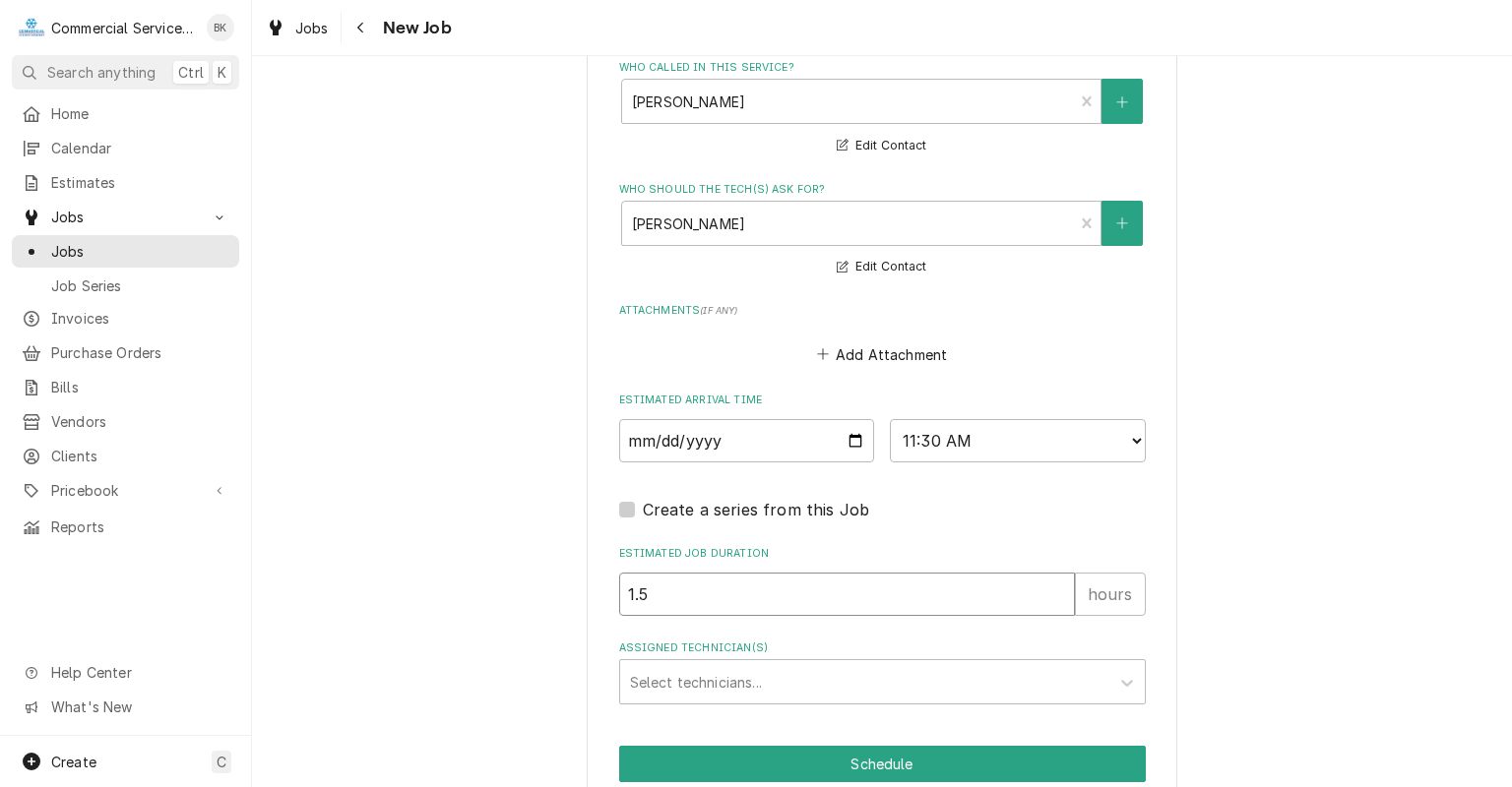
drag, startPoint x: 813, startPoint y: 587, endPoint x: 578, endPoint y: 621, distance: 237.6
click at [619, 616] on input "1.5" at bounding box center [847, 594] width 456 height 43
click at [753, 679] on div "Assigned Technician(s)" at bounding box center [864, 681] width 469 height 35
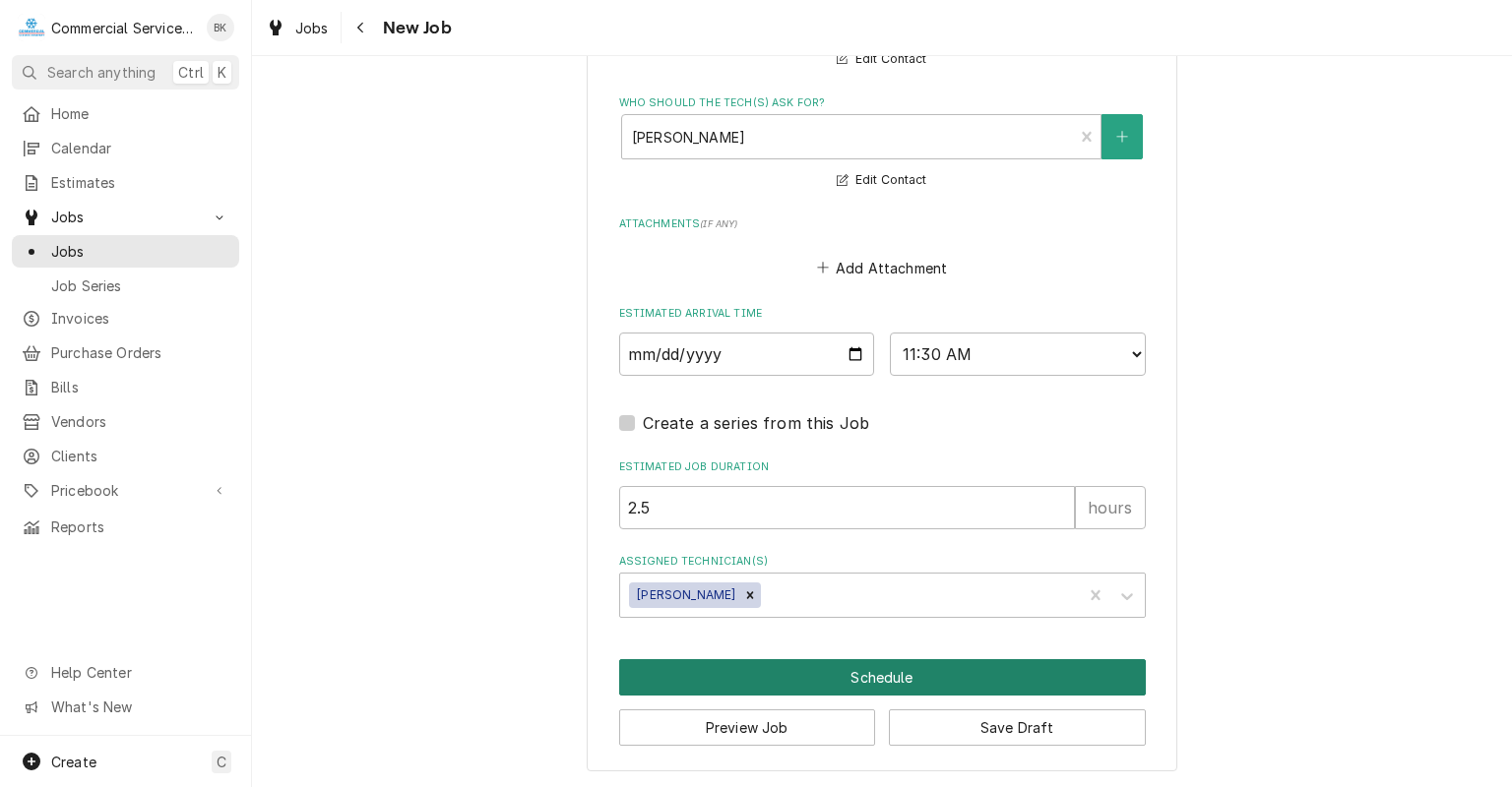
click at [763, 671] on button "Schedule" at bounding box center [882, 677] width 526 height 36
